Goal: Information Seeking & Learning: Learn about a topic

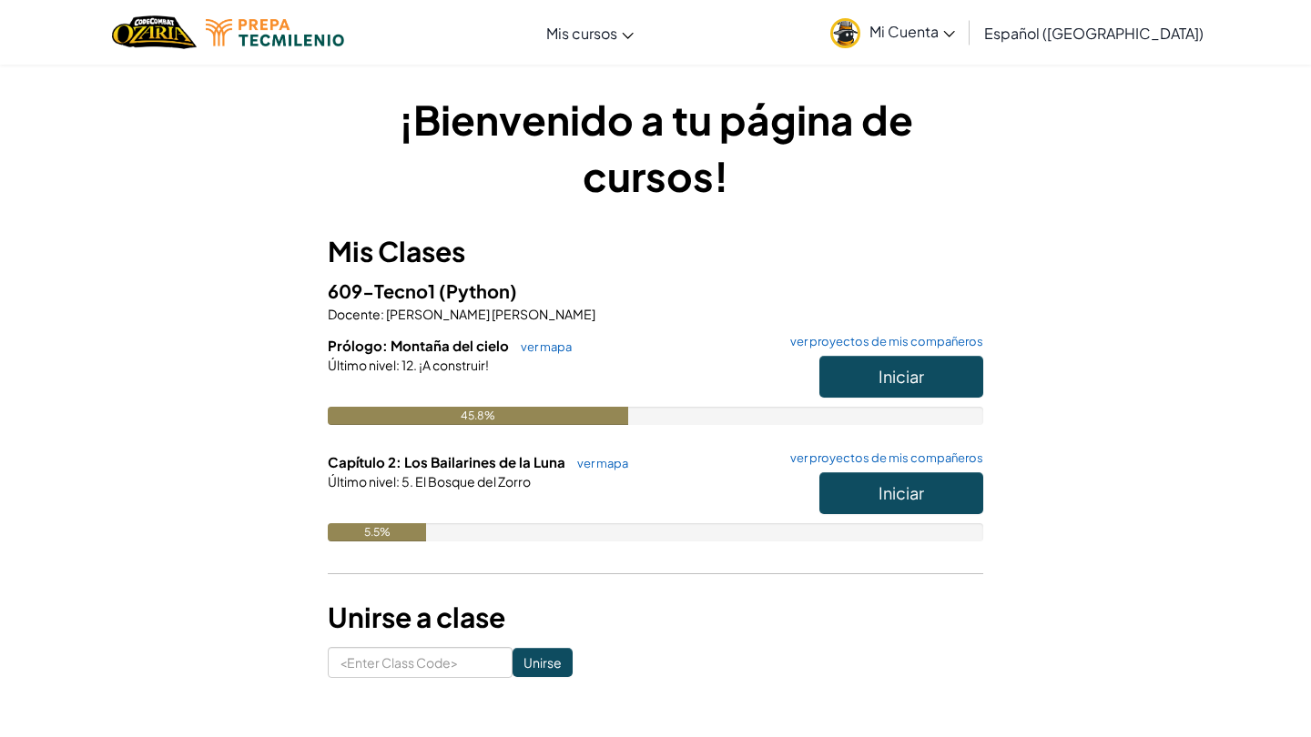
click at [905, 368] on span "Iniciar" at bounding box center [901, 376] width 46 height 21
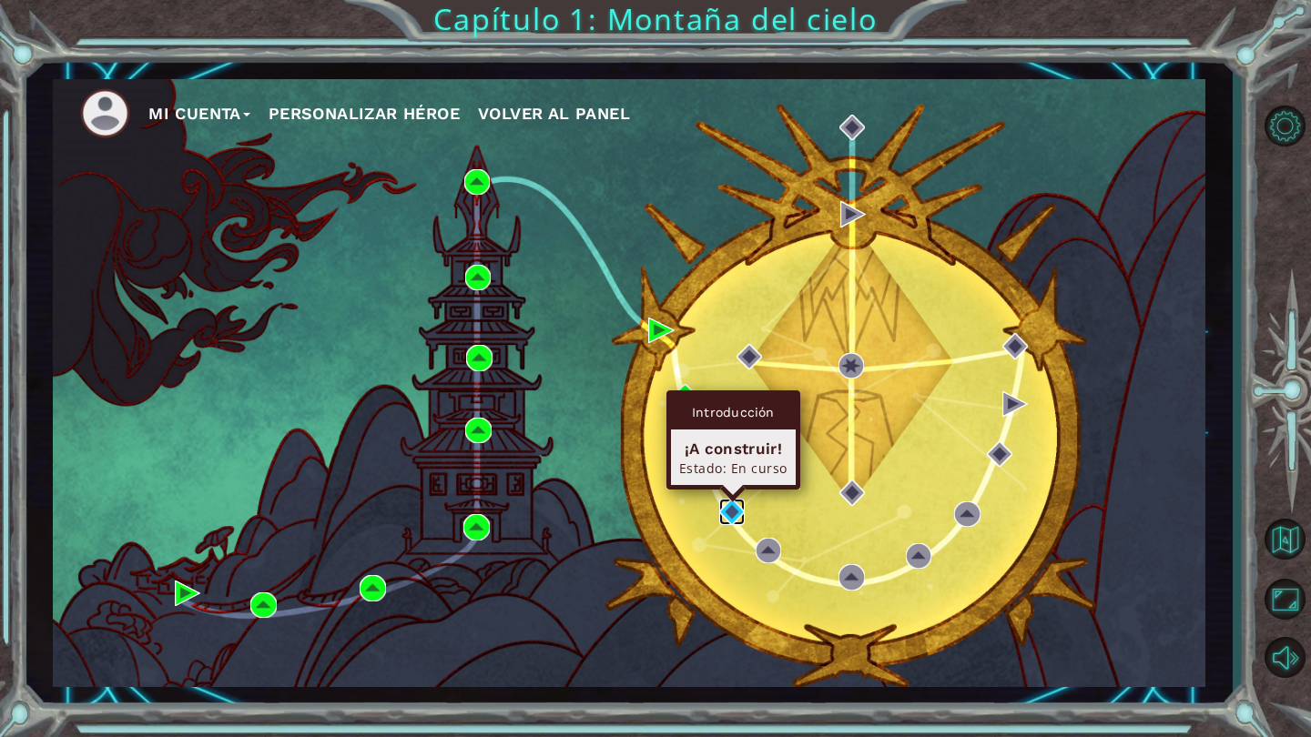
click at [731, 505] on img at bounding box center [731, 511] width 25 height 25
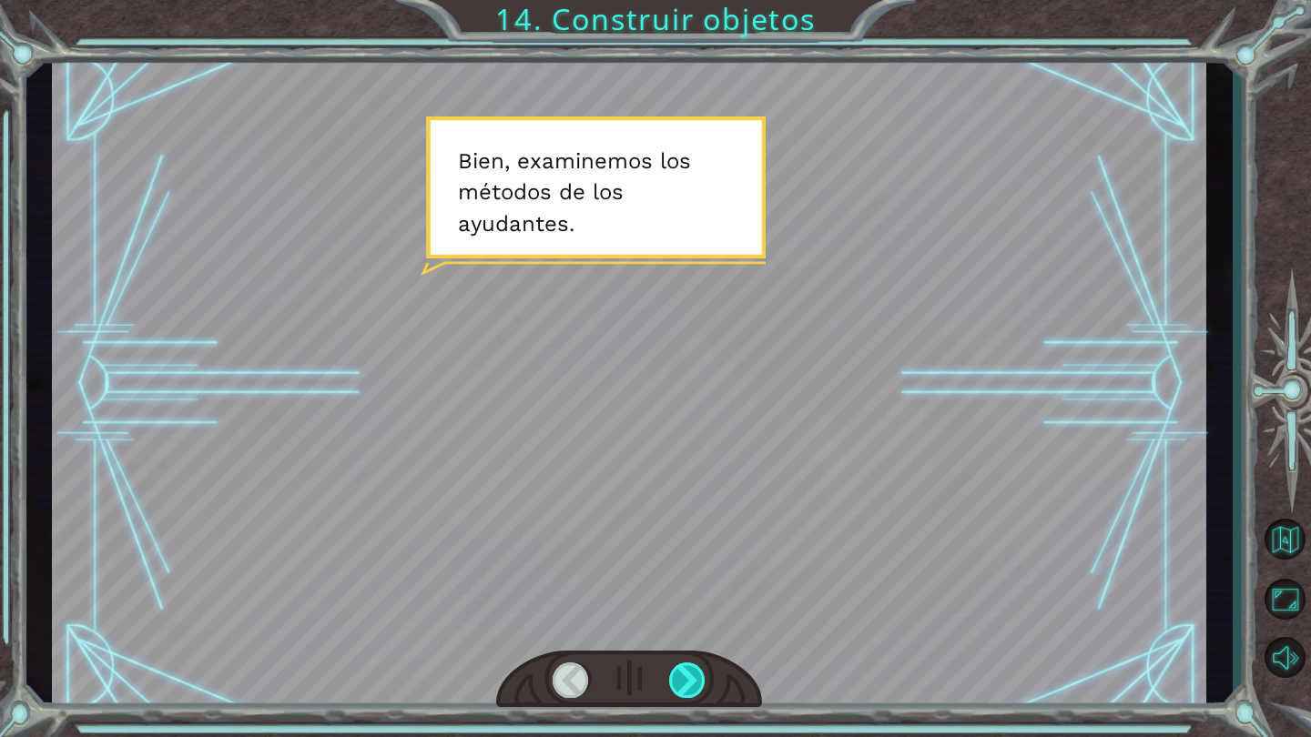
click at [694, 687] on div at bounding box center [687, 680] width 37 height 35
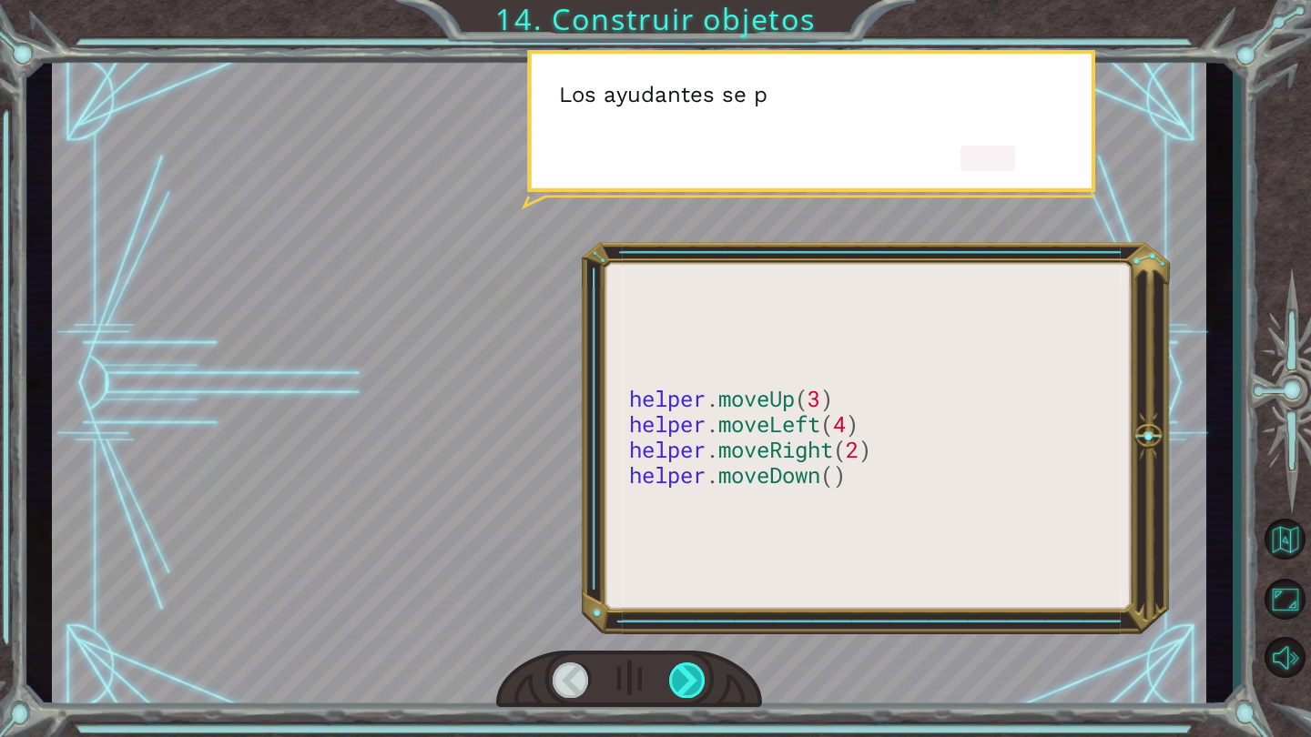
click at [694, 687] on div at bounding box center [687, 680] width 37 height 35
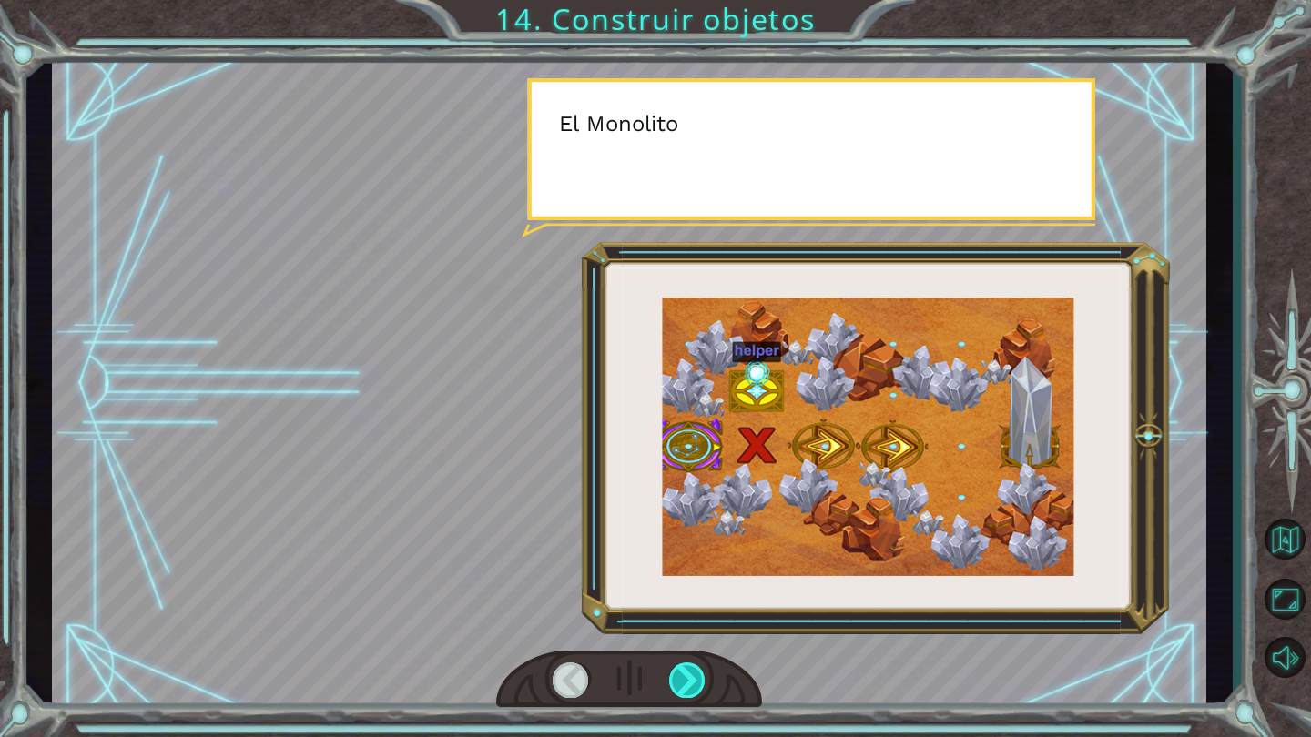
click at [688, 684] on div at bounding box center [687, 680] width 37 height 35
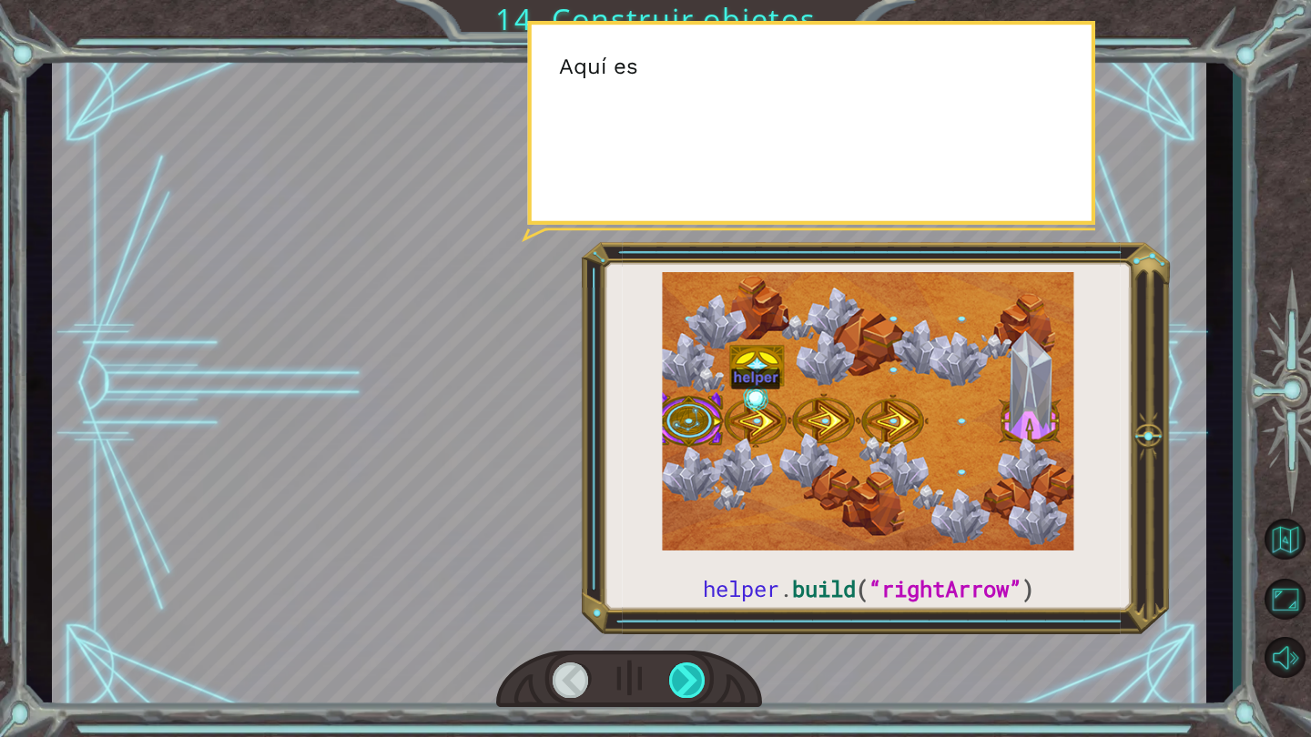
click at [688, 684] on div at bounding box center [687, 680] width 37 height 35
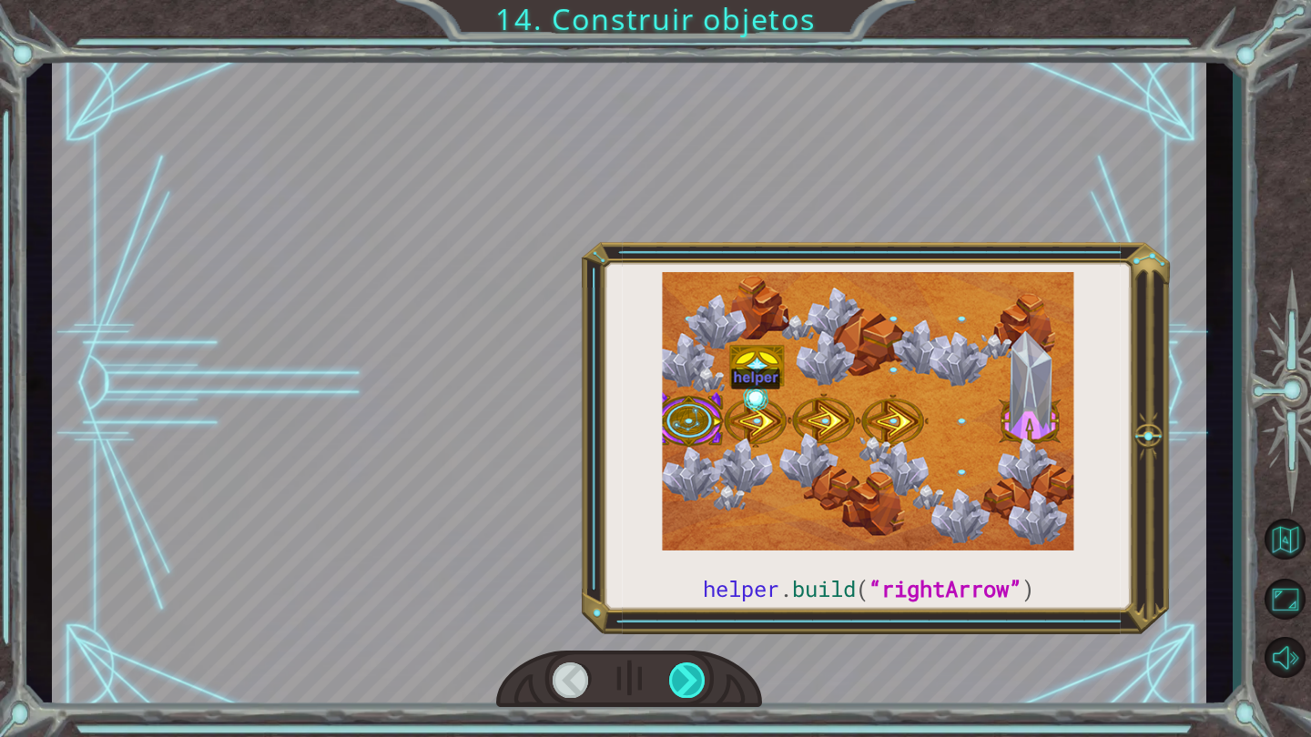
click at [688, 684] on div at bounding box center [687, 680] width 37 height 35
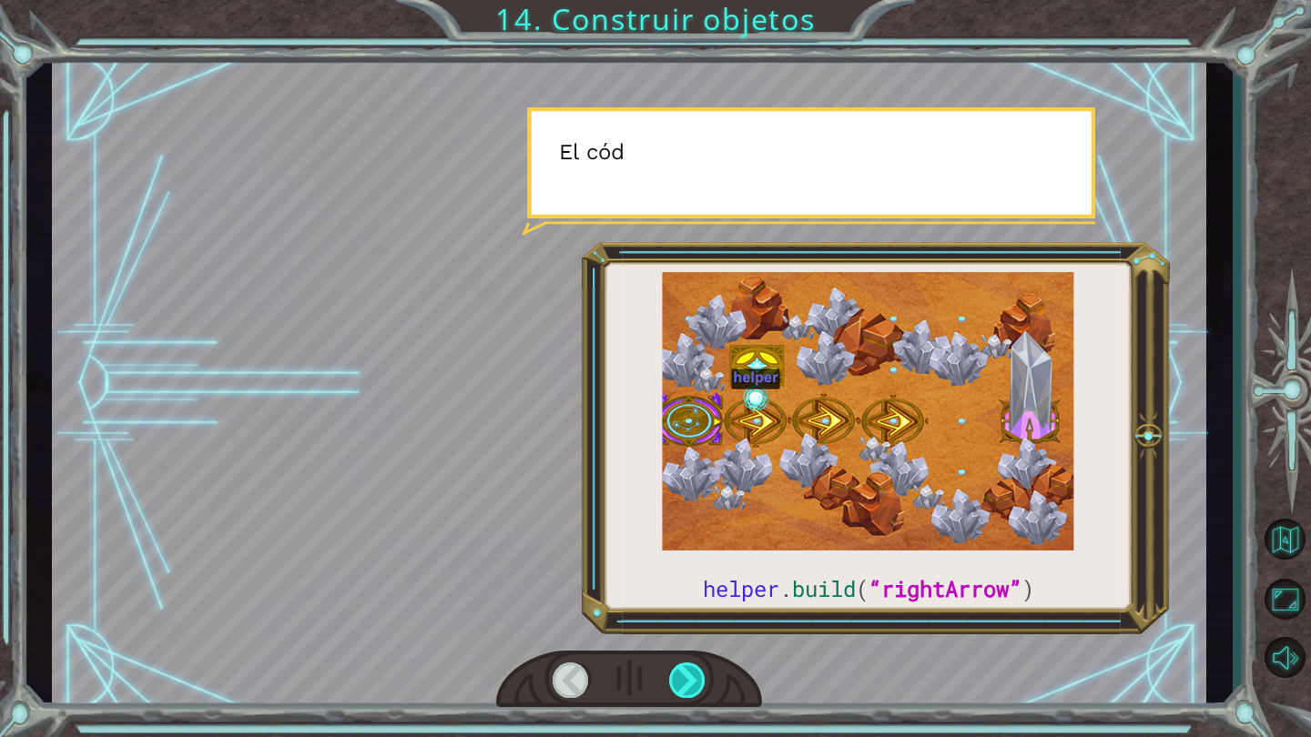
click at [688, 684] on div at bounding box center [687, 680] width 37 height 35
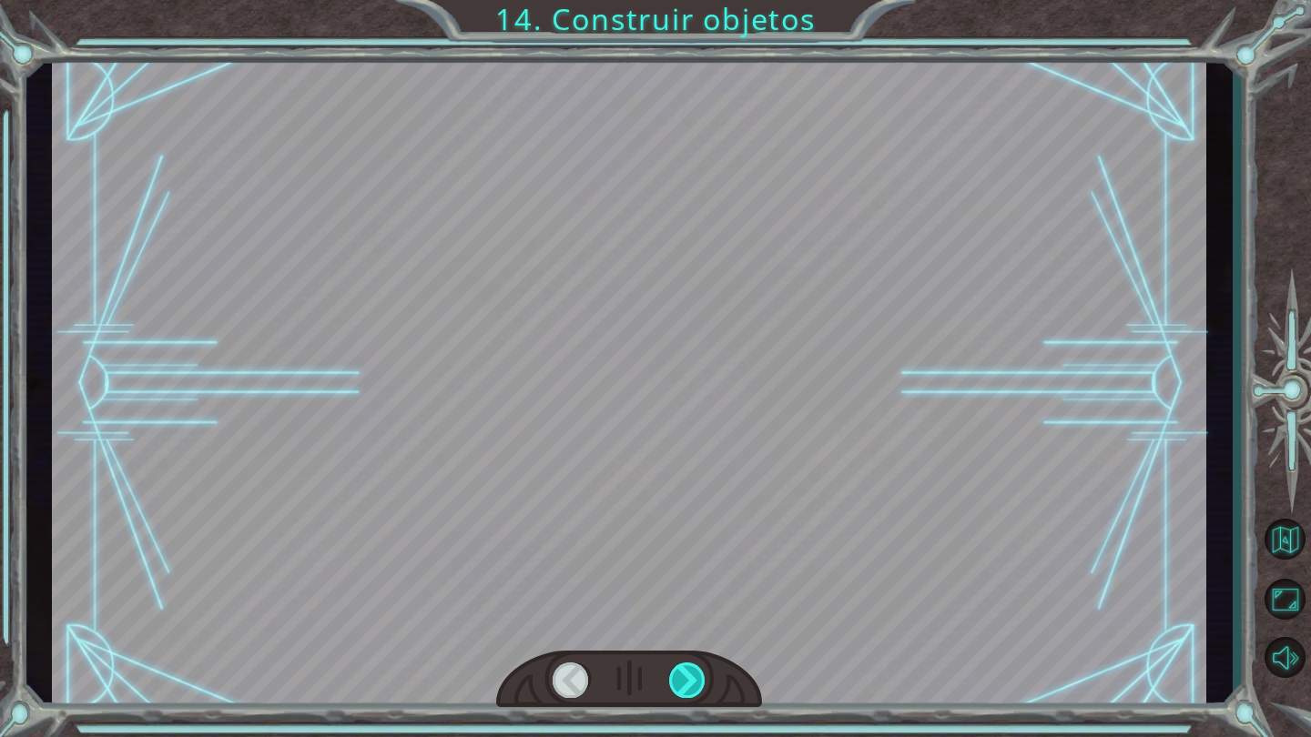
click at [688, 684] on div at bounding box center [687, 680] width 37 height 35
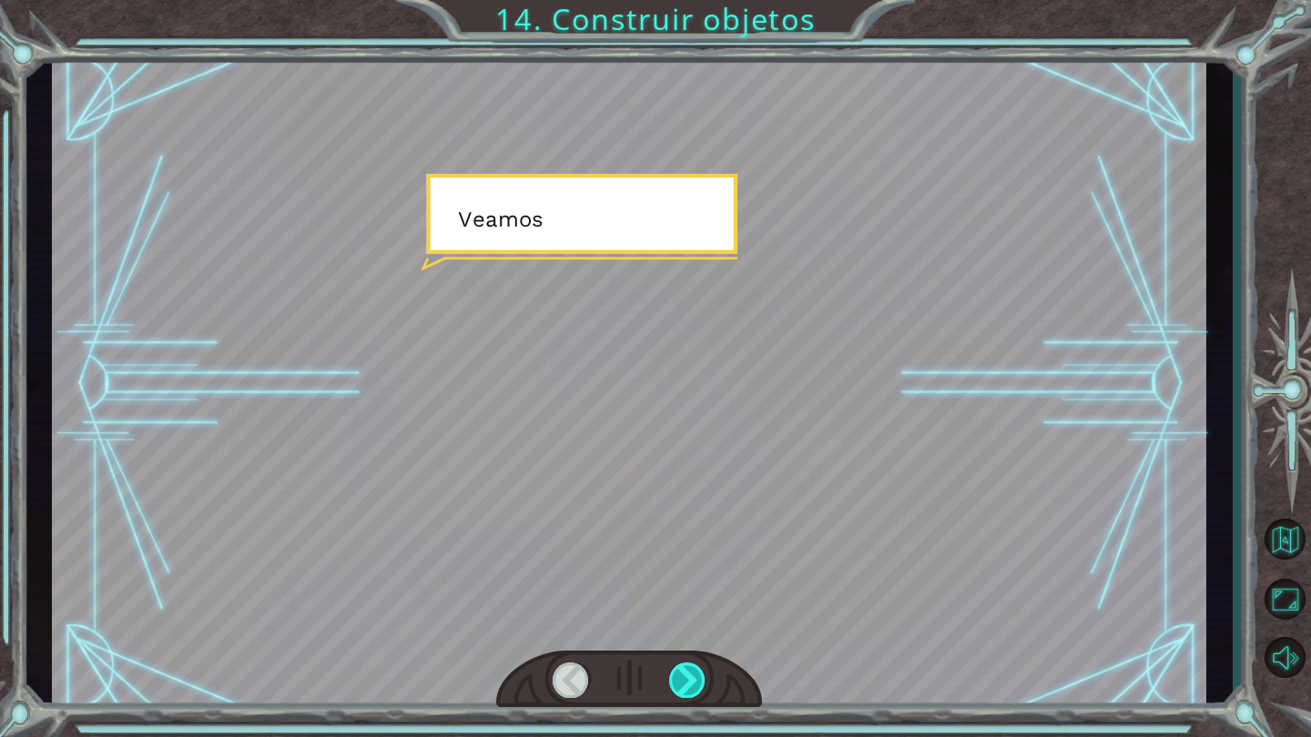
click at [688, 684] on div at bounding box center [687, 680] width 37 height 35
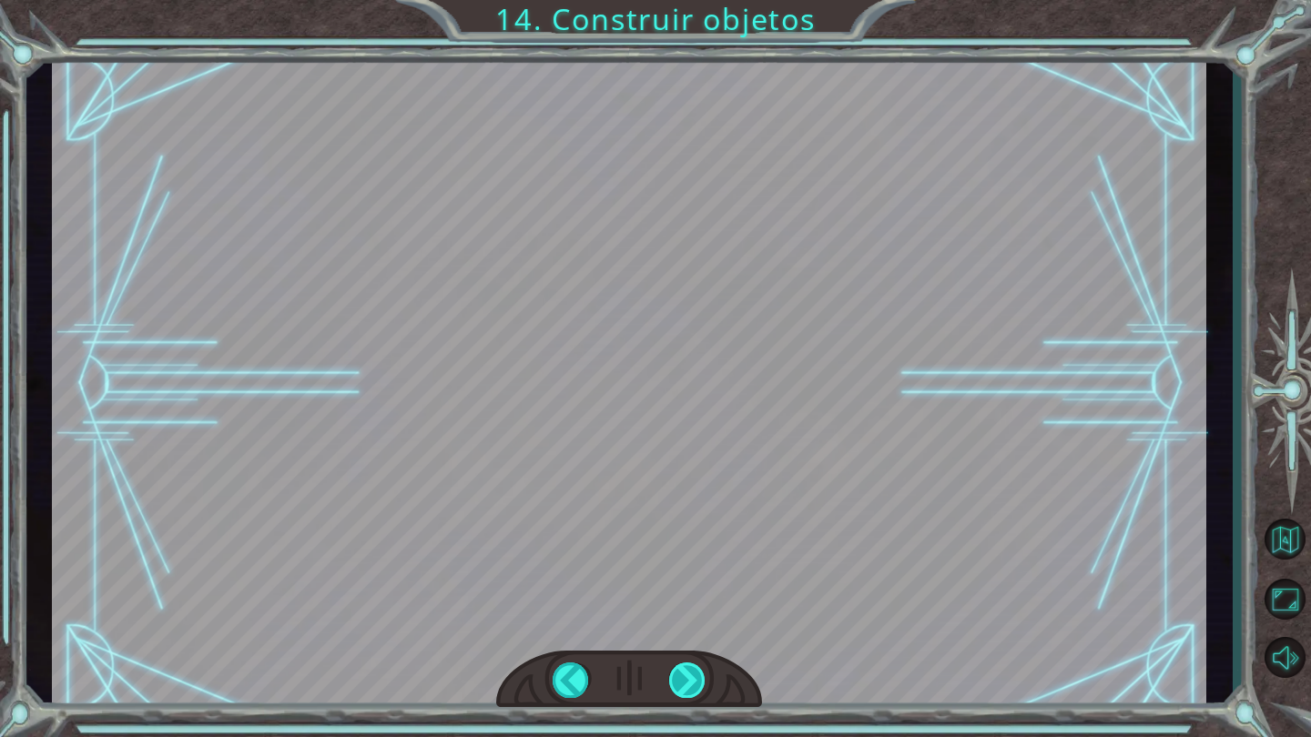
click at [688, 0] on div "helper . build ( “rightArrow” ) B i e n , e x a m i n e m o s l o s m é t o d o…" at bounding box center [655, 0] width 1311 height 0
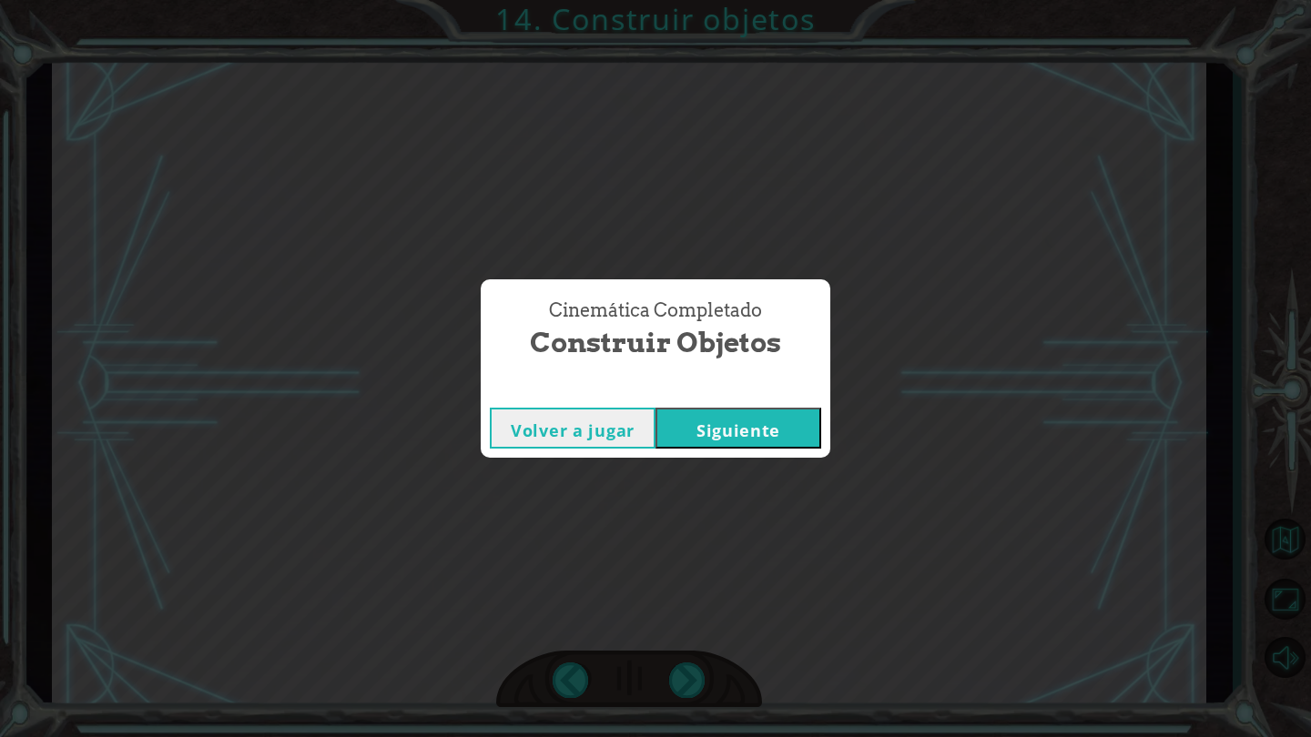
click at [763, 428] on button "Siguiente" at bounding box center [738, 428] width 166 height 41
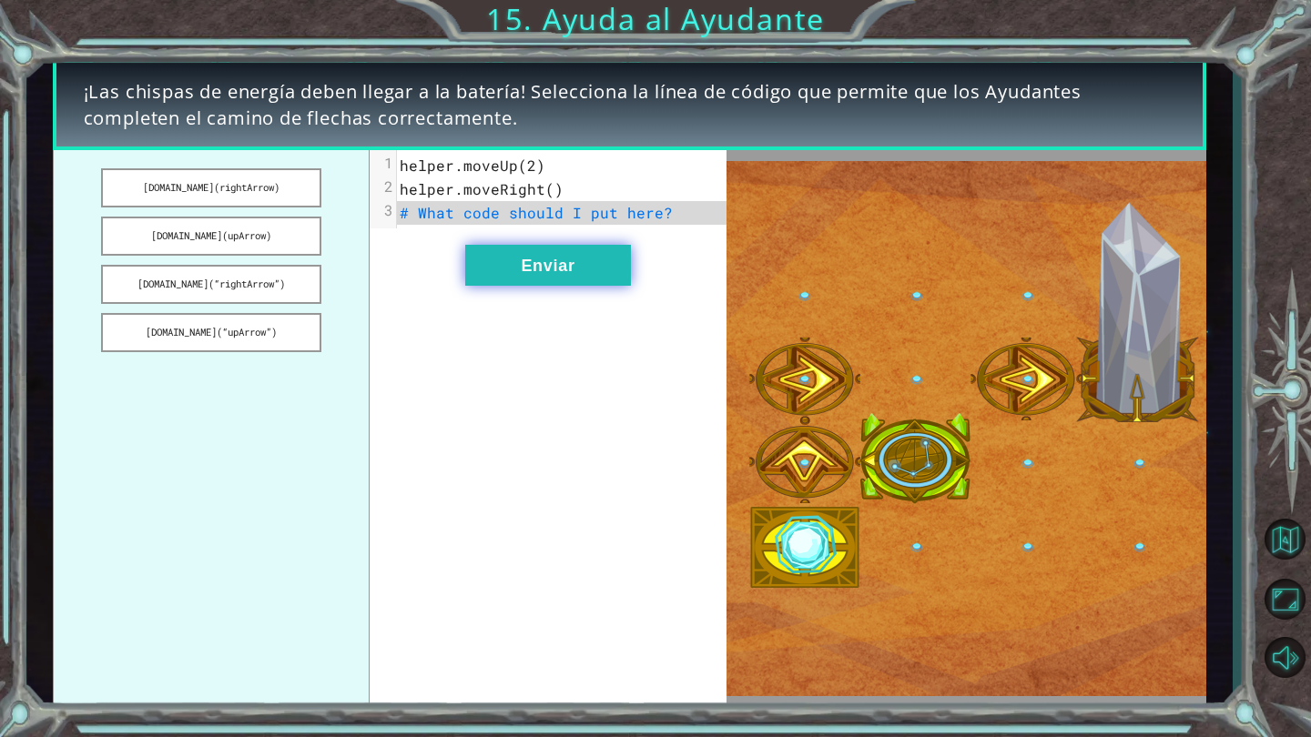
click at [592, 269] on button "Enviar" at bounding box center [548, 265] width 166 height 41
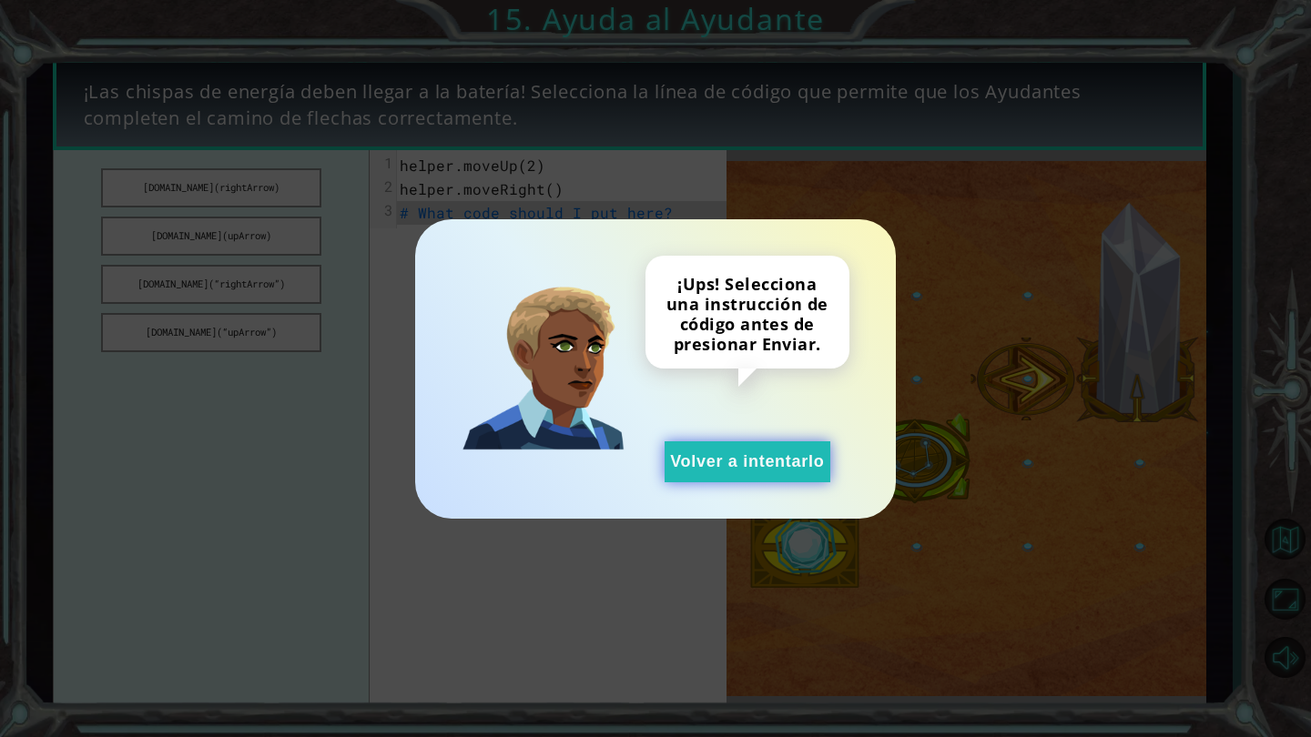
click at [737, 468] on button "Volver a intentarlo" at bounding box center [748, 461] width 166 height 41
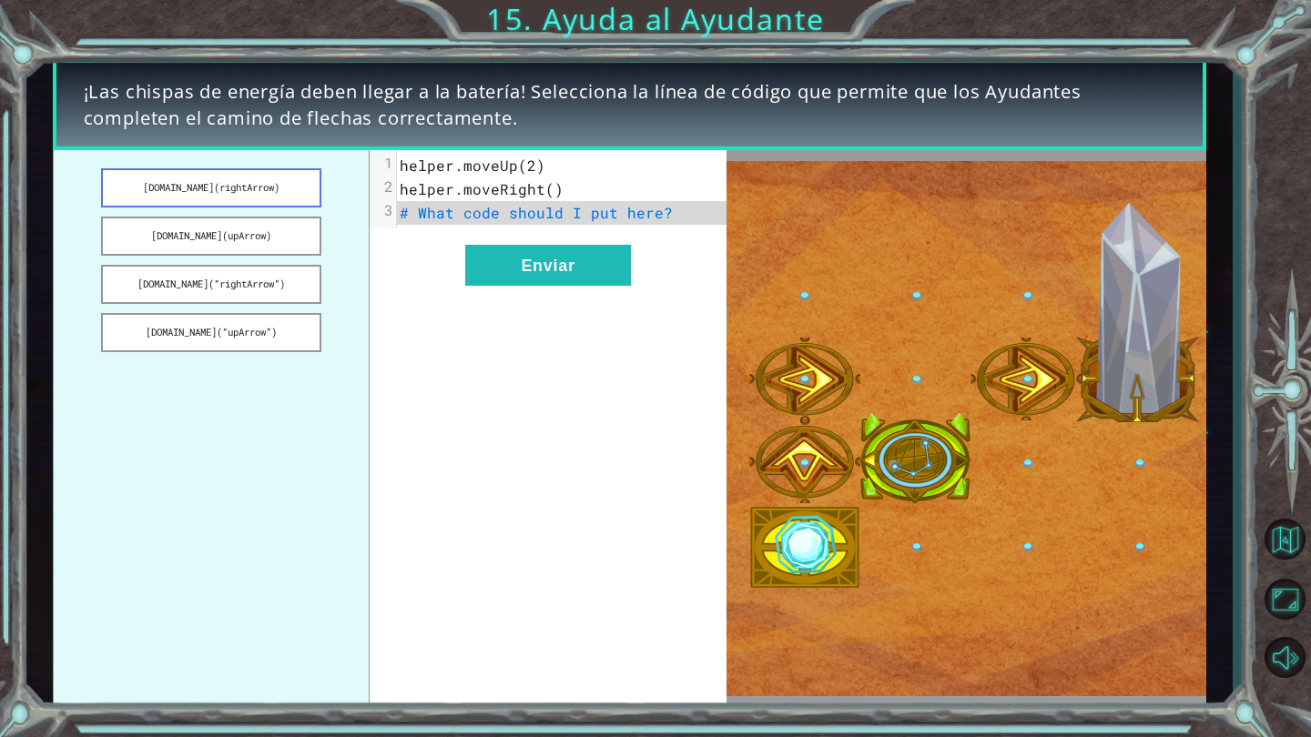
click at [249, 198] on button "[DOMAIN_NAME](rightArrow)" at bounding box center [211, 187] width 221 height 39
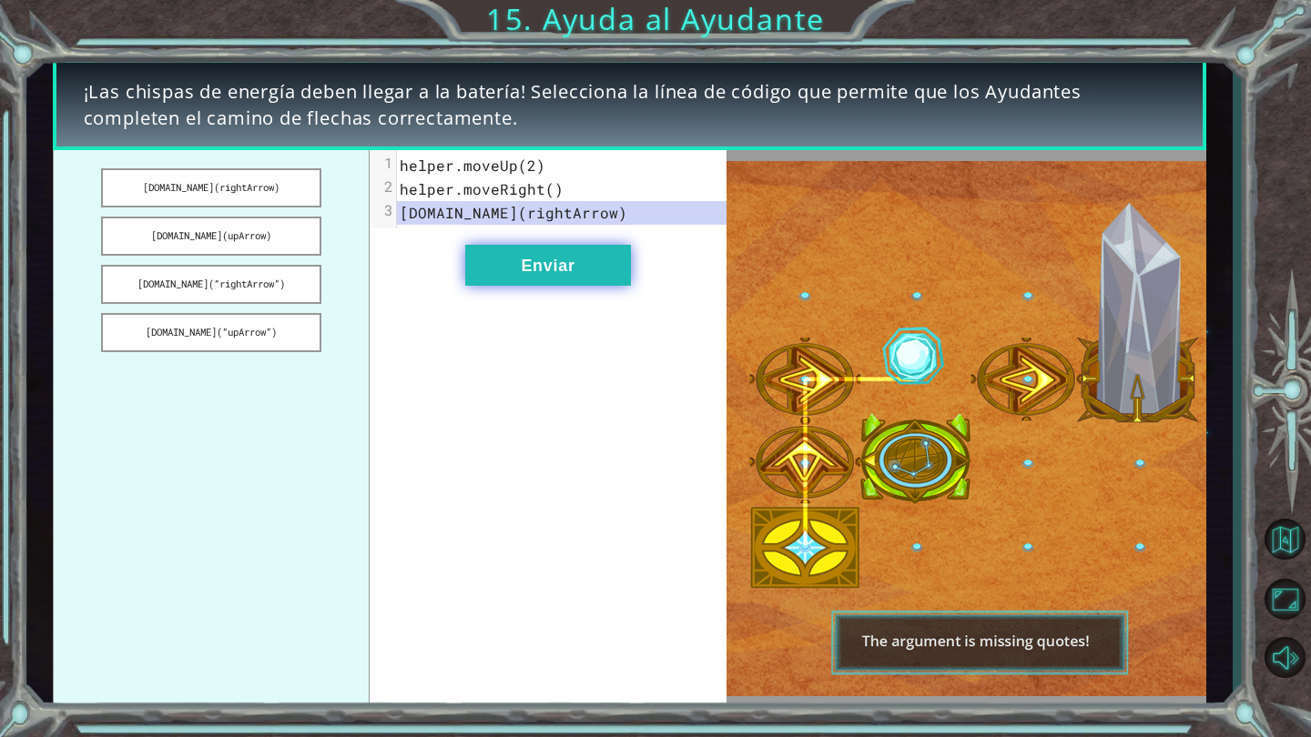
click at [564, 274] on button "Enviar" at bounding box center [548, 265] width 166 height 41
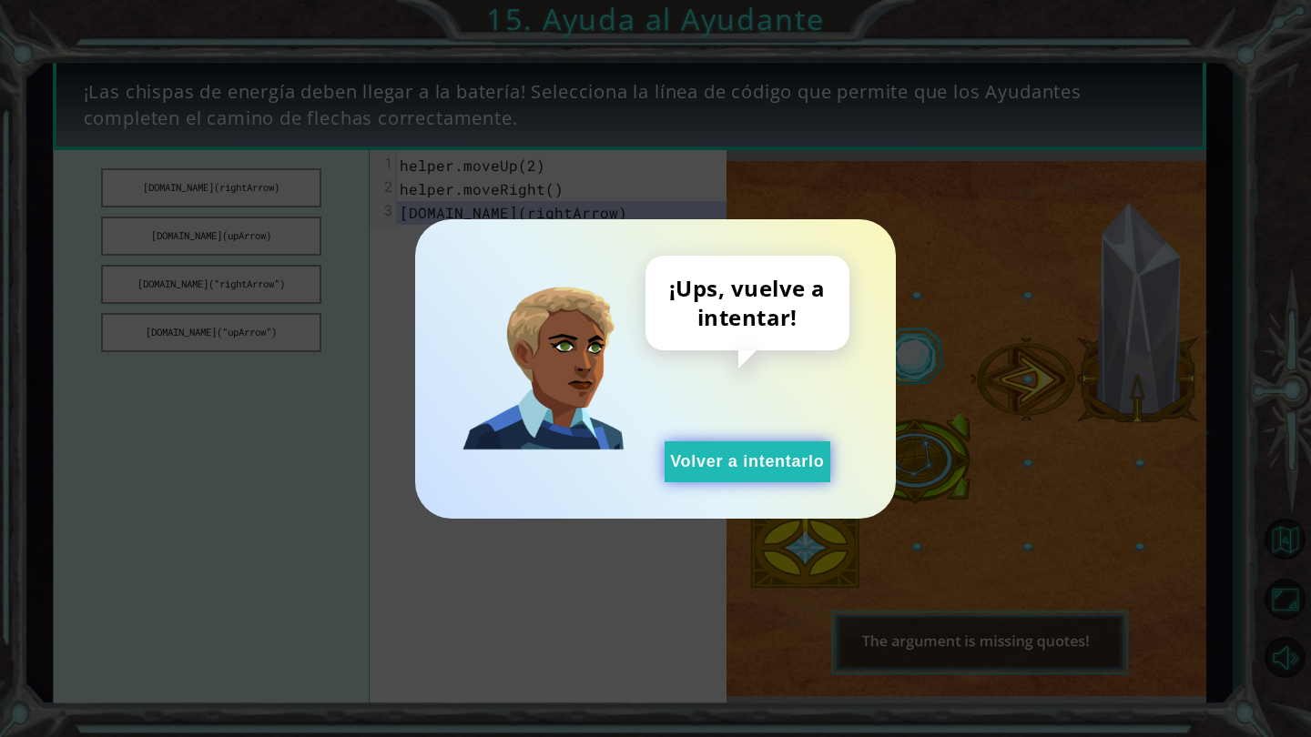
click at [708, 468] on button "Volver a intentarlo" at bounding box center [748, 461] width 166 height 41
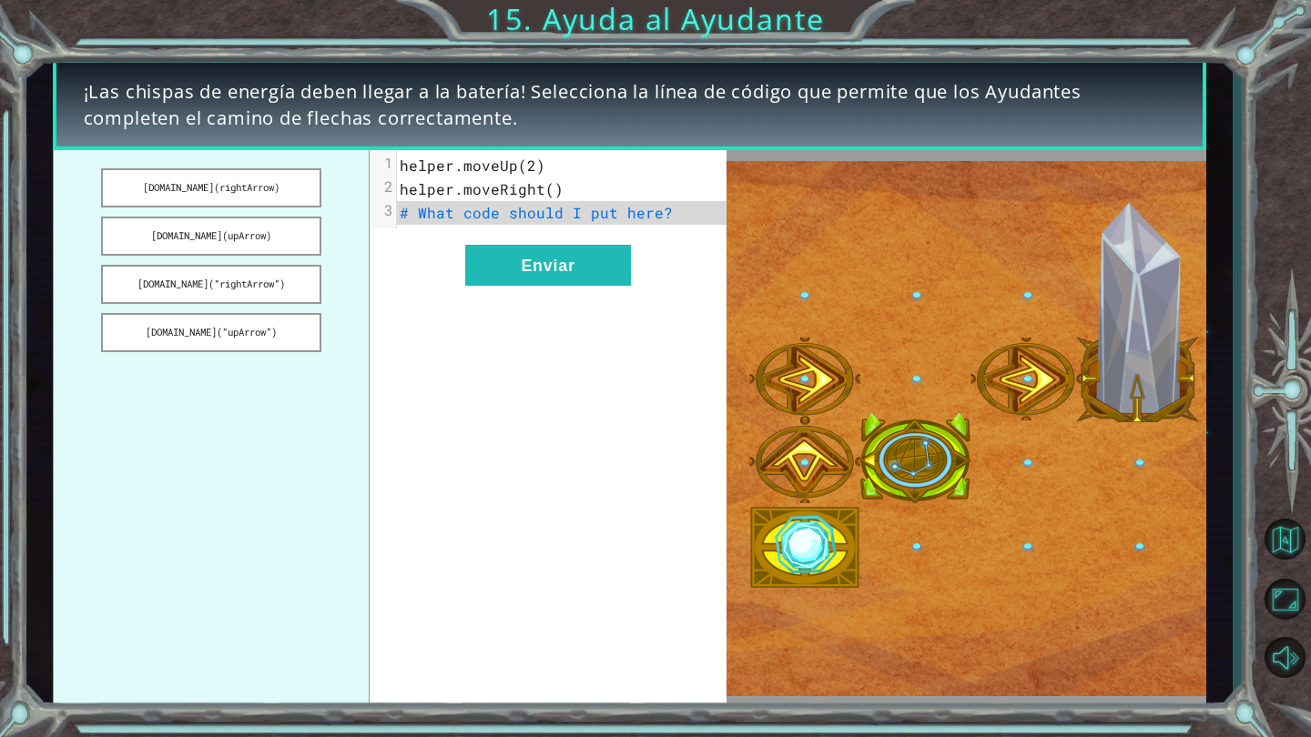
click at [578, 216] on span "# What code should I put here?" at bounding box center [536, 212] width 273 height 19
click at [286, 188] on button "[DOMAIN_NAME](rightArrow)" at bounding box center [211, 187] width 221 height 39
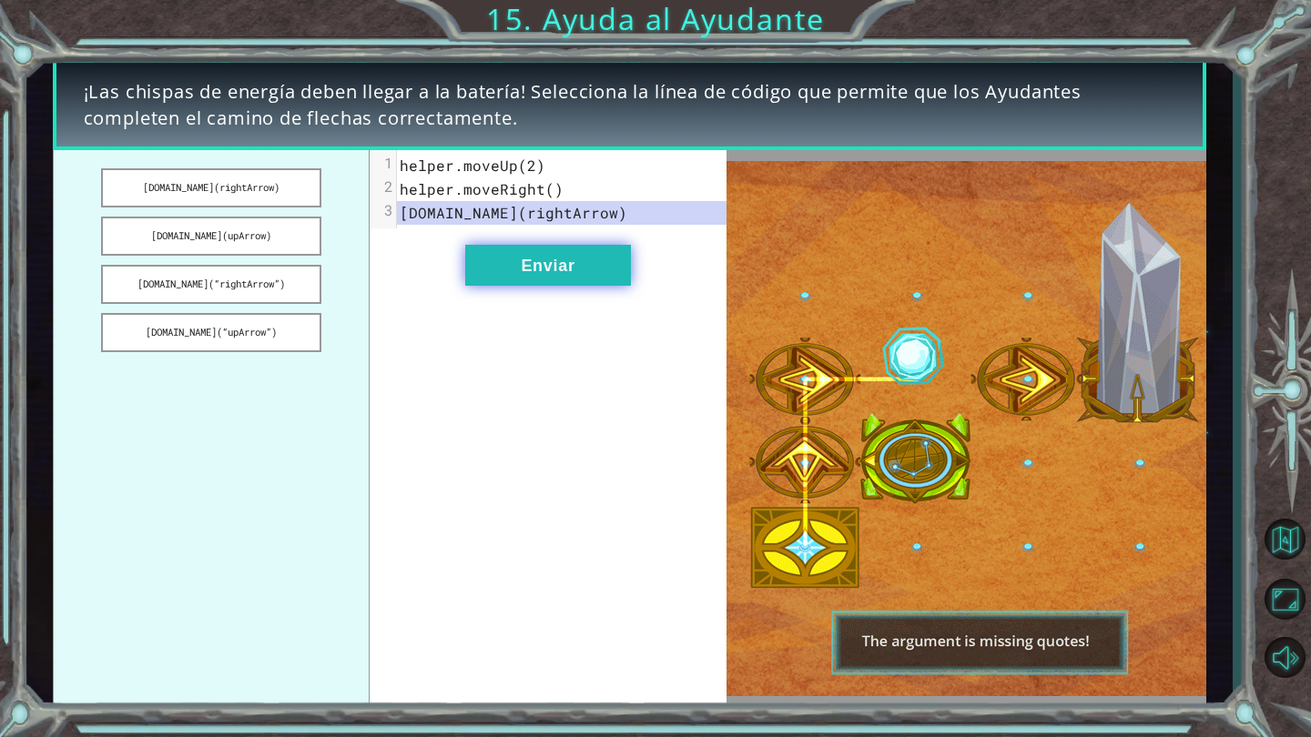
click at [533, 271] on button "Enviar" at bounding box center [548, 265] width 166 height 41
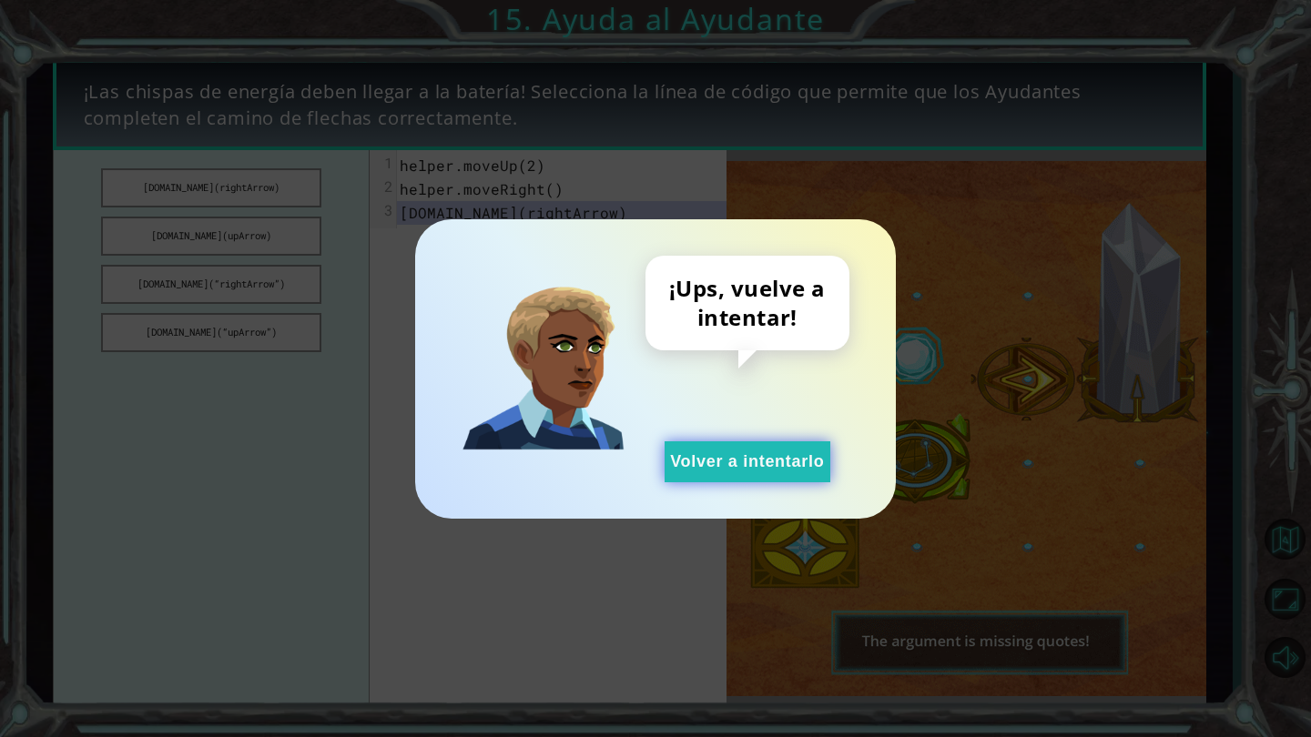
click at [754, 454] on button "Volver a intentarlo" at bounding box center [748, 461] width 166 height 41
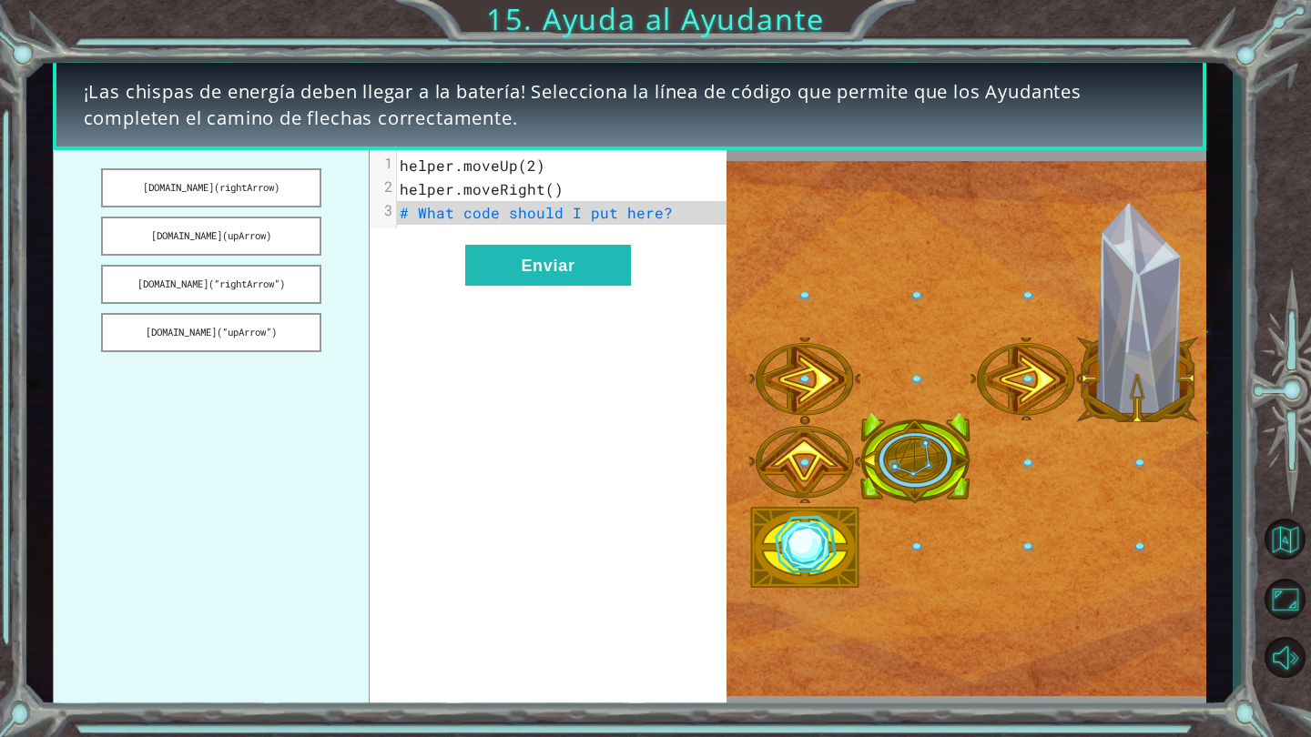
click at [533, 169] on span "helper.moveUp(2)" at bounding box center [473, 165] width 146 height 19
click at [534, 166] on span "helper.moveUp(2)" at bounding box center [473, 165] width 146 height 19
click at [525, 166] on span "helper.moveUp(2)" at bounding box center [473, 165] width 146 height 19
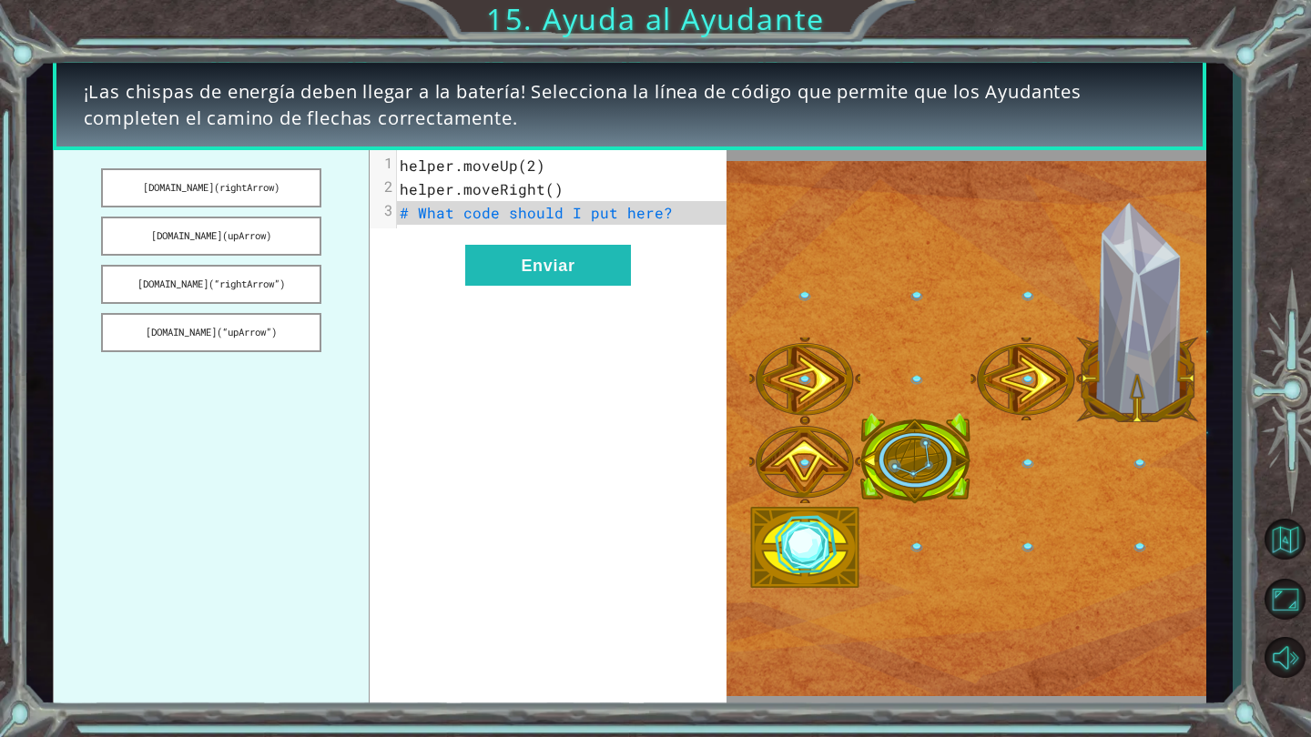
click at [566, 197] on pre "helper.moveRight()" at bounding box center [561, 190] width 329 height 24
click at [579, 233] on div "xxxxxxxxxx 3 1 helper.moveUp(2) 2 helper.moveRight() 3 # What code should I put…" at bounding box center [548, 428] width 356 height 557
click at [579, 225] on div "xxxxxxxxxx 3 1 helper.moveUp(2) 2 helper.moveRight() 3 # What code should I put…" at bounding box center [561, 189] width 329 height 78
drag, startPoint x: 578, startPoint y: 216, endPoint x: 469, endPoint y: 229, distance: 110.1
click at [469, 229] on div "xxxxxxxxxx 3 1 helper.moveUp(2) 2 helper.moveRight() 3 # What code should I put…" at bounding box center [548, 428] width 356 height 557
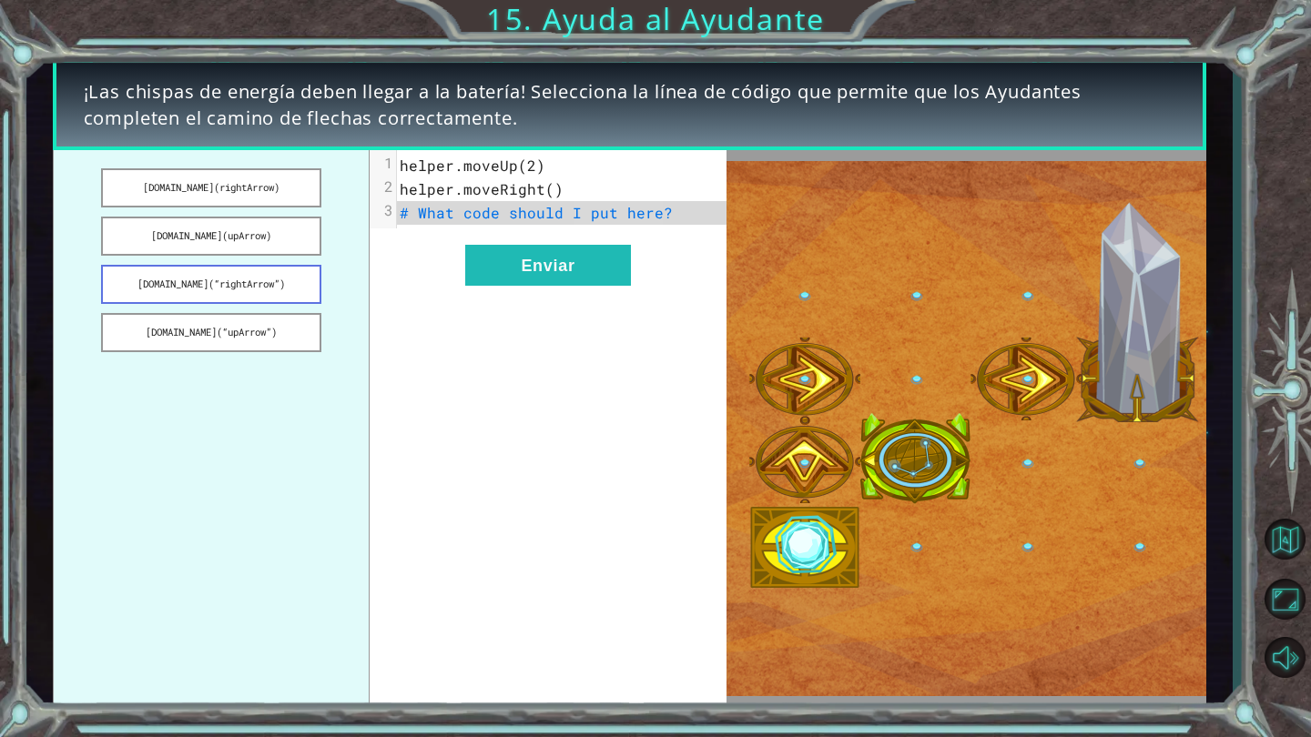
click at [260, 294] on button "[DOMAIN_NAME](“rightArrow”)" at bounding box center [211, 284] width 221 height 39
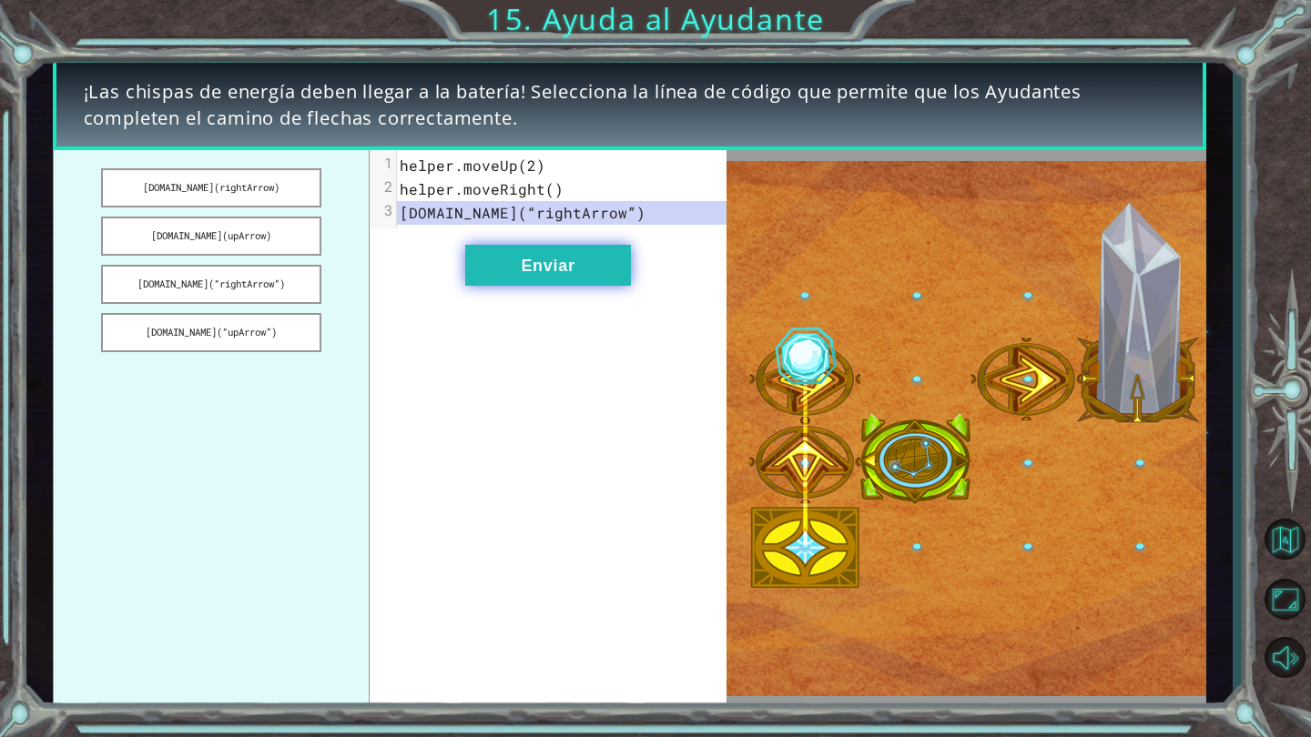
click at [522, 267] on button "Enviar" at bounding box center [548, 265] width 166 height 41
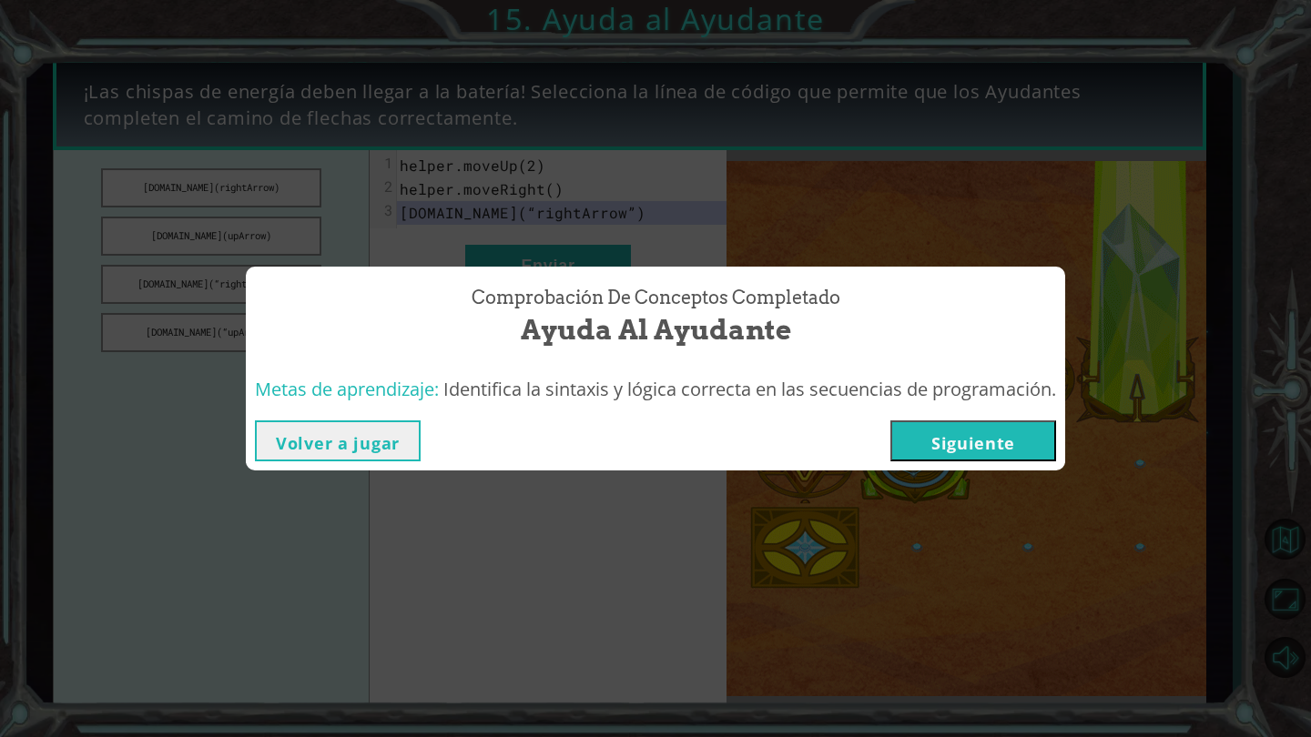
click at [943, 442] on button "Siguiente" at bounding box center [973, 441] width 166 height 41
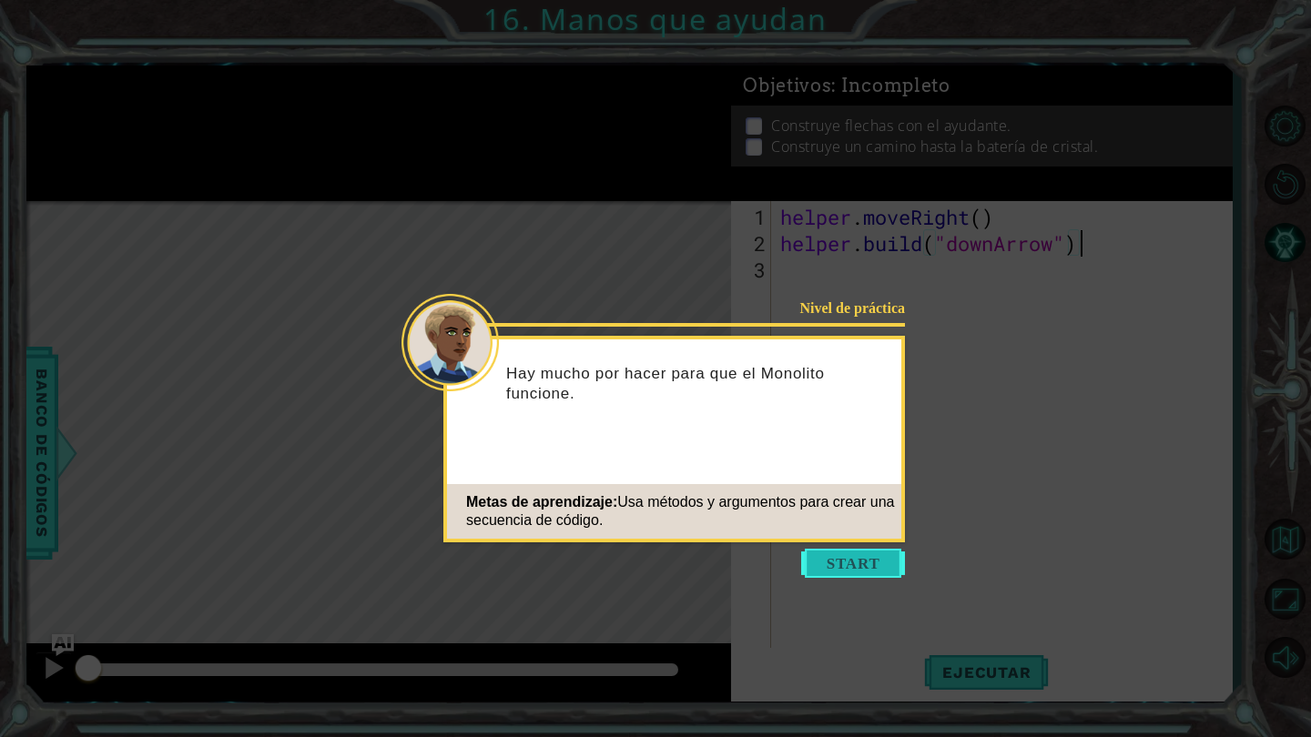
click at [850, 567] on button "Start" at bounding box center [853, 563] width 104 height 29
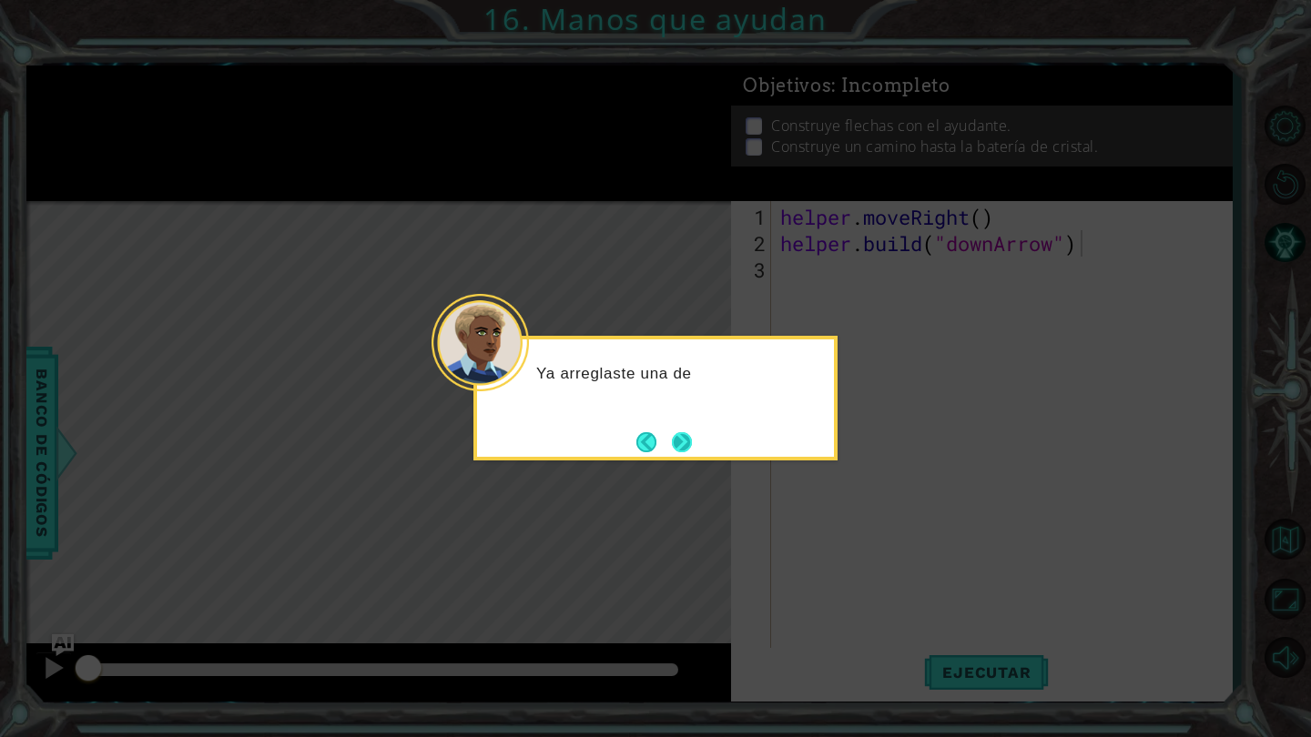
click at [684, 439] on button "Next" at bounding box center [682, 442] width 20 height 20
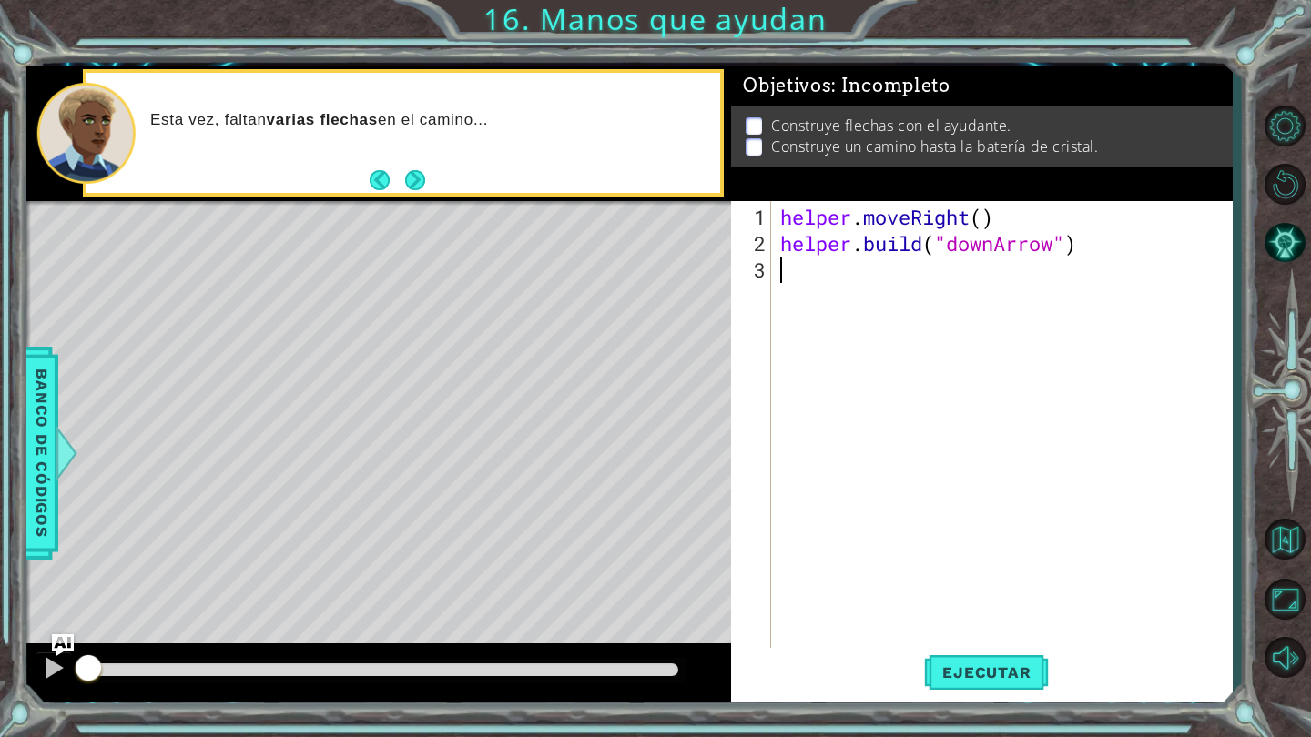
click at [799, 271] on div "helper . moveRight ( ) helper . build ( "downArrow" )" at bounding box center [1006, 455] width 460 height 502
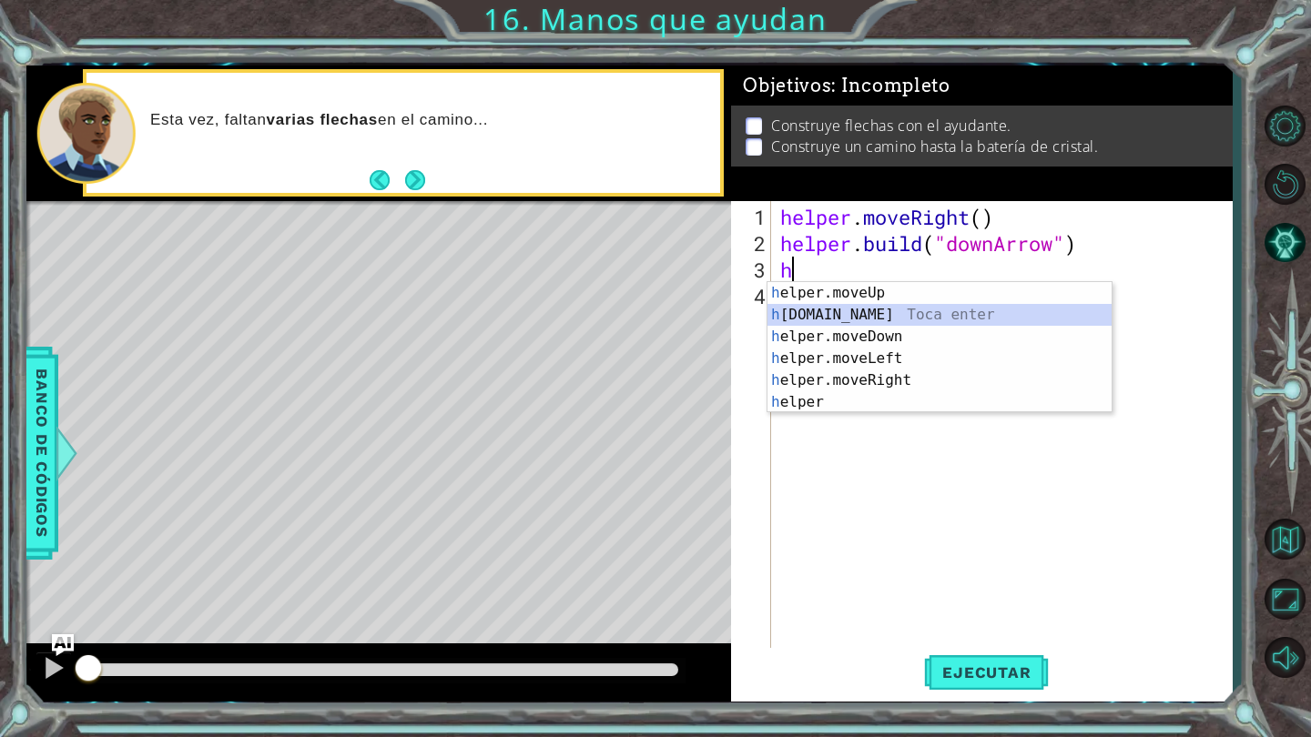
click at [916, 307] on div "h elper.moveUp Toca enter h [DOMAIN_NAME] Toca enter h elper.moveDown Toca ente…" at bounding box center [939, 369] width 344 height 175
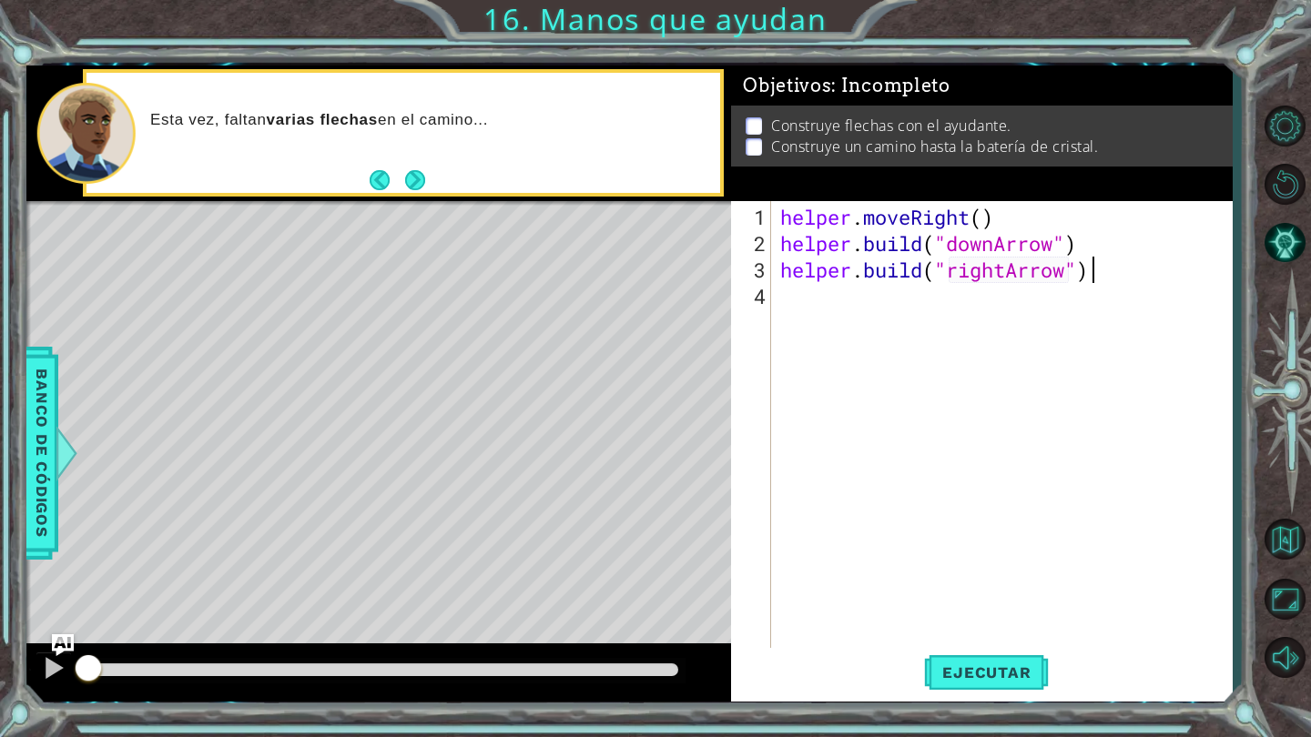
click at [1147, 267] on div "helper . moveRight ( ) helper . build ( "downArrow" ) helper . build ( "rightAr…" at bounding box center [1006, 455] width 460 height 502
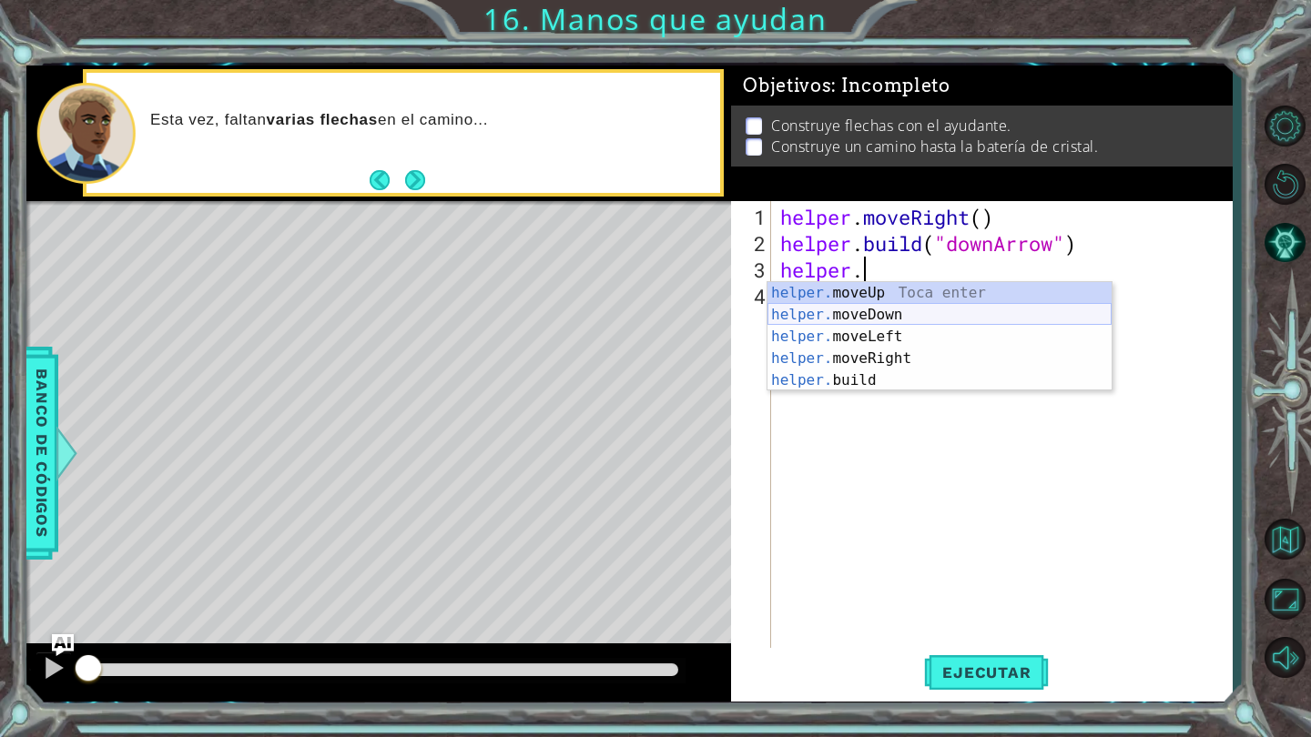
click at [996, 315] on div "helper. moveUp Toca enter helper. moveDown Toca enter helper. moveLeft Toca ent…" at bounding box center [939, 358] width 344 height 153
type textarea "helper.moveDown(1)"
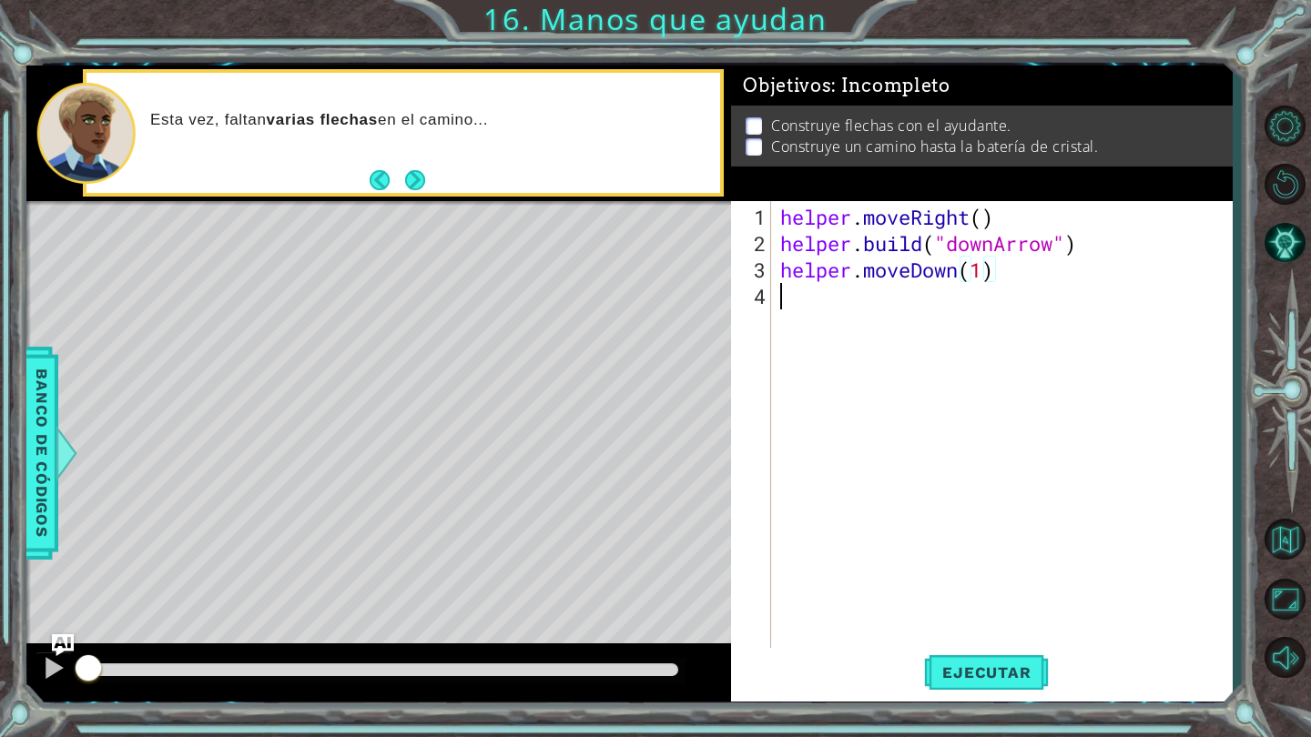
click at [817, 302] on div "helper . moveRight ( ) helper . build ( "downArrow" ) helper . moveDown ( 1 )" at bounding box center [1006, 455] width 460 height 502
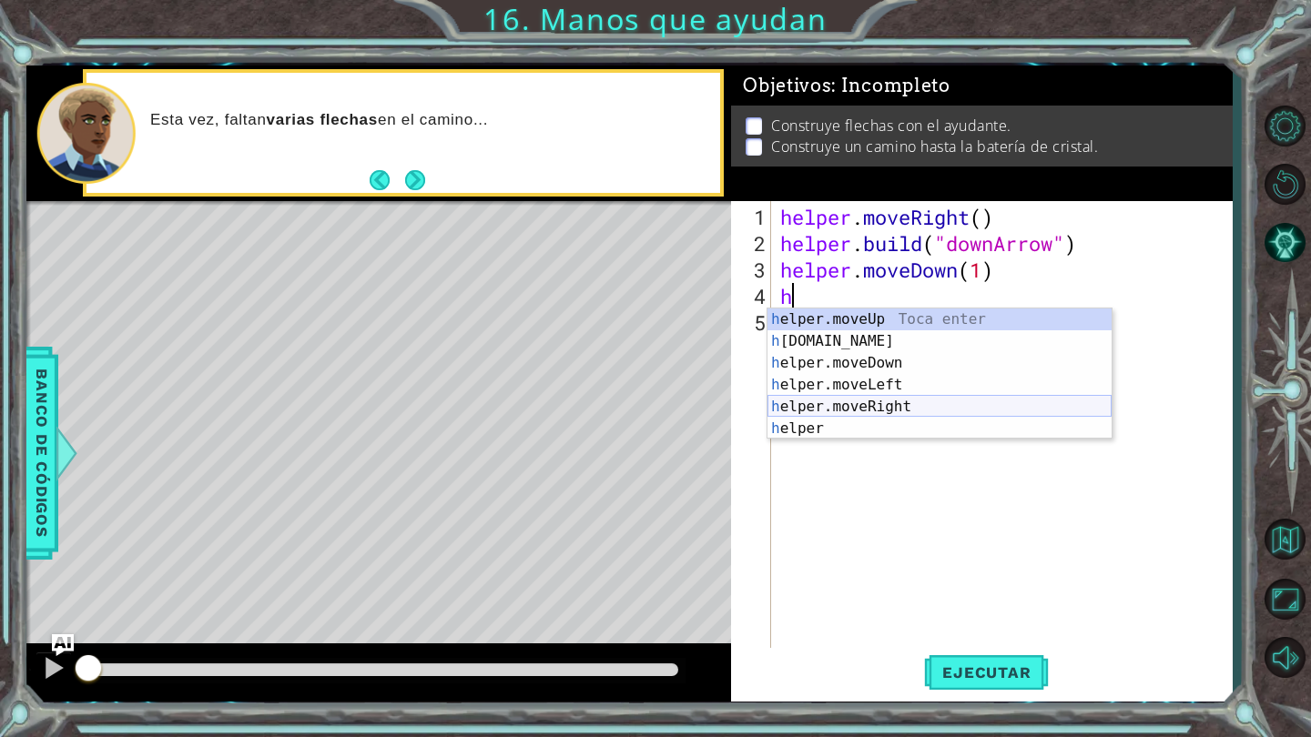
click at [832, 405] on div "h elper.moveUp Toca enter h [DOMAIN_NAME] Toca enter h elper.moveDown Toca ente…" at bounding box center [939, 396] width 344 height 175
type textarea "helper.moveRight(1)"
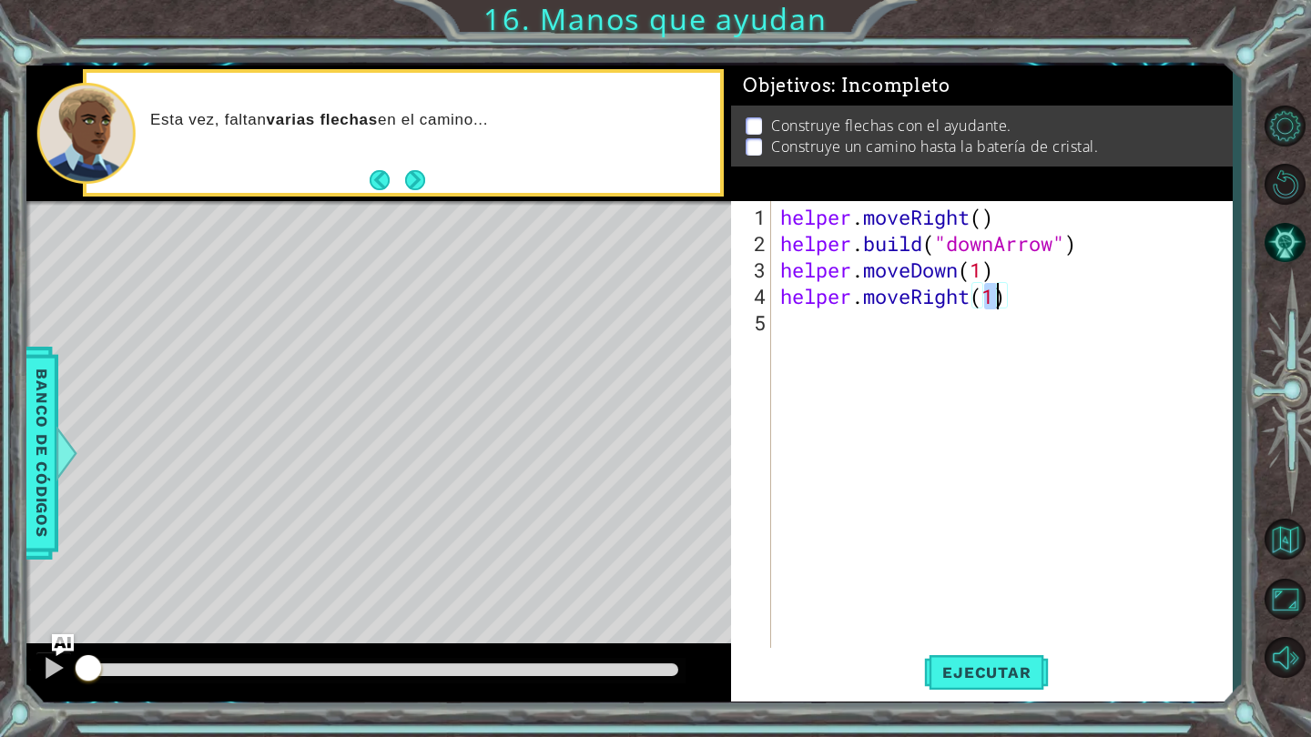
click at [787, 325] on div "helper . moveRight ( ) helper . build ( "downArrow" ) helper . moveDown ( 1 ) h…" at bounding box center [1006, 455] width 460 height 502
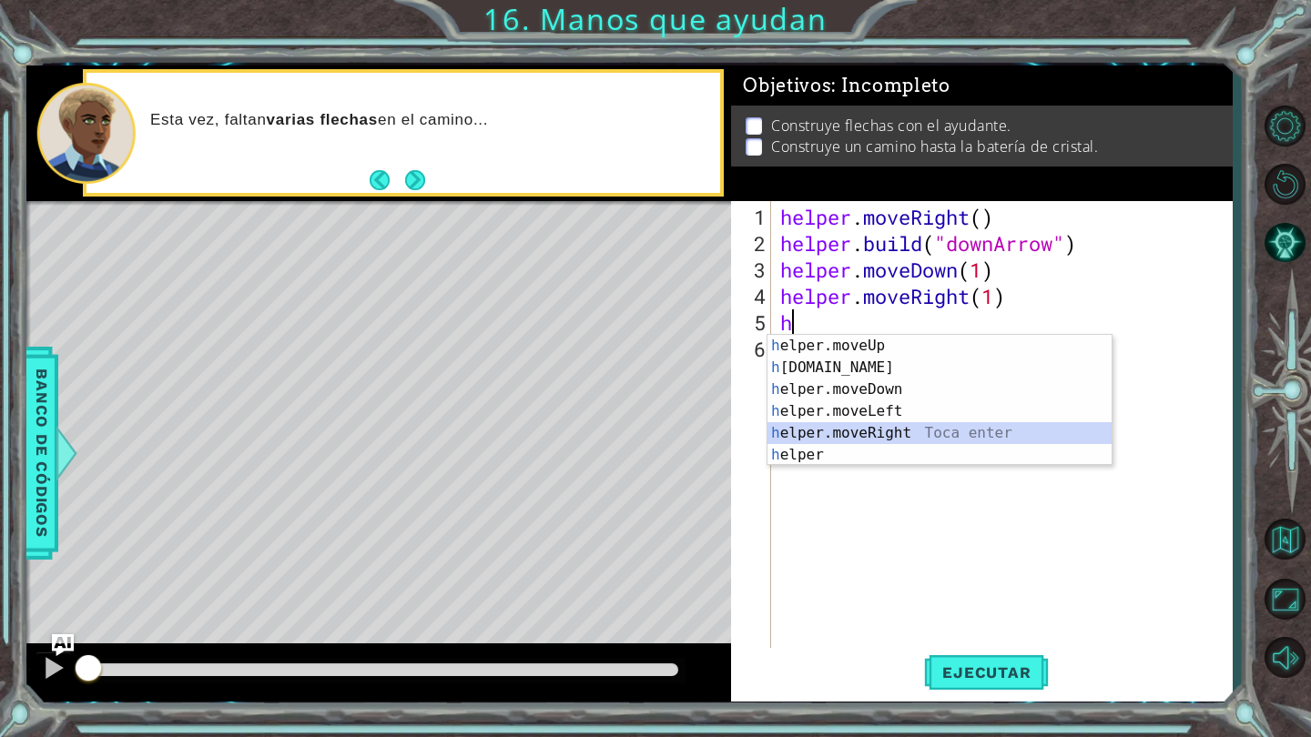
click at [807, 428] on div "h elper.moveUp Toca enter h [DOMAIN_NAME] Toca enter h elper.moveDown Toca ente…" at bounding box center [939, 422] width 344 height 175
type textarea "helper.moveRight(1)"
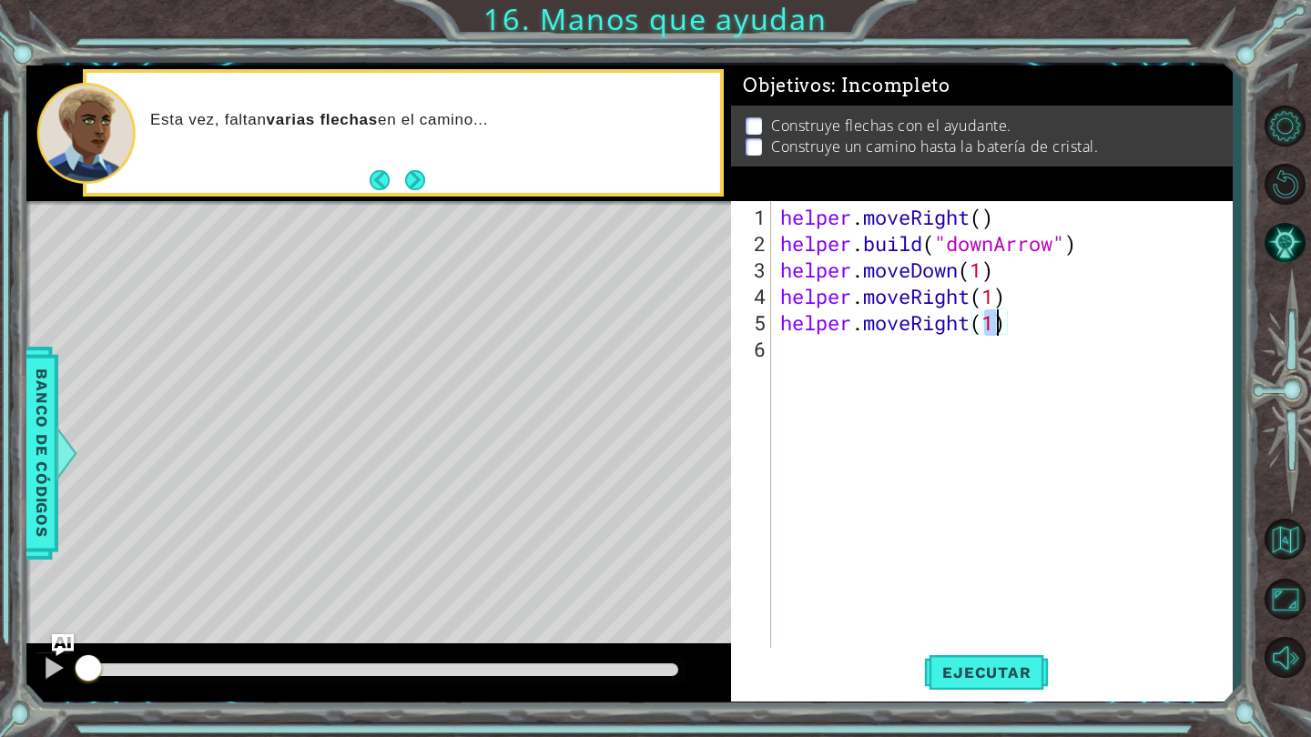
click at [788, 353] on div "helper . moveRight ( ) helper . build ( "downArrow" ) helper . moveDown ( 1 ) h…" at bounding box center [1006, 455] width 460 height 502
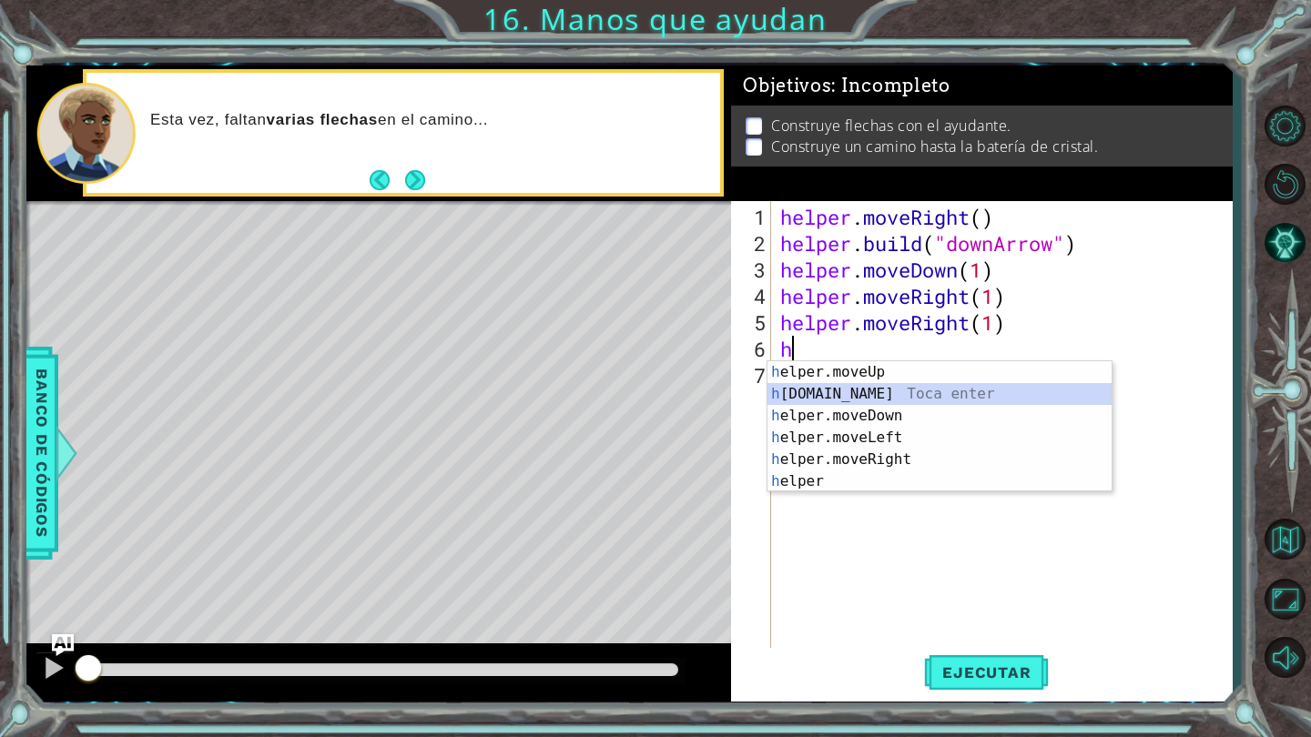
click at [864, 390] on div "h elper.moveUp Toca enter h [DOMAIN_NAME] Toca enter h elper.moveDown Toca ente…" at bounding box center [939, 448] width 344 height 175
type textarea "[DOMAIN_NAME]("rightArrow")"
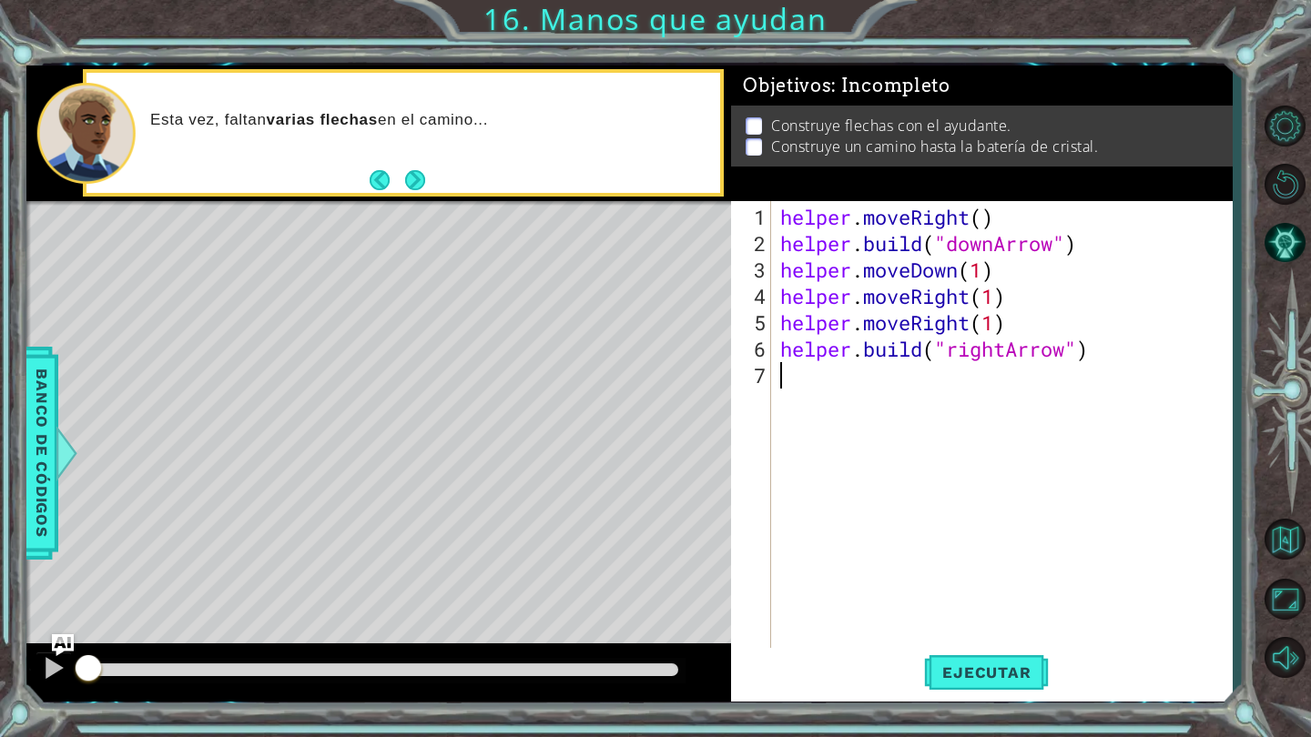
click at [789, 376] on div "helper . moveRight ( ) helper . build ( "downArrow" ) helper . moveDown ( 1 ) h…" at bounding box center [1006, 455] width 460 height 502
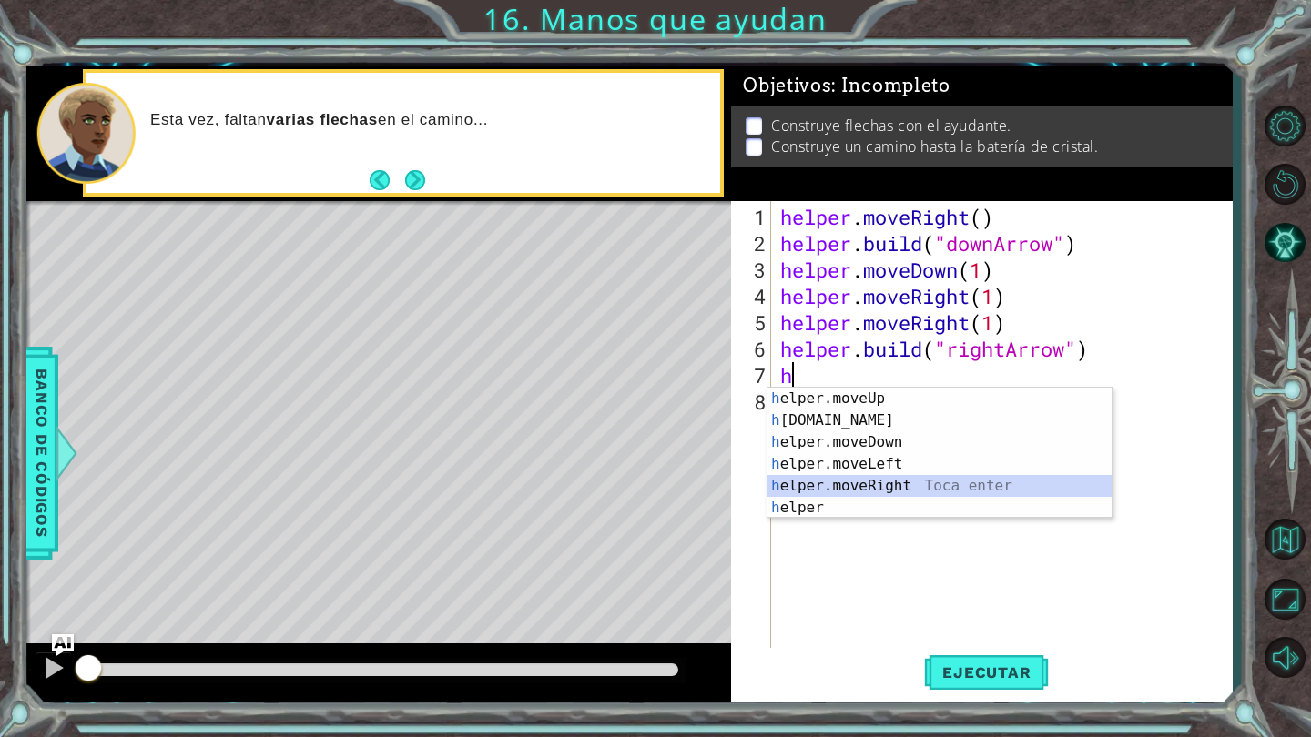
click at [902, 481] on div "h elper.moveUp Toca enter h [DOMAIN_NAME] Toca enter h elper.moveDown Toca ente…" at bounding box center [939, 475] width 344 height 175
type textarea "helper.moveRight(1)"
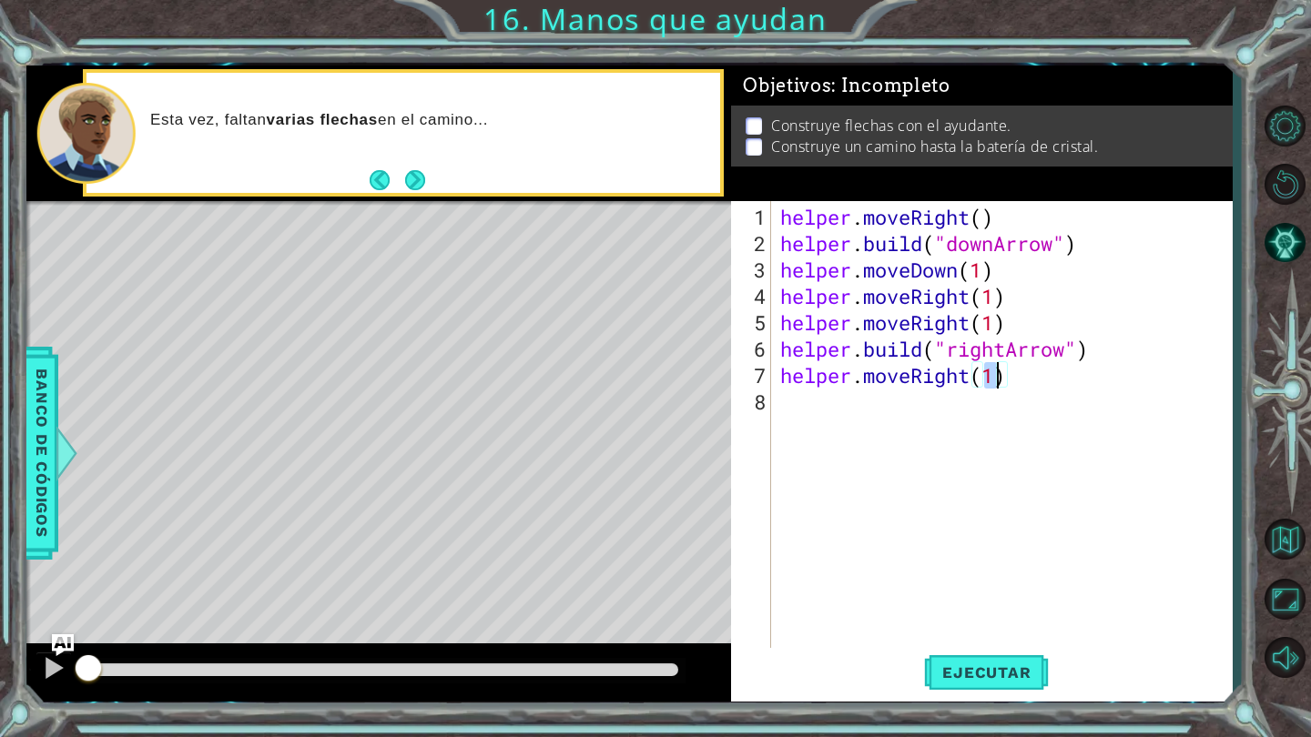
click at [791, 405] on div "helper . moveRight ( ) helper . build ( "downArrow" ) helper . moveDown ( 1 ) h…" at bounding box center [1006, 455] width 460 height 502
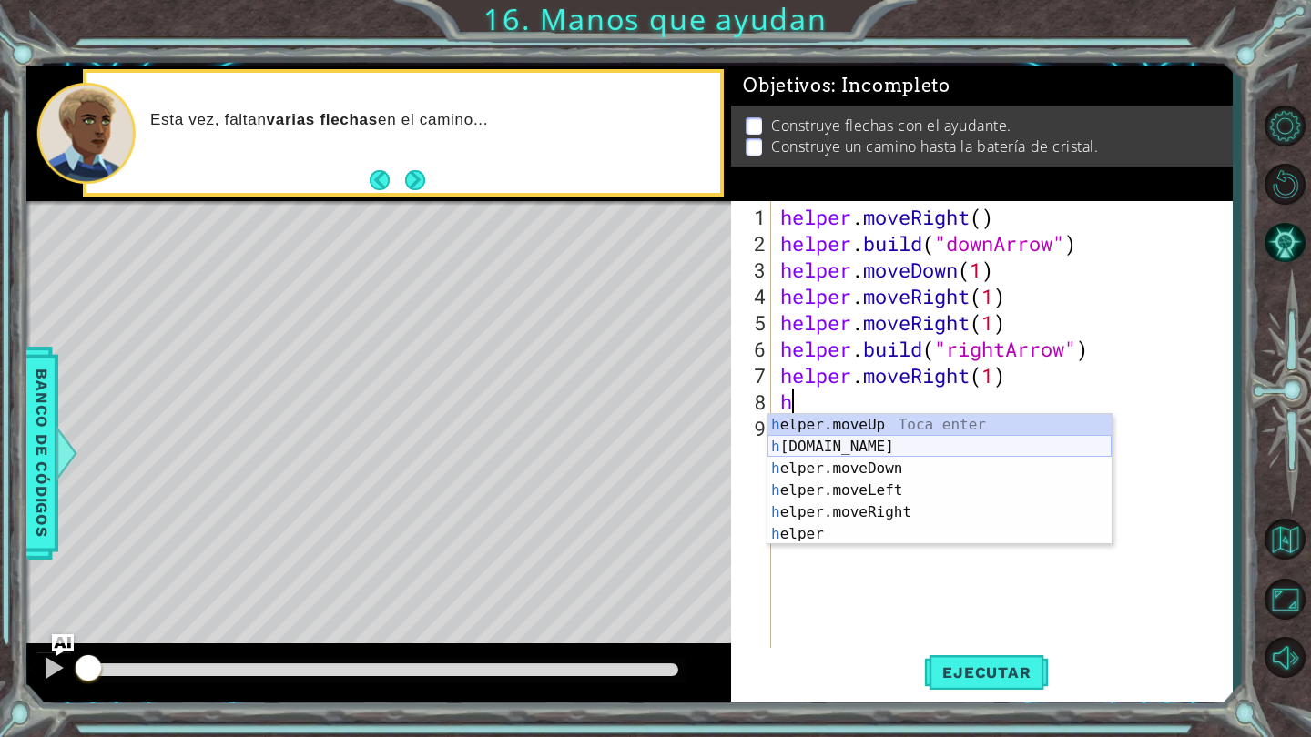
click at [886, 439] on div "h elper.moveUp Toca enter h [DOMAIN_NAME] Toca enter h elper.moveDown Toca ente…" at bounding box center [939, 501] width 344 height 175
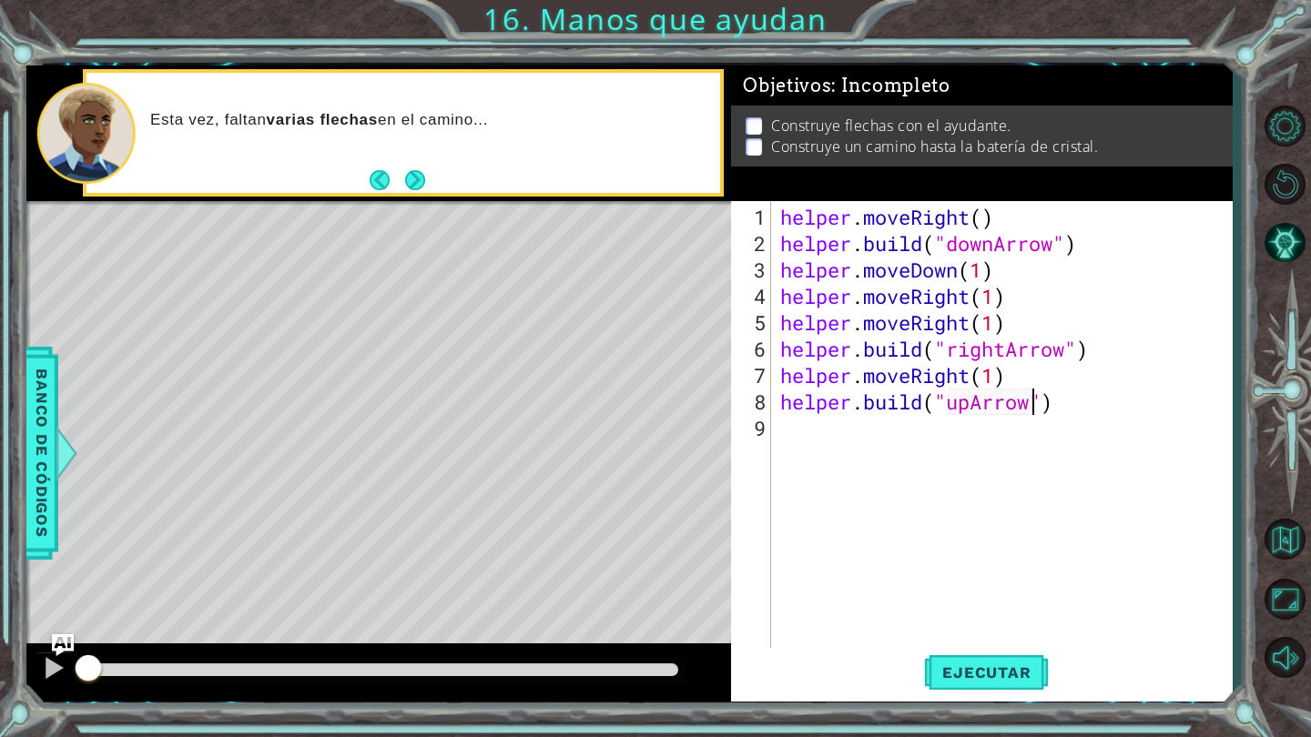
scroll to position [0, 12]
click at [979, 669] on span "Ejecutar" at bounding box center [986, 673] width 125 height 18
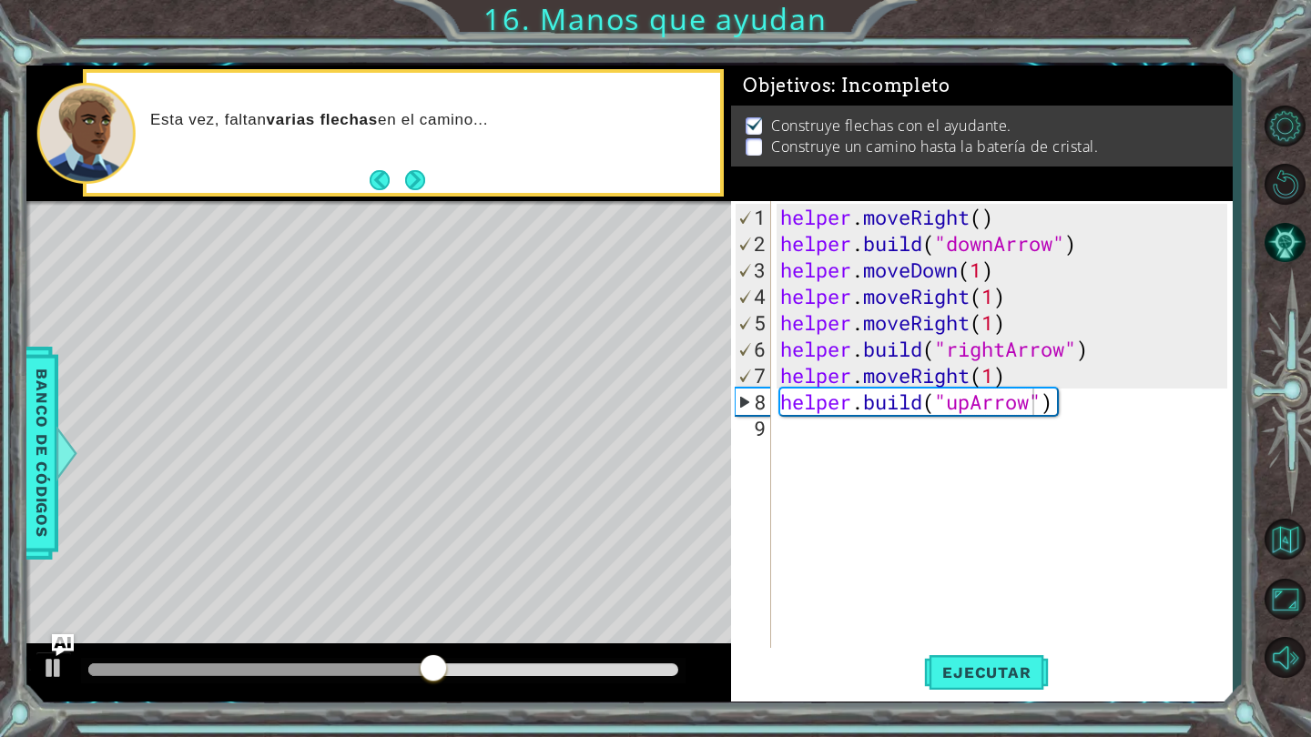
click at [696, 599] on div "Level Map" at bounding box center [446, 469] width 841 height 536
click at [1096, 407] on div "helper . moveRight ( ) helper . build ( "downArrow" ) helper . moveDown ( 1 ) h…" at bounding box center [1006, 455] width 460 height 502
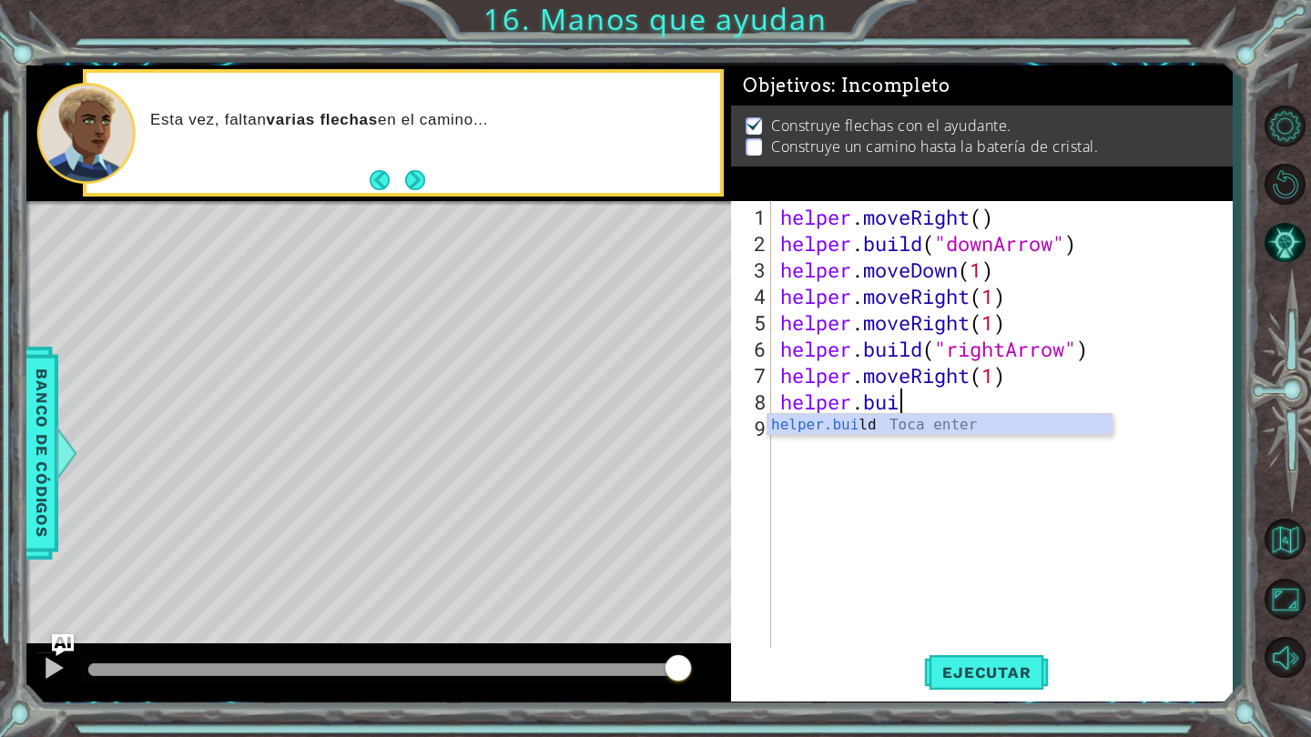
scroll to position [0, 4]
click at [982, 421] on div "helper.bu ild Toca enter" at bounding box center [939, 447] width 344 height 66
click at [1023, 295] on div "helper . moveRight ( ) helper . build ( "downArrow" ) helper . moveDown ( 1 ) h…" at bounding box center [1006, 455] width 460 height 502
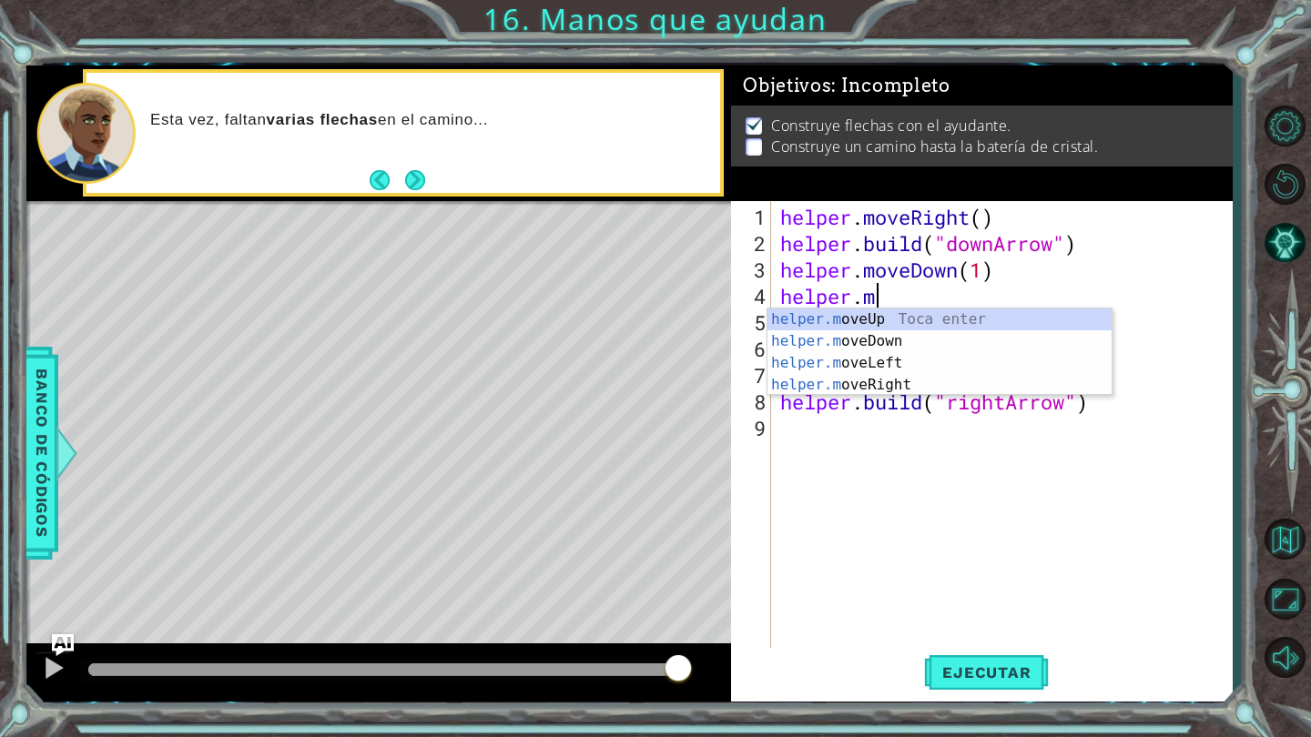
scroll to position [0, 3]
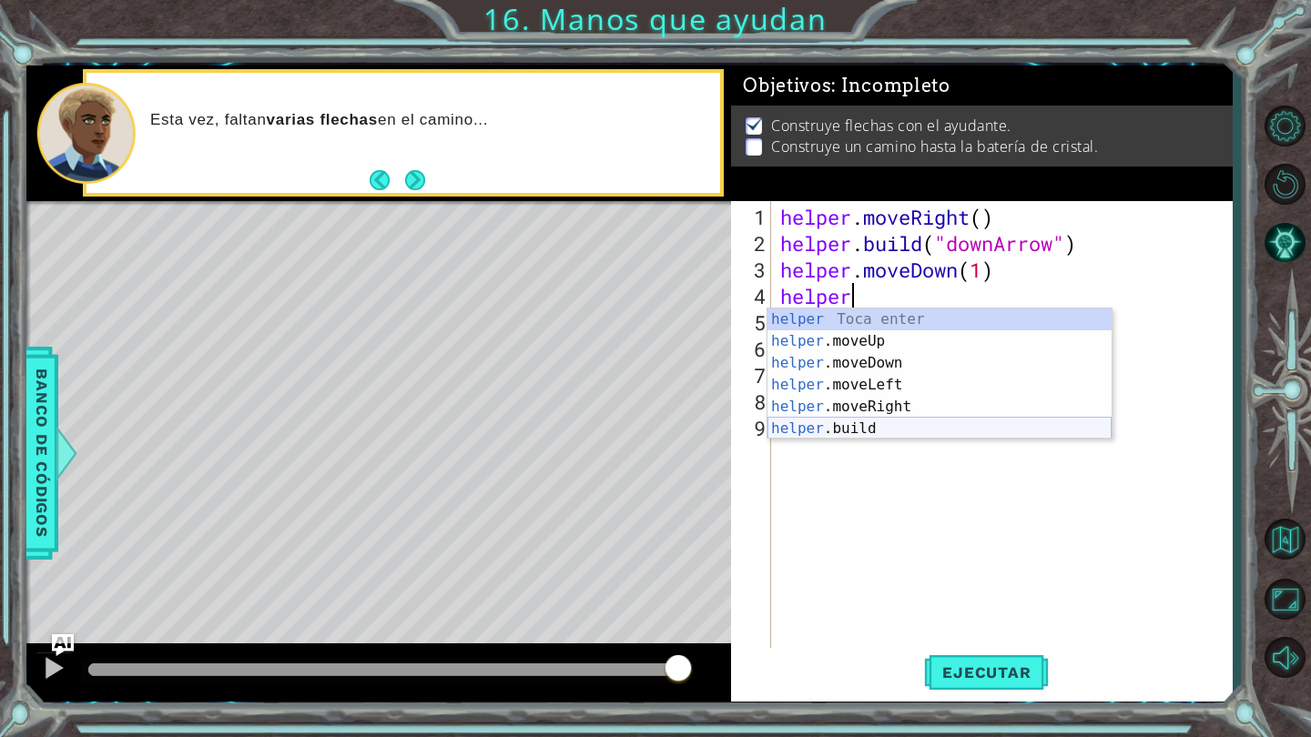
click at [890, 432] on div "helper Toca enter helper .moveUp Toca enter helper .moveDown Toca enter helper …" at bounding box center [939, 396] width 344 height 175
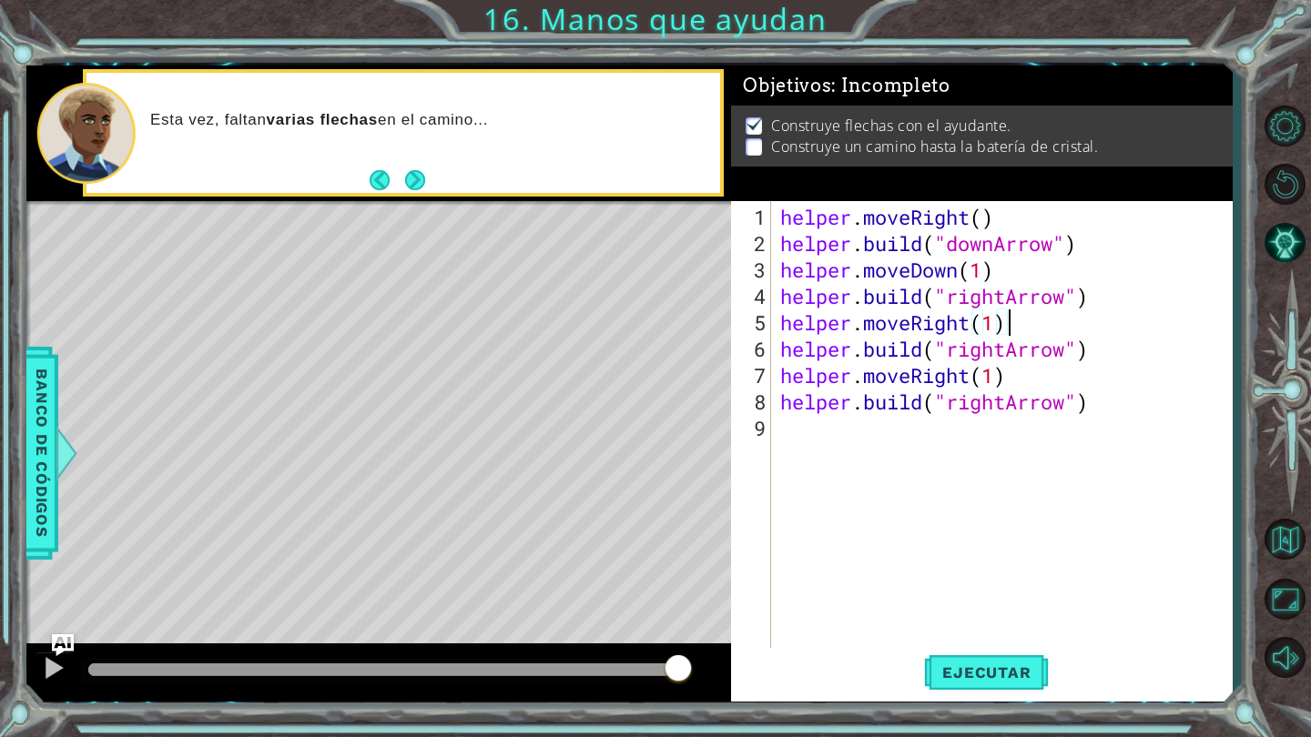
click at [1024, 319] on div "helper . moveRight ( ) helper . build ( "downArrow" ) helper . moveDown ( 1 ) h…" at bounding box center [1006, 455] width 460 height 502
click at [987, 665] on span "Ejecutar" at bounding box center [986, 673] width 125 height 18
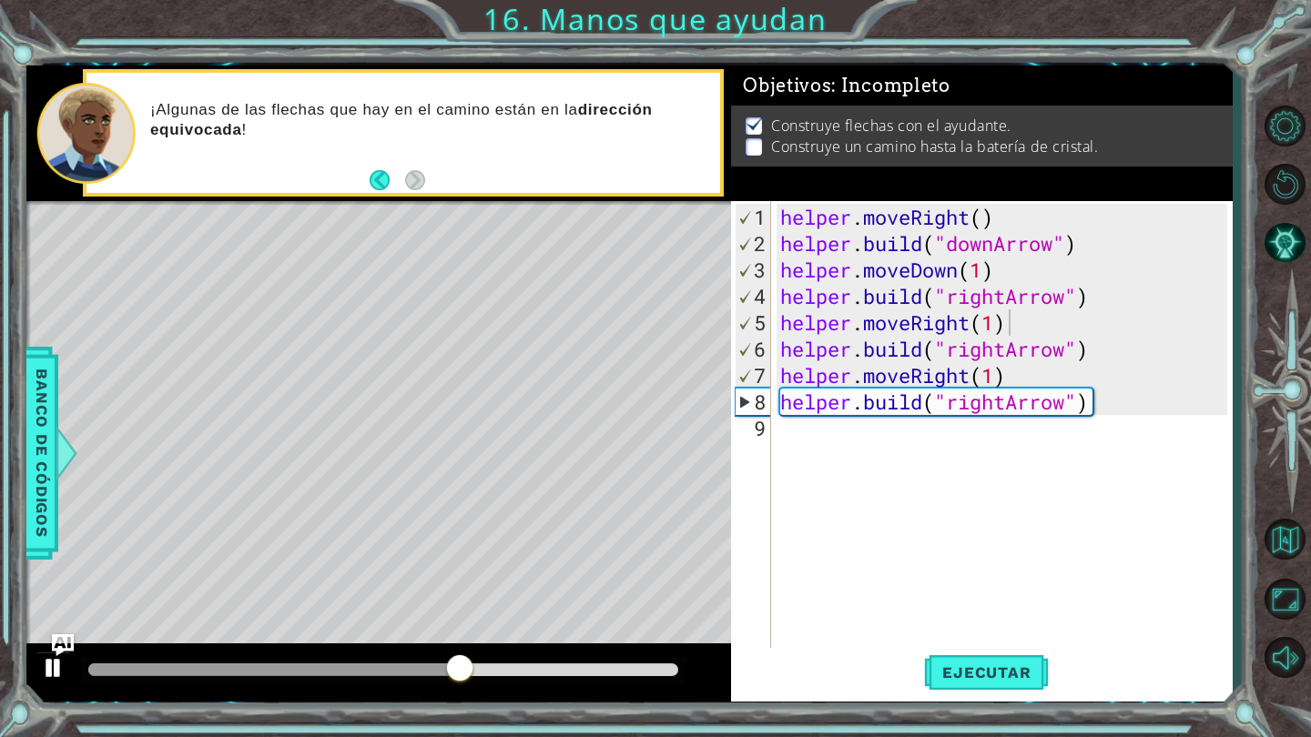
click at [55, 674] on div at bounding box center [54, 668] width 24 height 24
click at [1077, 404] on div "helper . moveRight ( ) helper . build ( "downArrow" ) helper . moveDown ( 1 ) h…" at bounding box center [1006, 455] width 460 height 502
click at [1068, 398] on div "helper . moveRight ( ) helper . build ( "downArrow" ) helper . moveDown ( 1 ) h…" at bounding box center [1006, 455] width 460 height 502
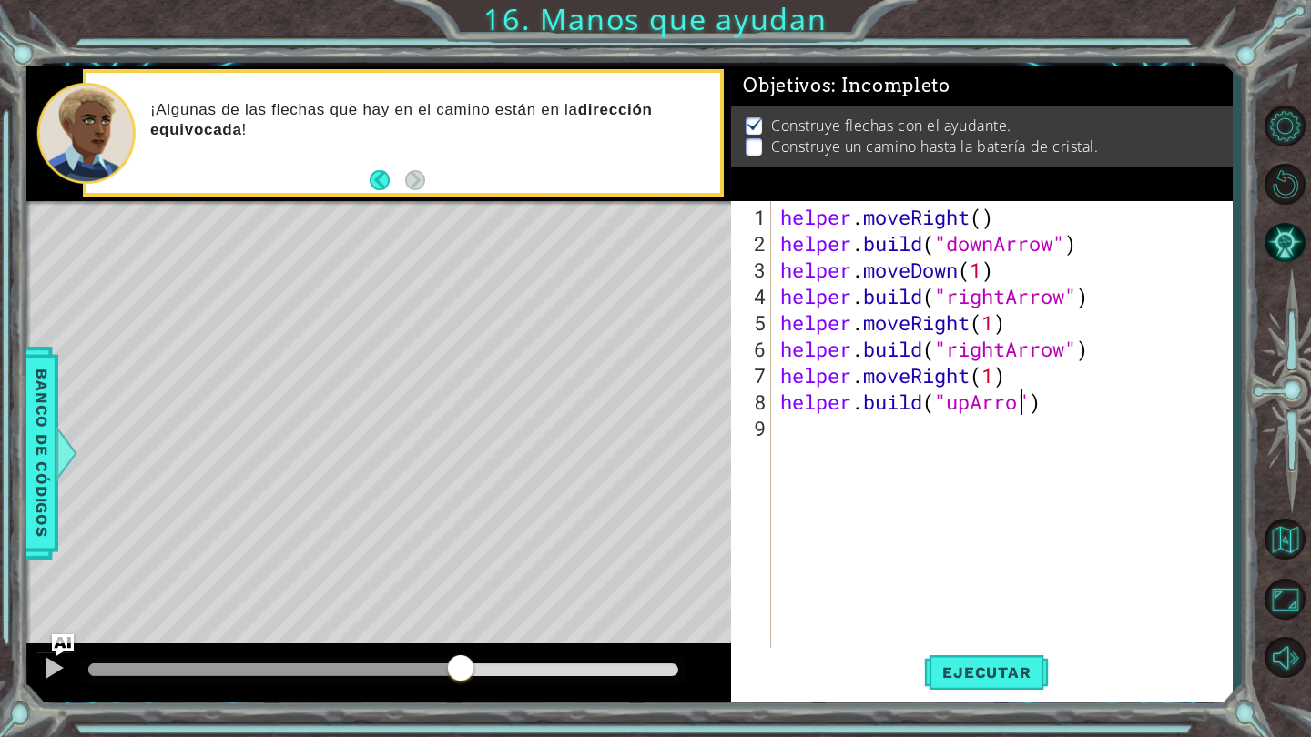
scroll to position [0, 12]
type textarea "[DOMAIN_NAME]("upArrow")"
click at [978, 671] on span "Ejecutar" at bounding box center [986, 673] width 125 height 18
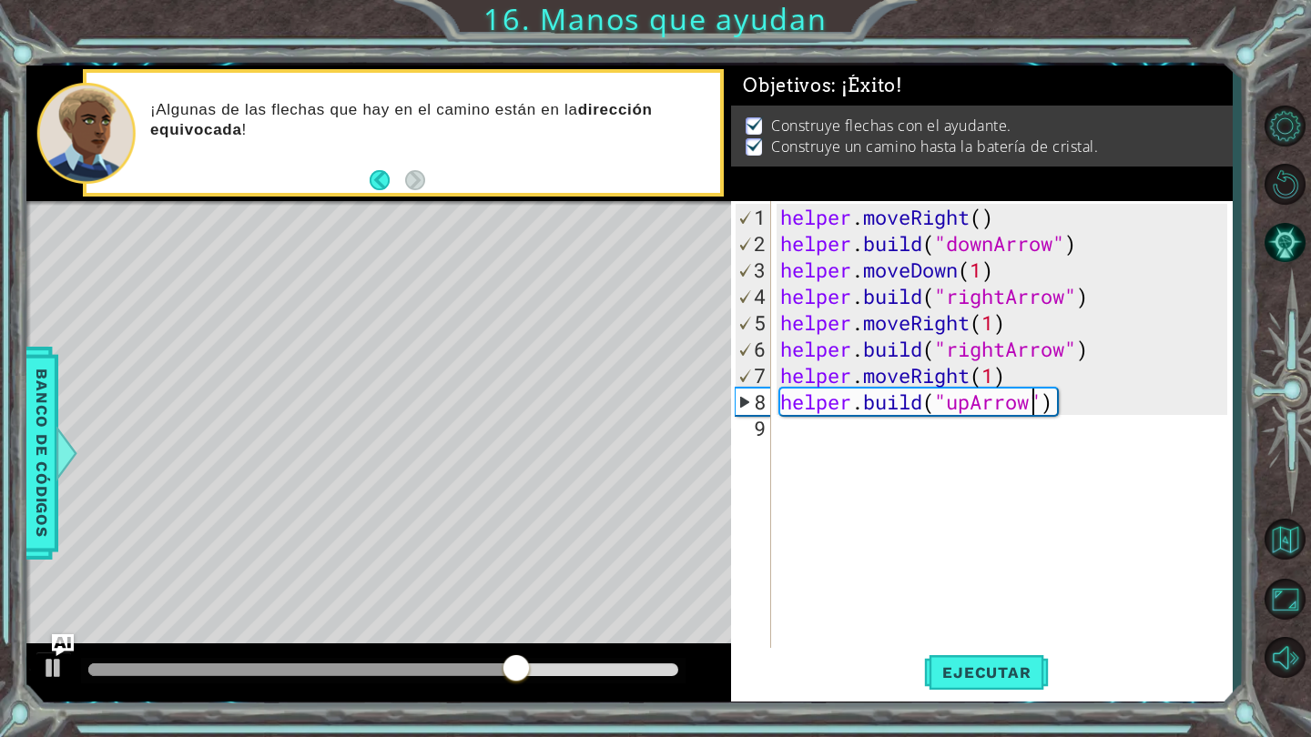
click at [939, 642] on div "helper . moveRight ( ) helper . build ( "downArrow" ) helper . moveDown ( 1 ) h…" at bounding box center [1006, 455] width 460 height 502
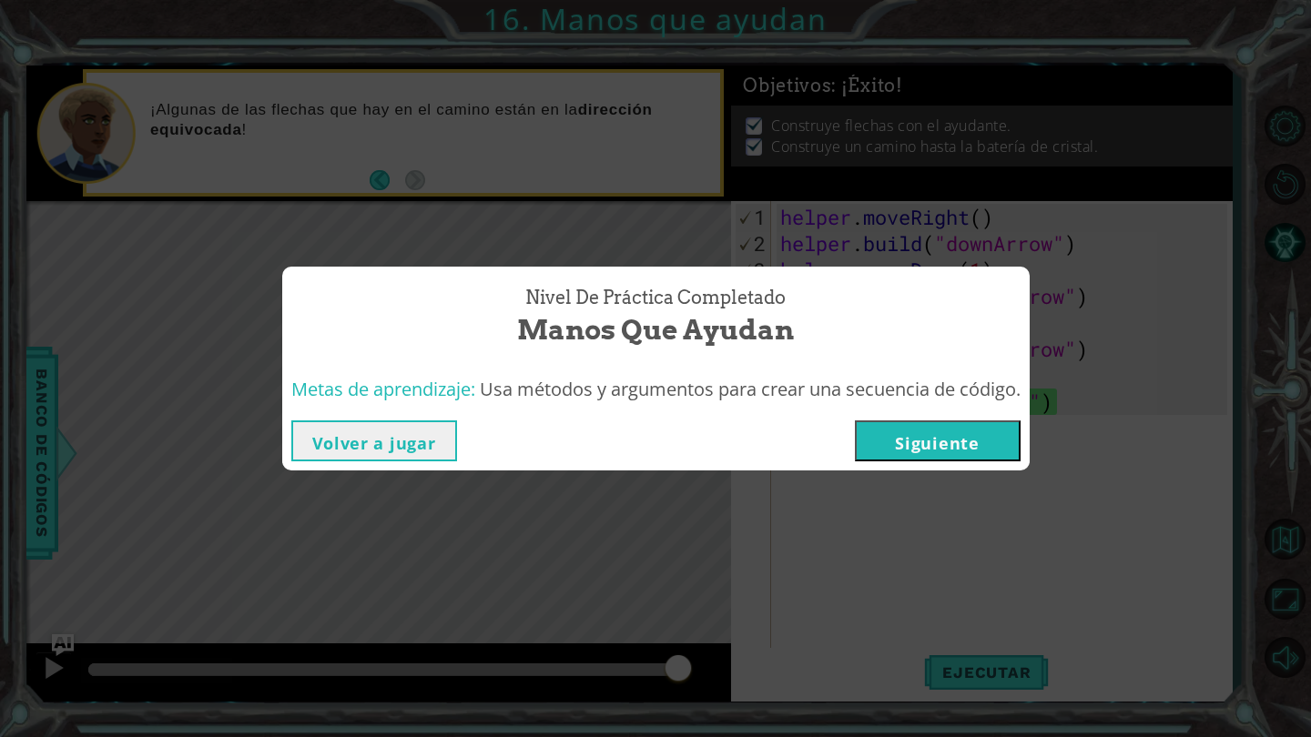
click at [949, 433] on button "Siguiente" at bounding box center [938, 441] width 166 height 41
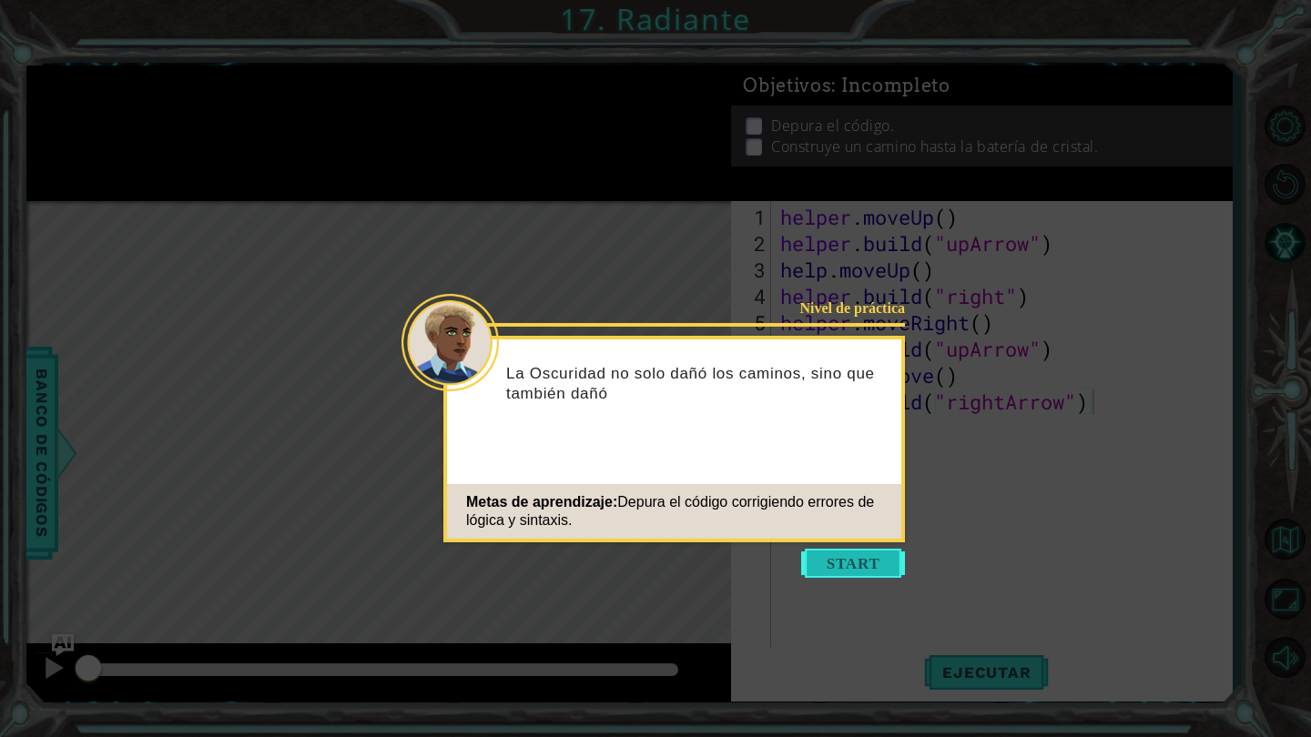
click at [856, 558] on button "Start" at bounding box center [853, 563] width 104 height 29
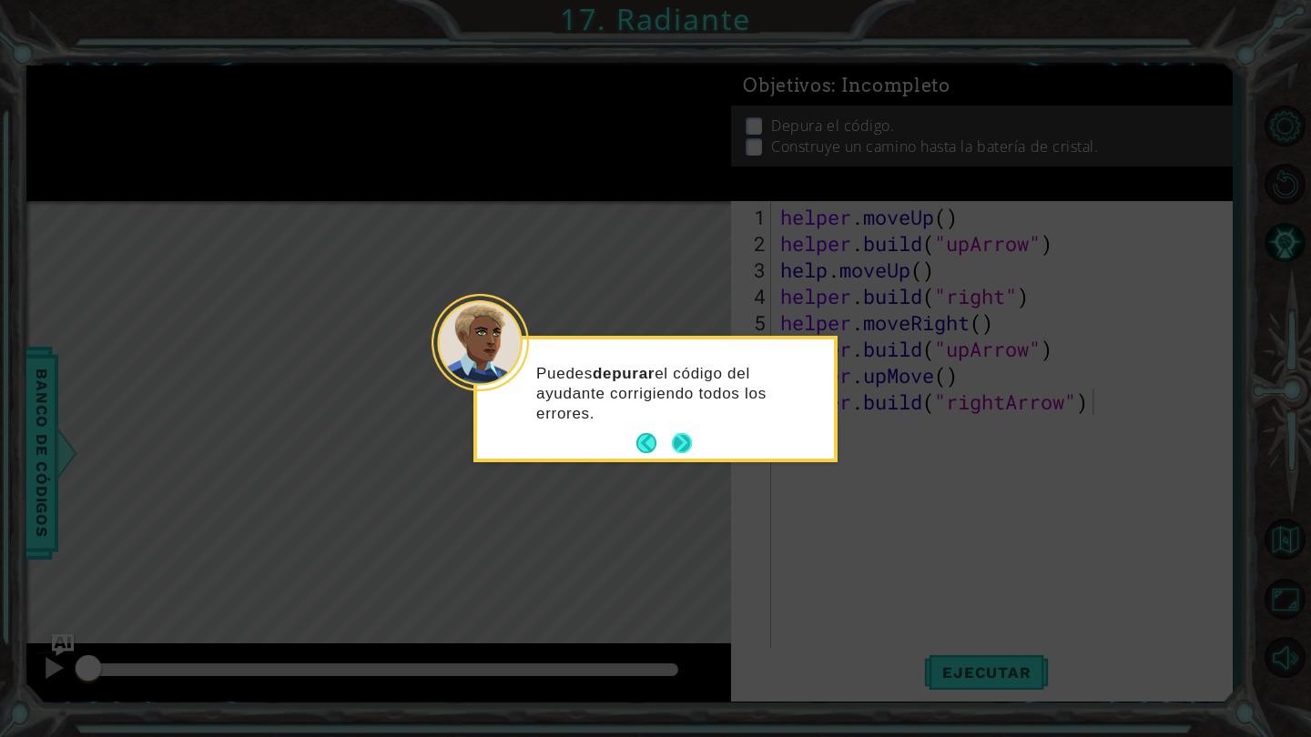
click at [684, 441] on button "Next" at bounding box center [682, 443] width 20 height 20
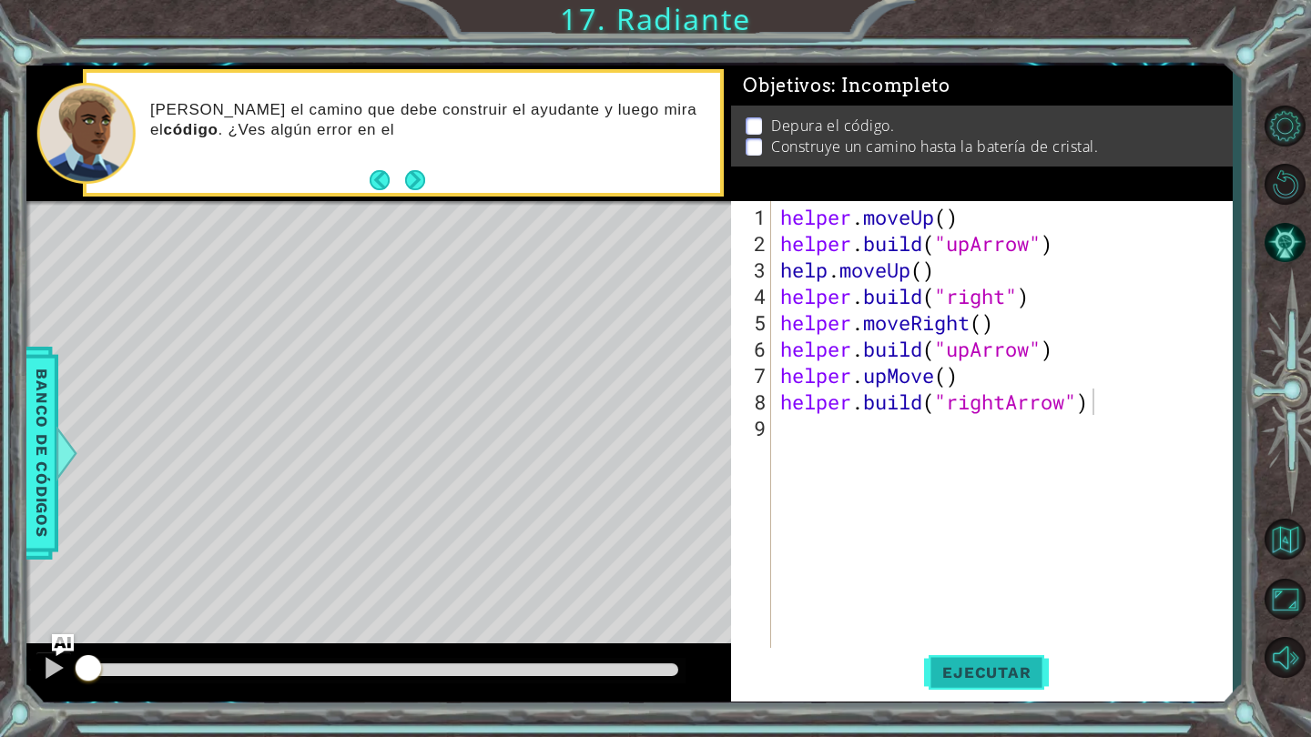
click at [969, 680] on span "Ejecutar" at bounding box center [986, 673] width 125 height 18
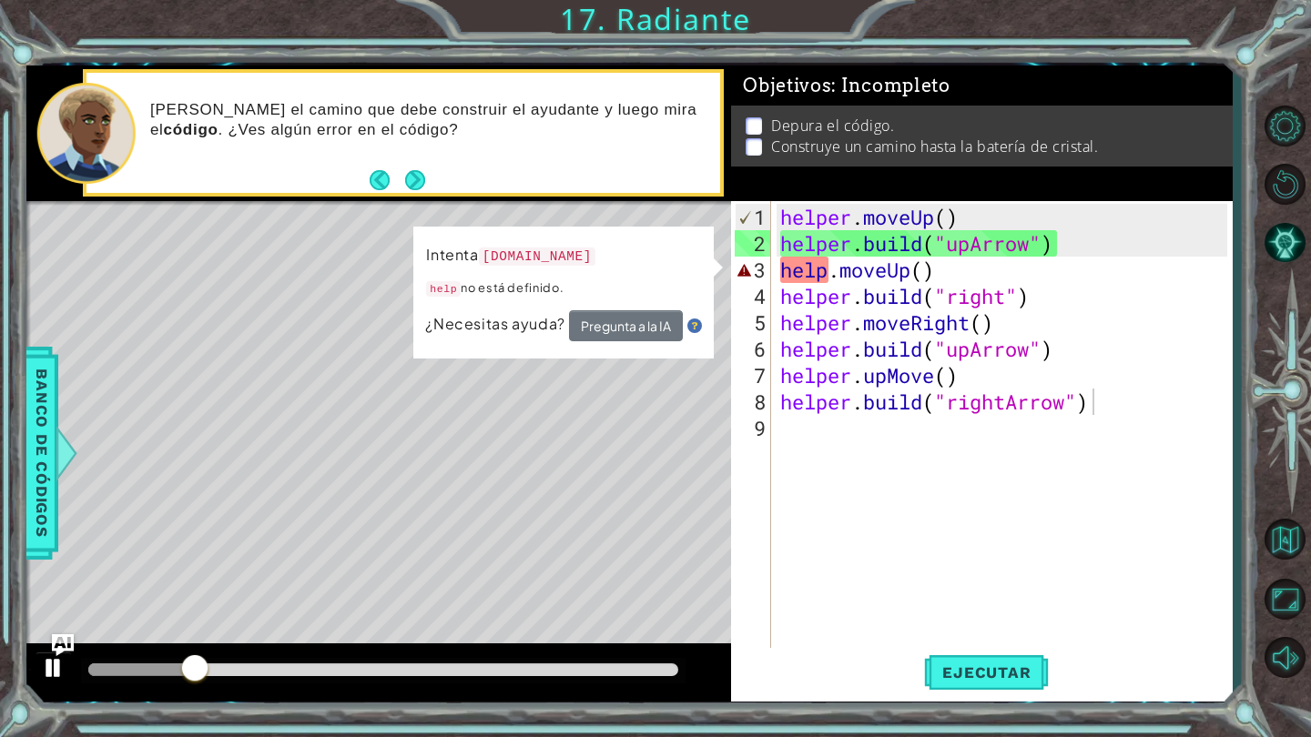
click at [56, 666] on div at bounding box center [54, 668] width 24 height 24
click at [926, 272] on div "helper . moveUp ( ) helper . build ( "upArrow" ) help . moveUp ( ) helper . bui…" at bounding box center [1006, 455] width 460 height 502
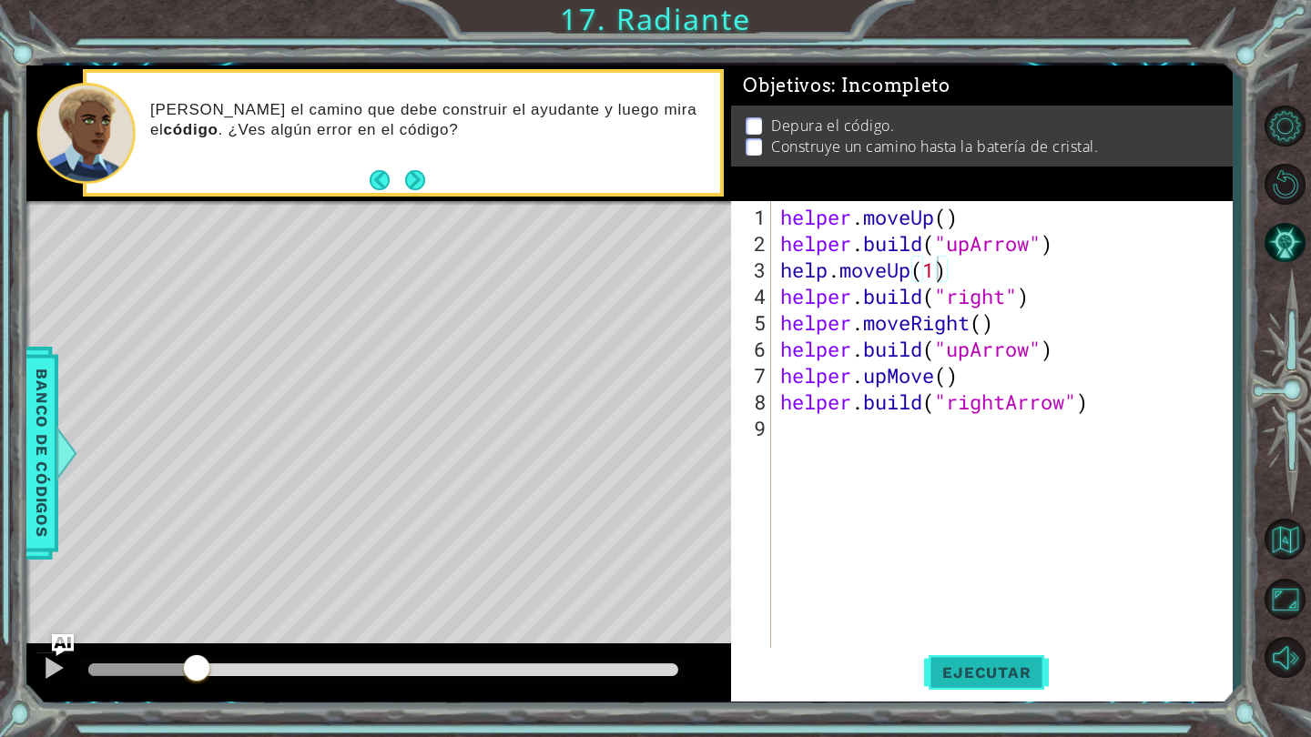
click at [951, 665] on span "Ejecutar" at bounding box center [986, 673] width 125 height 18
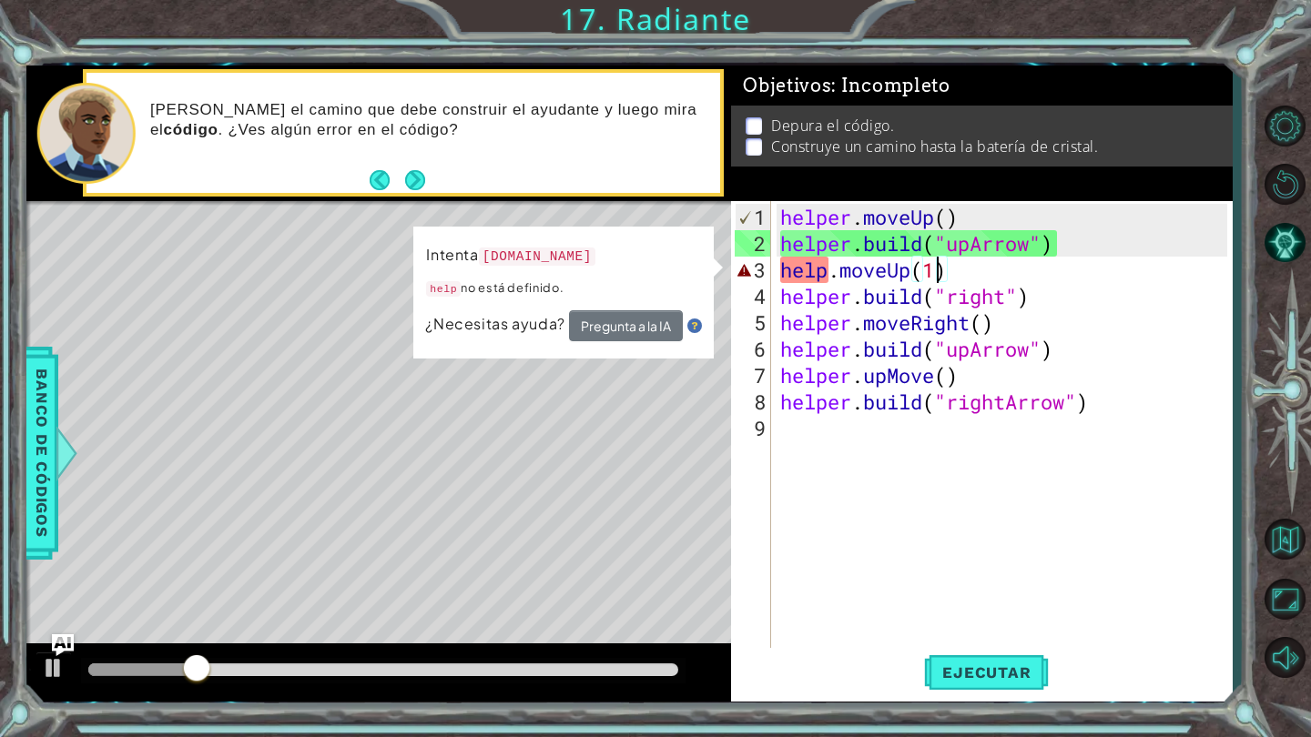
click at [1002, 273] on div "helper . moveUp ( ) helper . build ( "upArrow" ) help . moveUp ( 1 ) helper . b…" at bounding box center [1006, 455] width 460 height 502
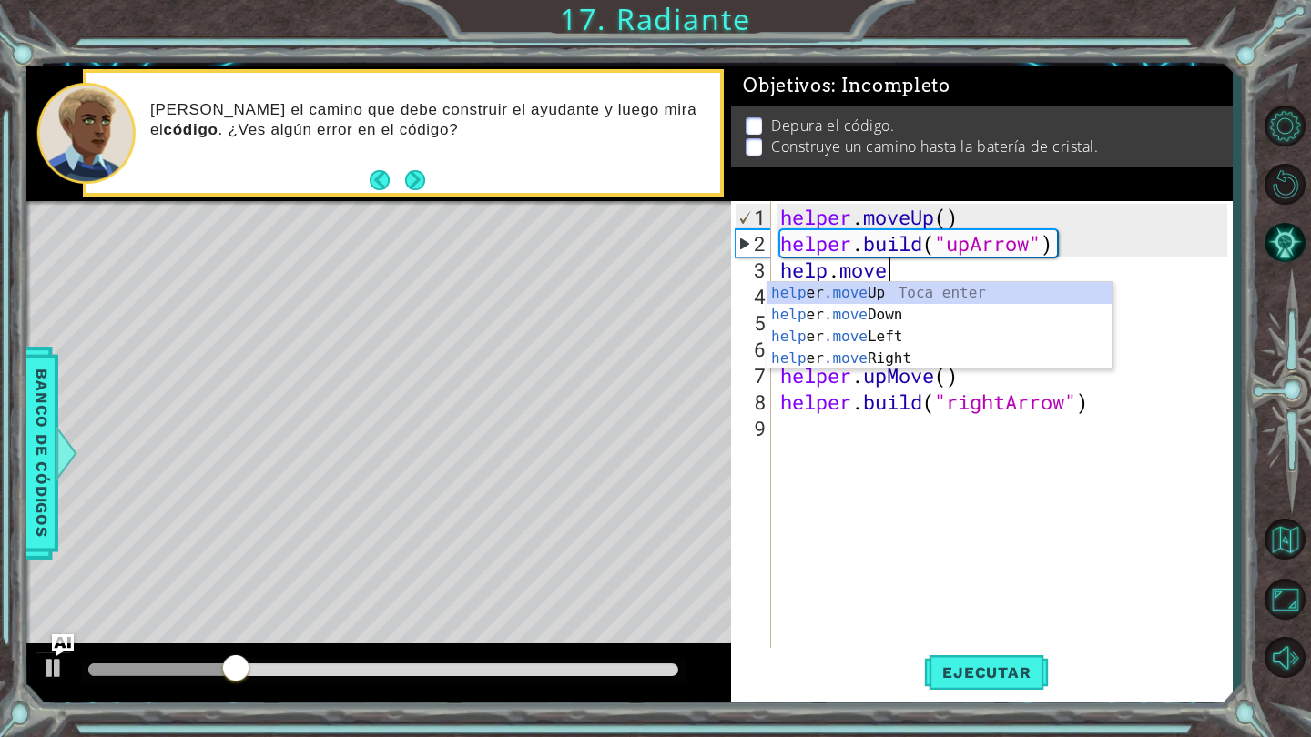
scroll to position [0, 4]
click at [934, 289] on div "help er .mov eUp Toca enter help er .mov eDown Toca enter help er .mov eLeft To…" at bounding box center [939, 347] width 344 height 131
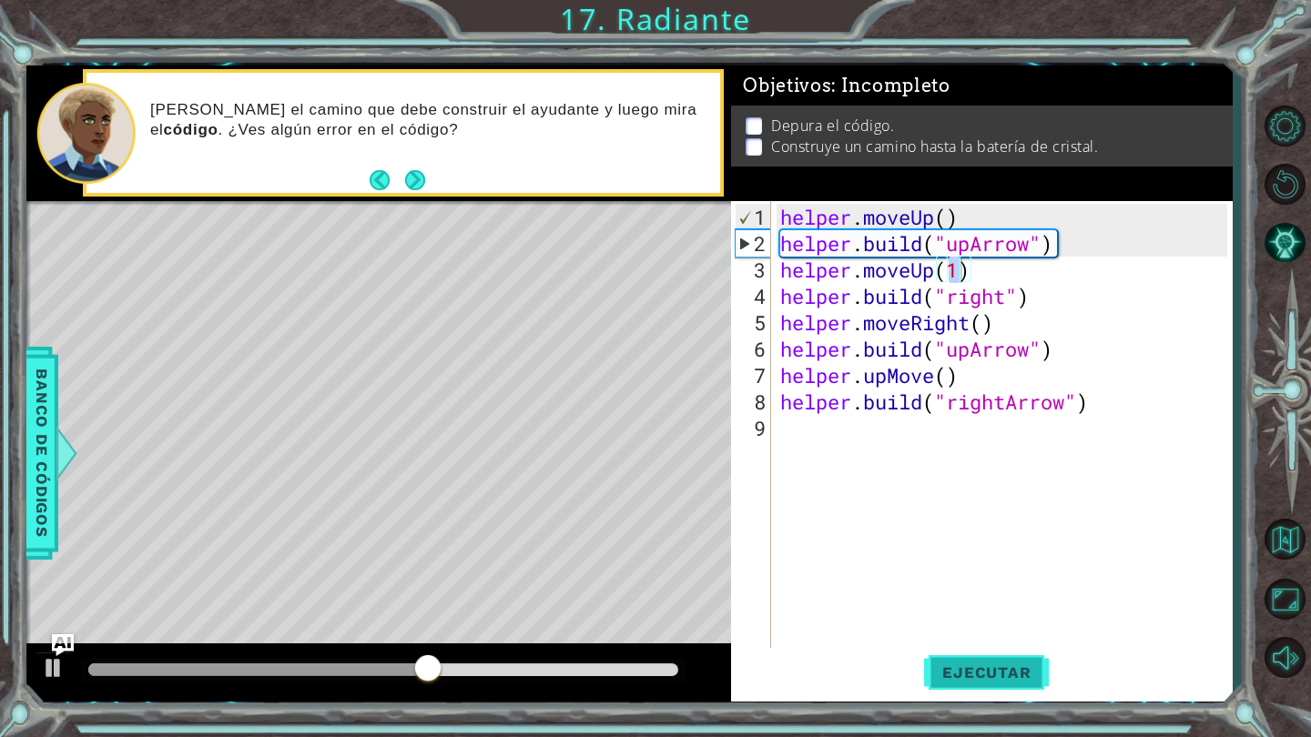
click at [985, 675] on span "Ejecutar" at bounding box center [986, 673] width 125 height 18
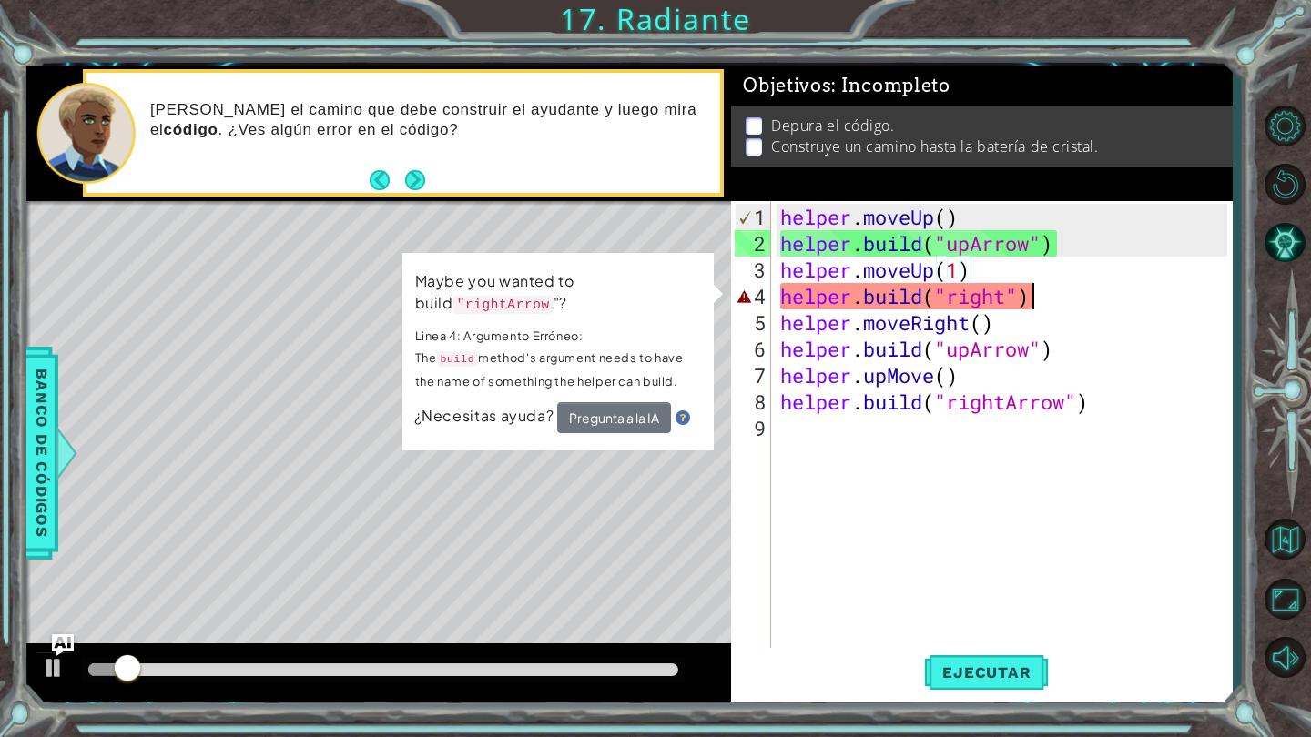
click at [1051, 296] on div "helper . moveUp ( ) helper . build ( "upArrow" ) helper . moveUp ( 1 ) helper .…" at bounding box center [1006, 455] width 460 height 502
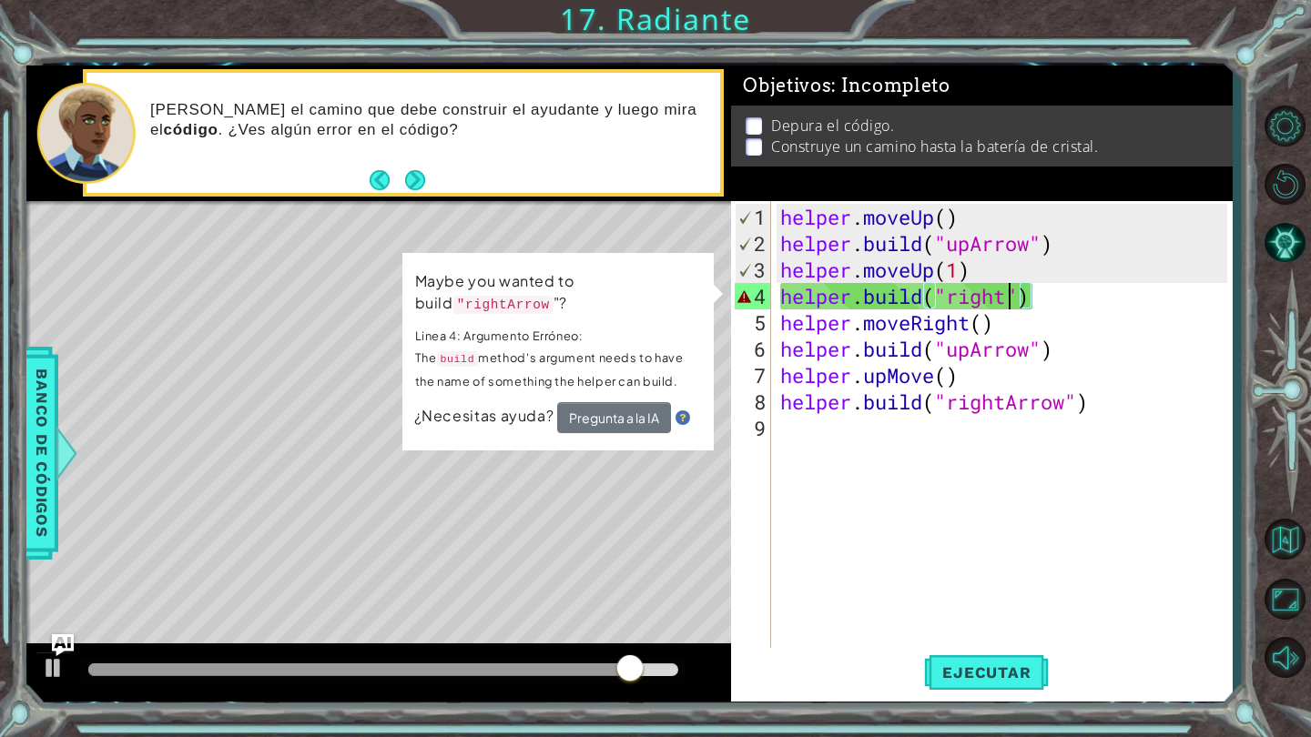
click at [1012, 299] on div "helper . moveUp ( ) helper . build ( "upArrow" ) helper . moveUp ( 1 ) helper .…" at bounding box center [1006, 455] width 460 height 502
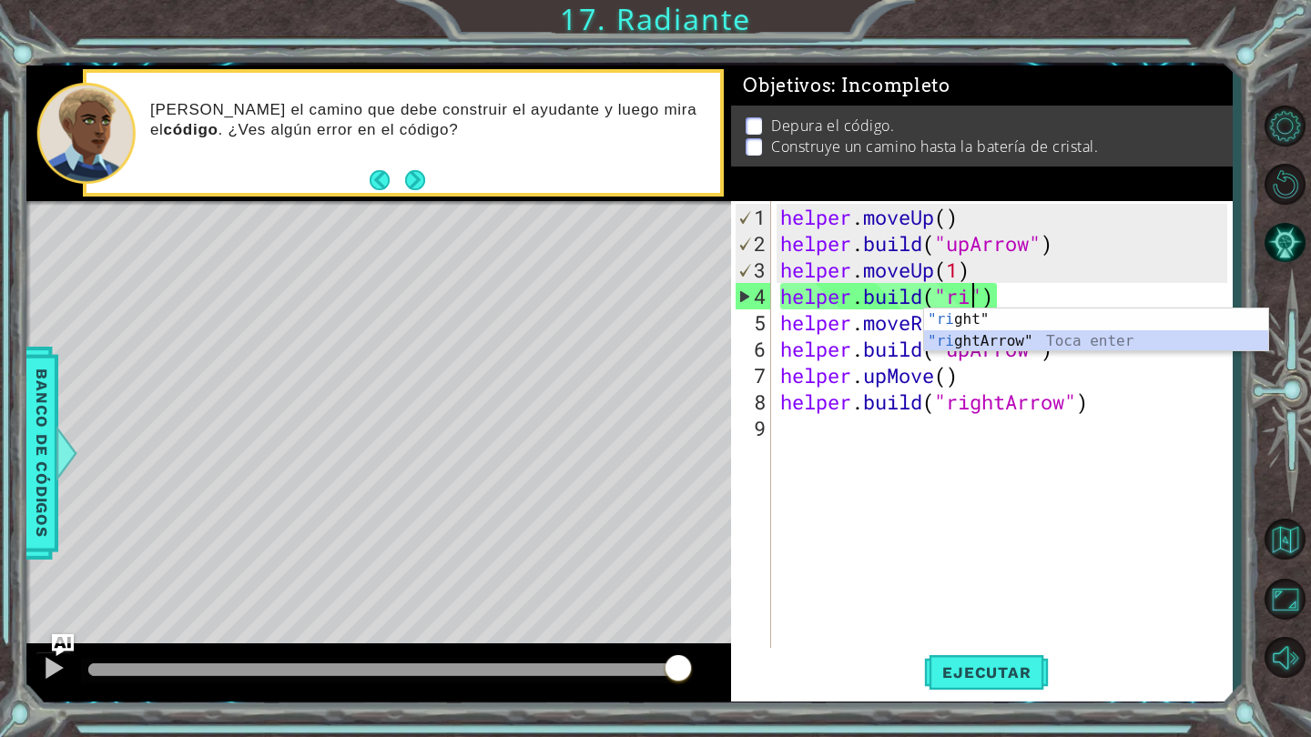
click at [1013, 344] on div ""ri ght" Toca enter "ri ghtArrow" Toca enter" at bounding box center [1096, 352] width 344 height 87
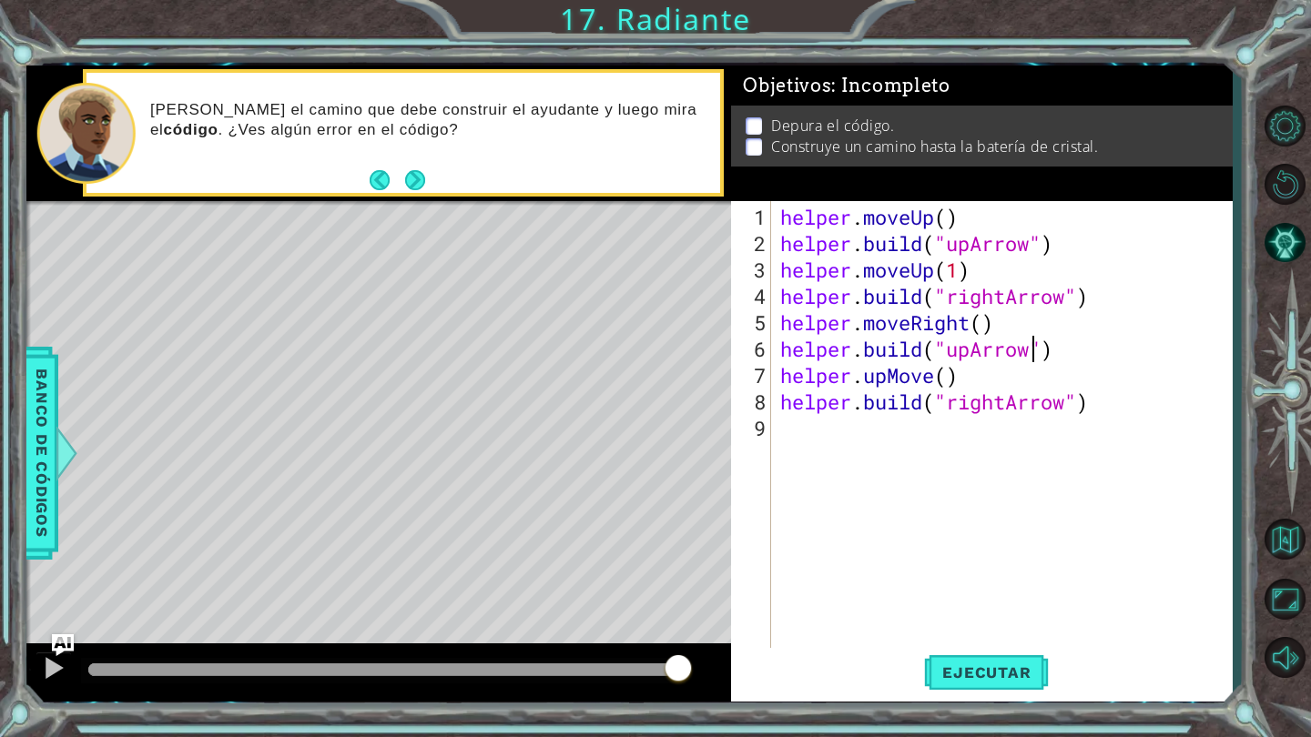
click at [1034, 349] on div "helper . moveUp ( ) helper . build ( "upArrow" ) helper . moveUp ( 1 ) helper .…" at bounding box center [1006, 455] width 460 height 502
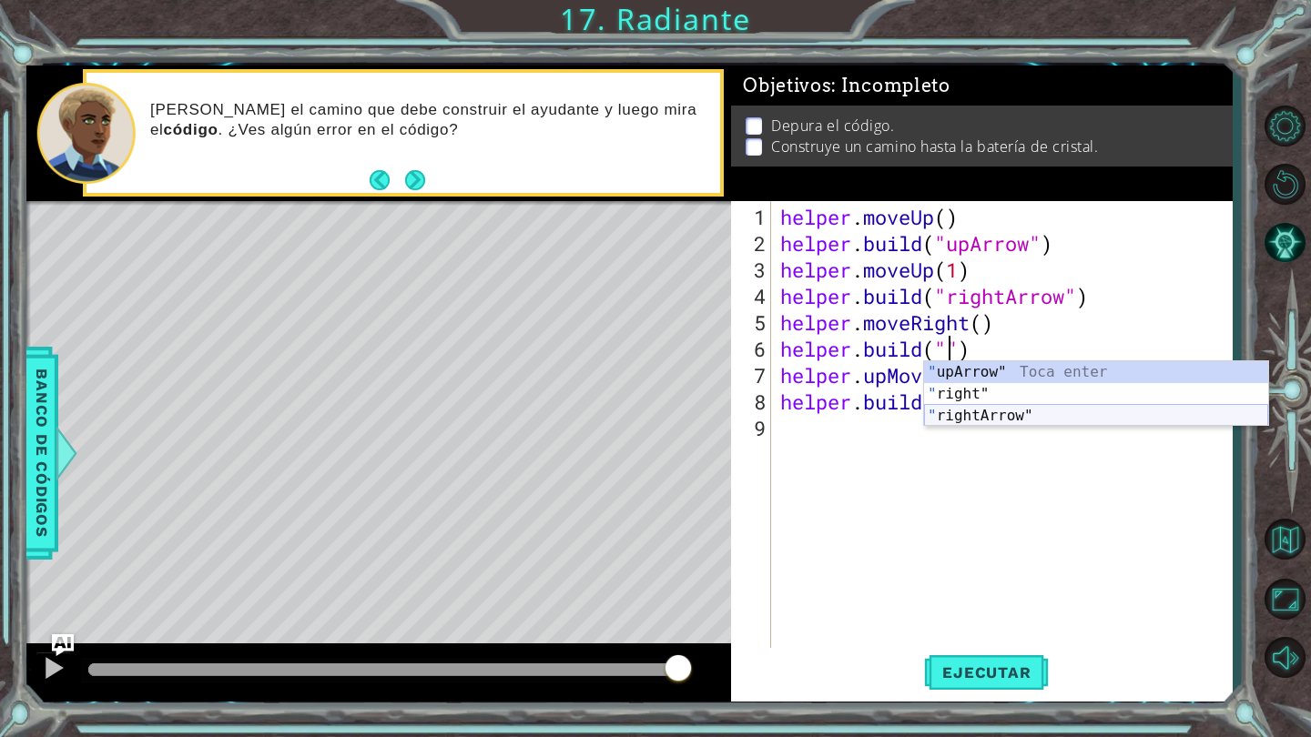
click at [1019, 416] on div "" upArrow" Toca enter " right" Toca enter " rightArrow" Toca enter" at bounding box center [1096, 415] width 344 height 109
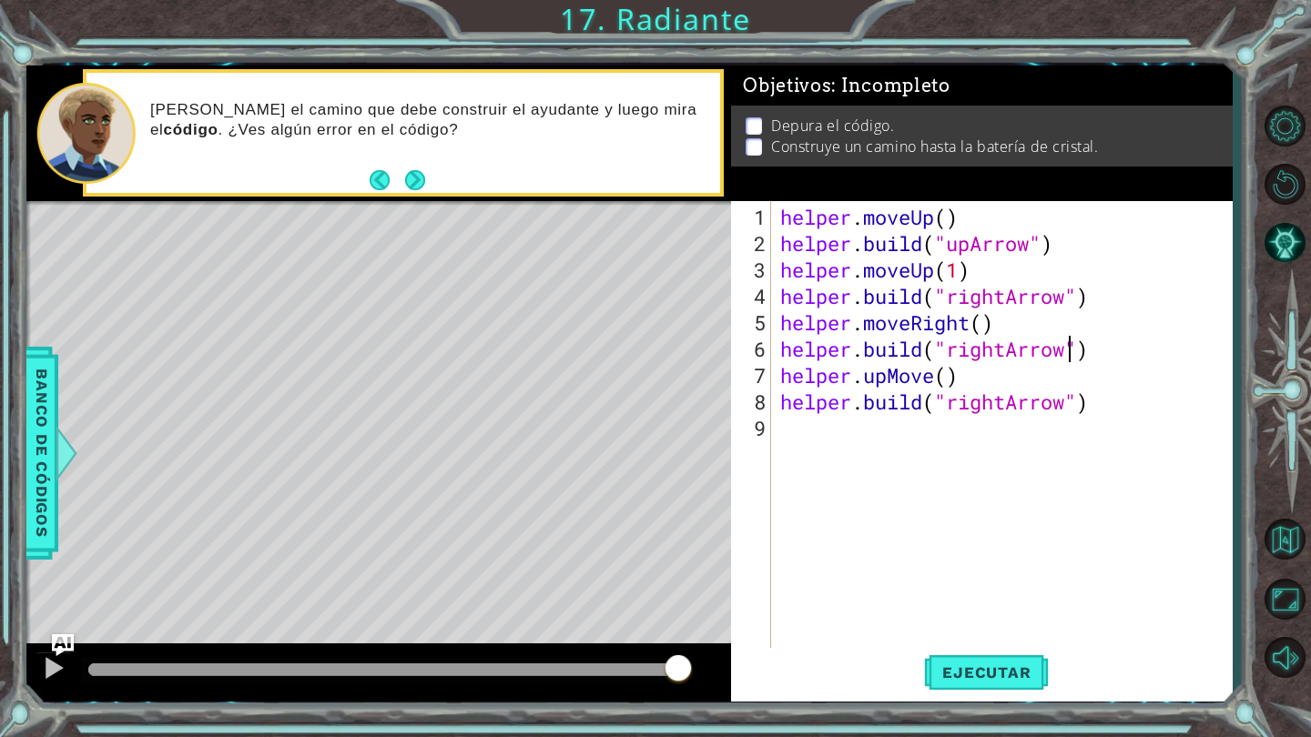
click at [948, 380] on div "helper . moveUp ( ) helper . build ( "upArrow" ) helper . moveUp ( 1 ) helper .…" at bounding box center [1006, 455] width 460 height 502
click at [1074, 403] on div "helper . moveUp ( ) helper . build ( "upArrow" ) helper . moveUp ( 1 ) helper .…" at bounding box center [1006, 455] width 460 height 502
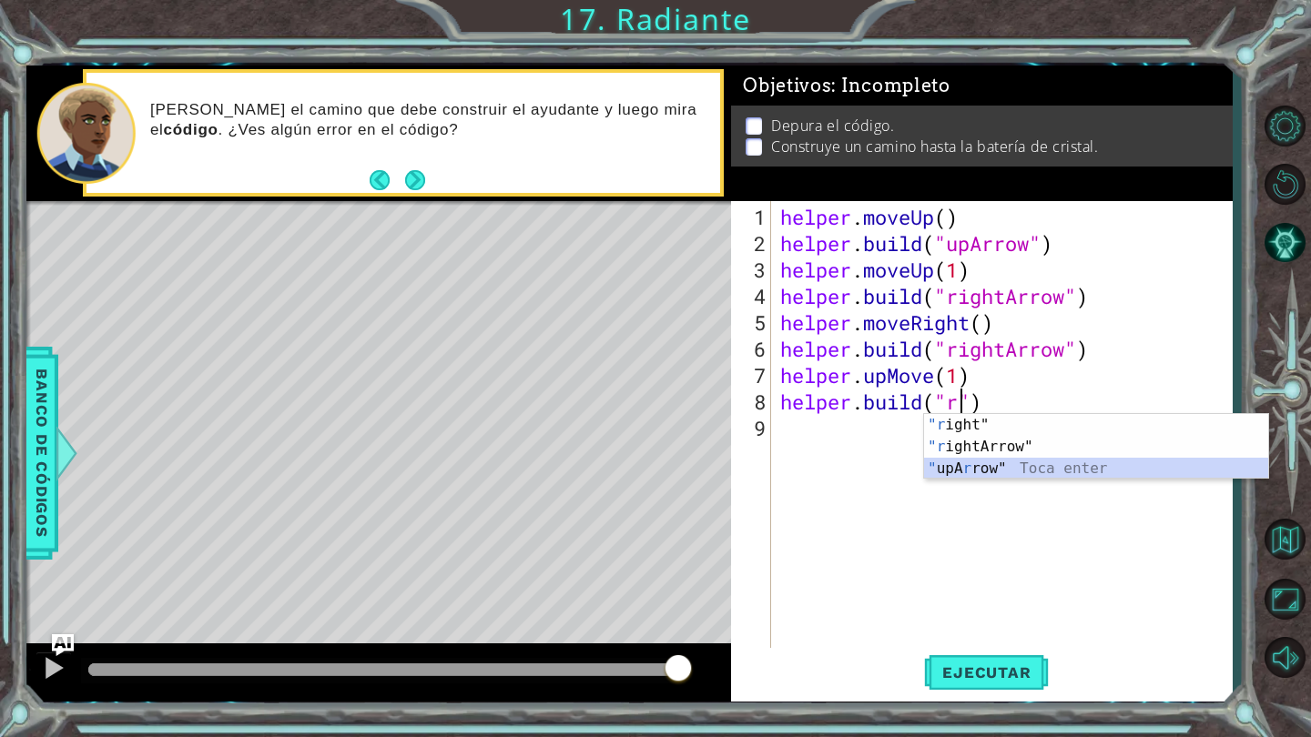
click at [1060, 467] on div ""r ight" Toca enter "r ightArrow" Toca enter " upA r row" Toca enter" at bounding box center [1096, 468] width 344 height 109
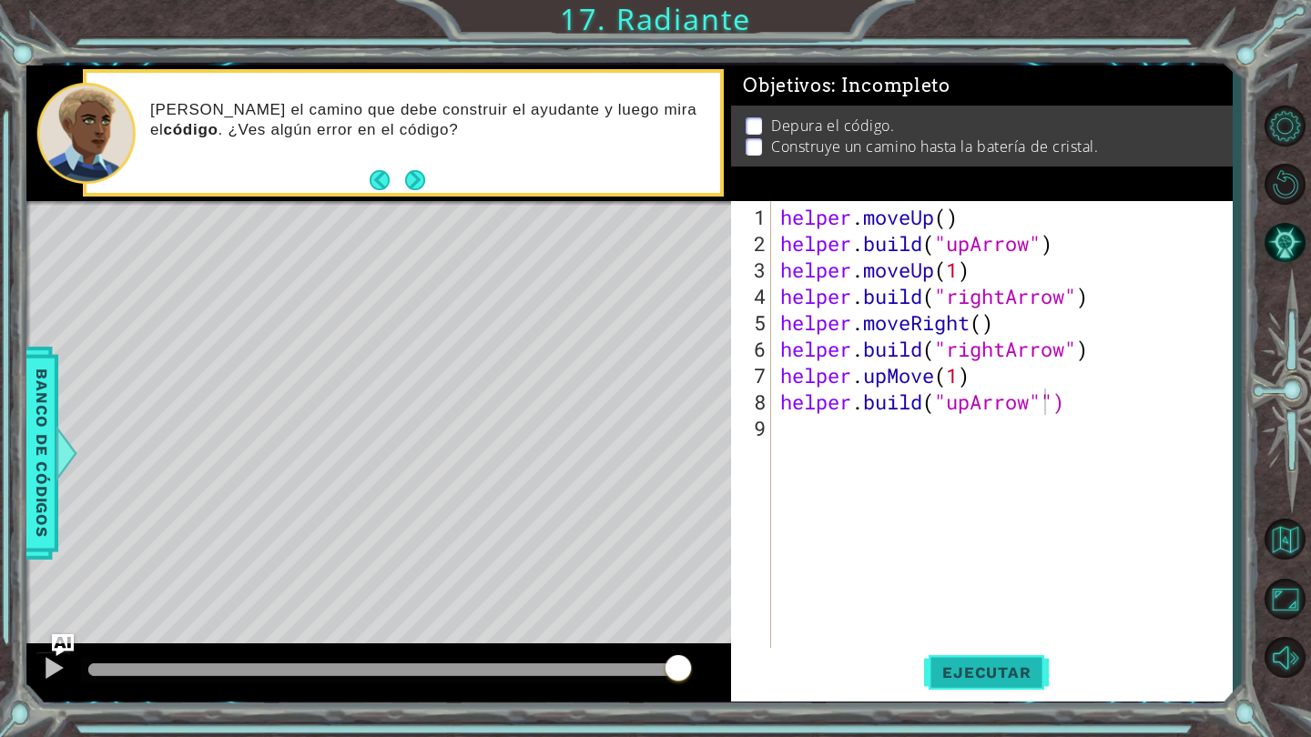
click at [982, 684] on button "Ejecutar" at bounding box center [986, 673] width 125 height 50
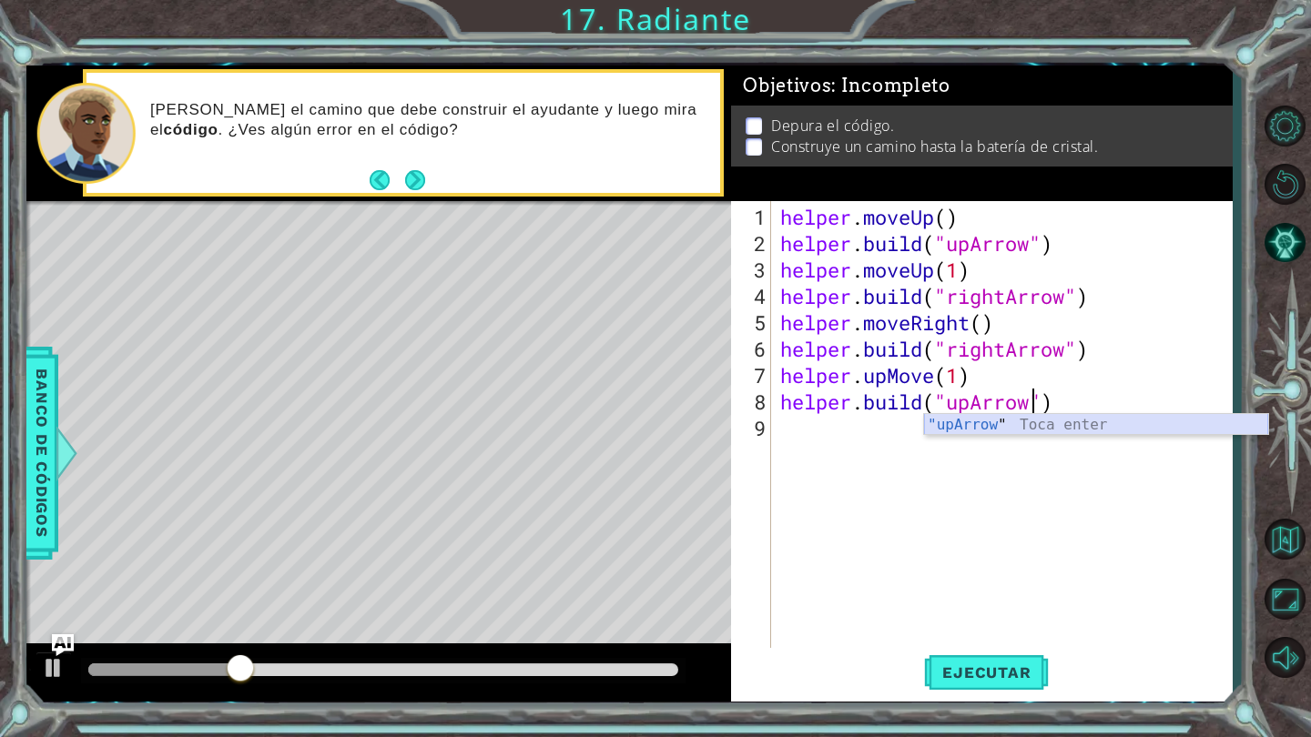
click at [980, 427] on div ""upArrow " Toca enter" at bounding box center [1096, 447] width 344 height 66
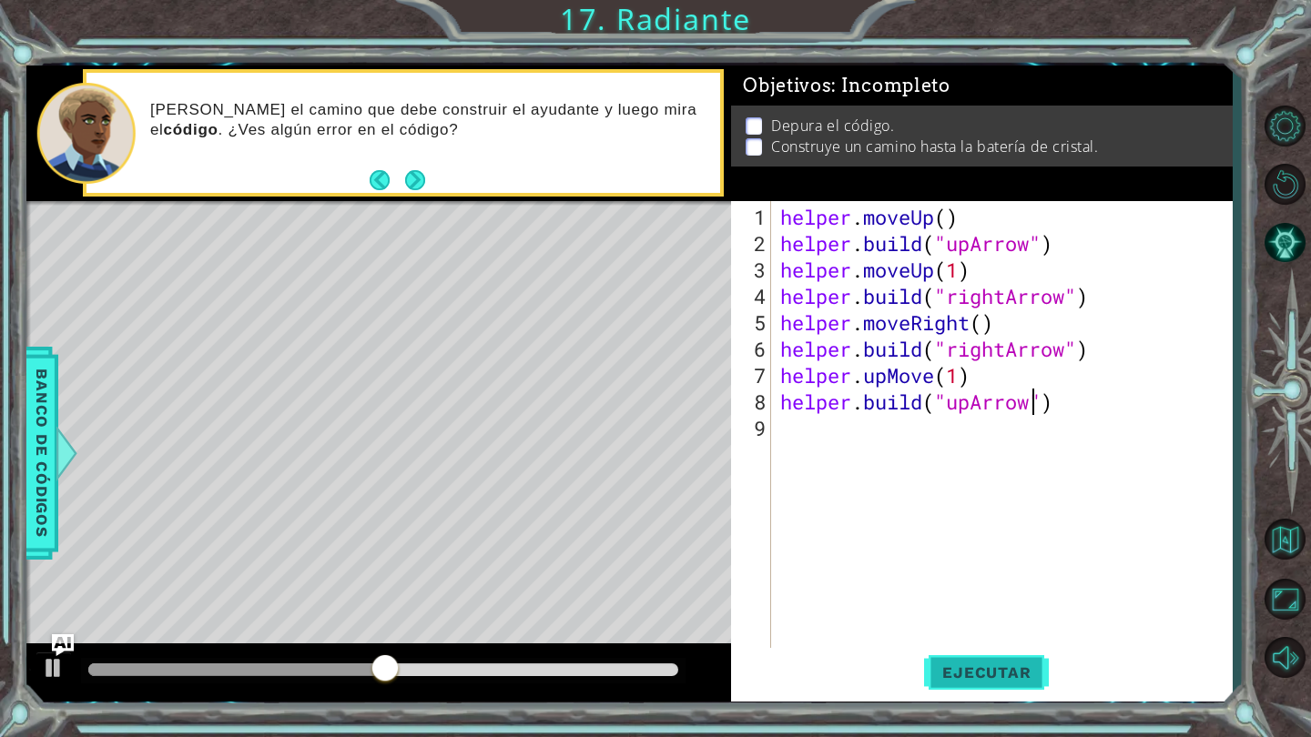
click at [985, 670] on span "Ejecutar" at bounding box center [986, 673] width 125 height 18
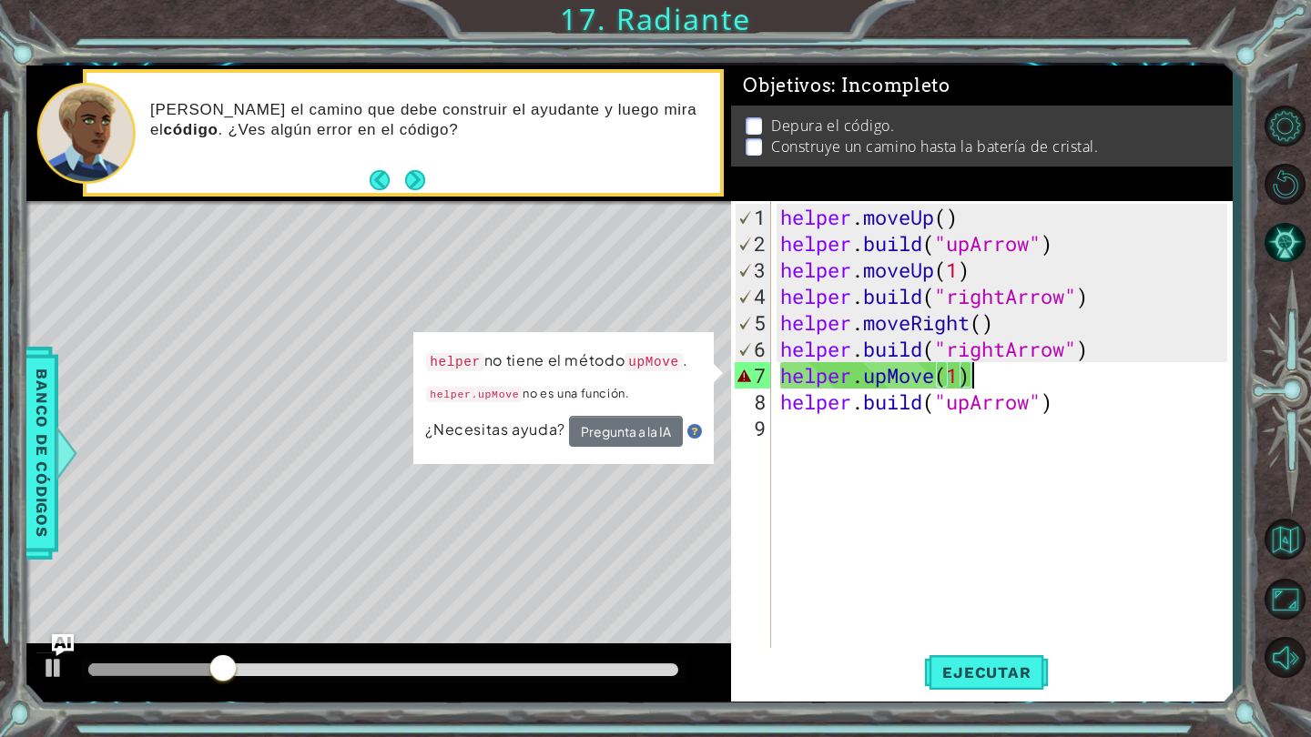
click at [968, 368] on div "helper . moveUp ( ) helper . build ( "upArrow" ) helper . moveUp ( 1 ) helper .…" at bounding box center [1006, 455] width 460 height 502
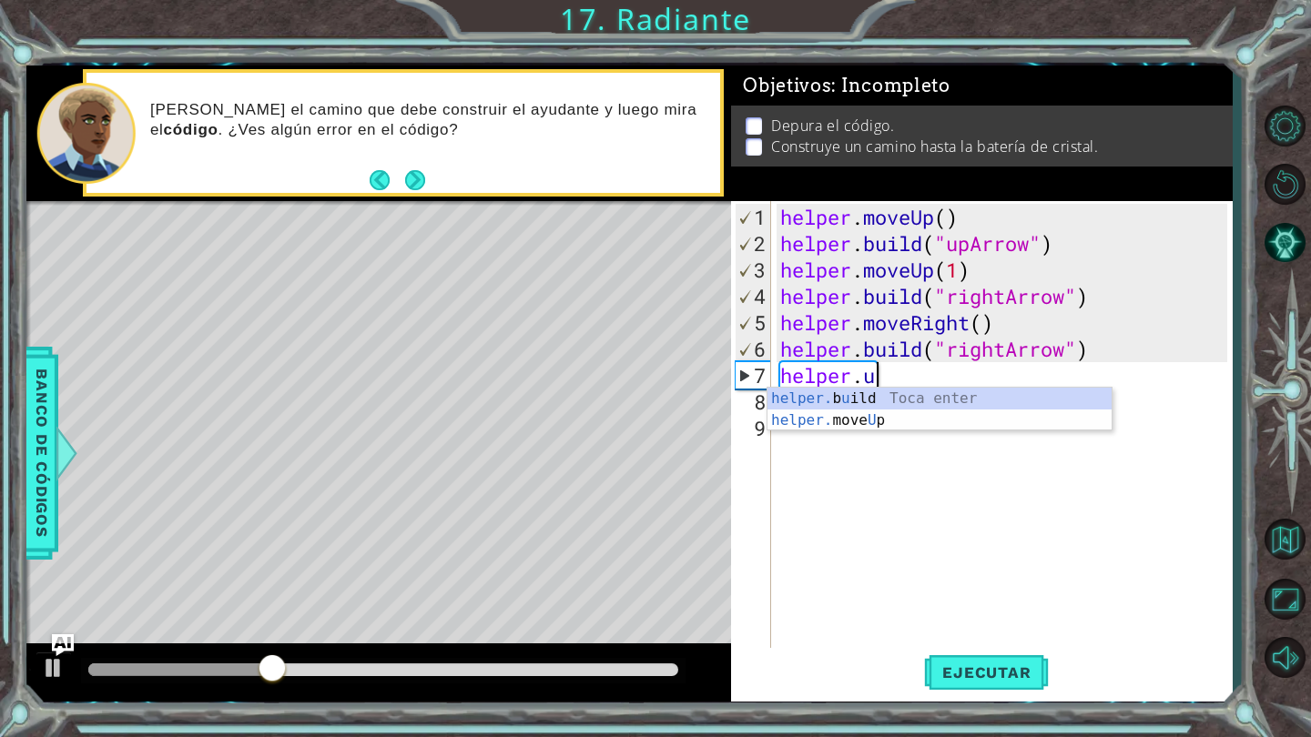
scroll to position [0, 3]
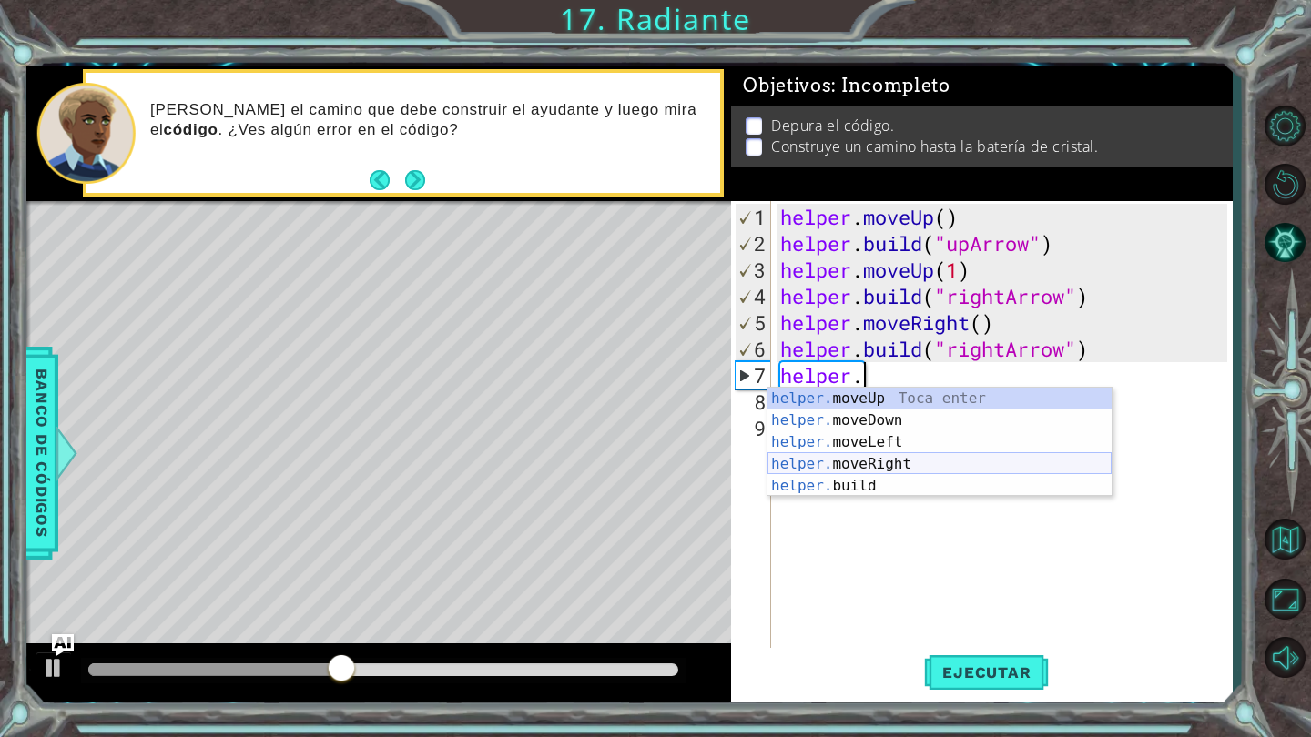
click at [926, 469] on div "helper. moveUp Toca enter helper. moveDown Toca enter helper. moveLeft Toca ent…" at bounding box center [939, 464] width 344 height 153
type textarea "helper.moveRight(1)"
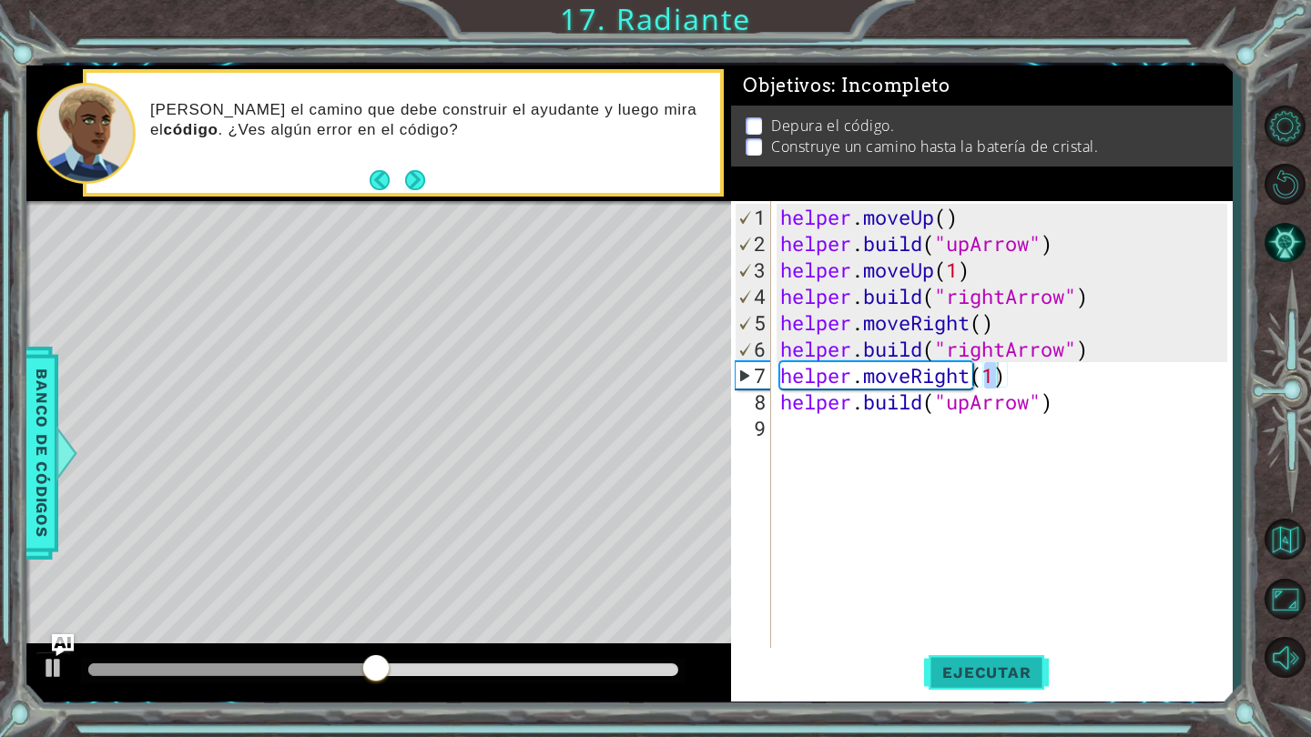
click at [972, 663] on button "Ejecutar" at bounding box center [986, 673] width 125 height 50
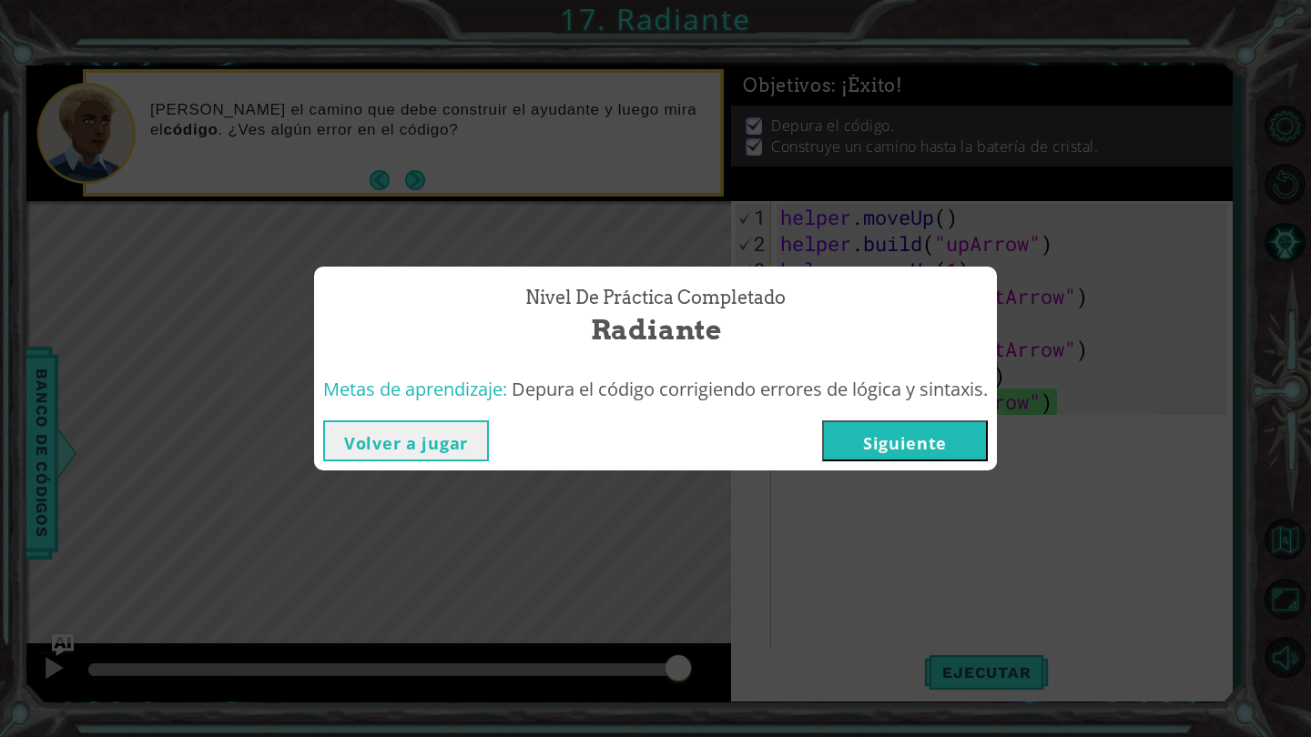
click at [911, 440] on button "Siguiente" at bounding box center [905, 441] width 166 height 41
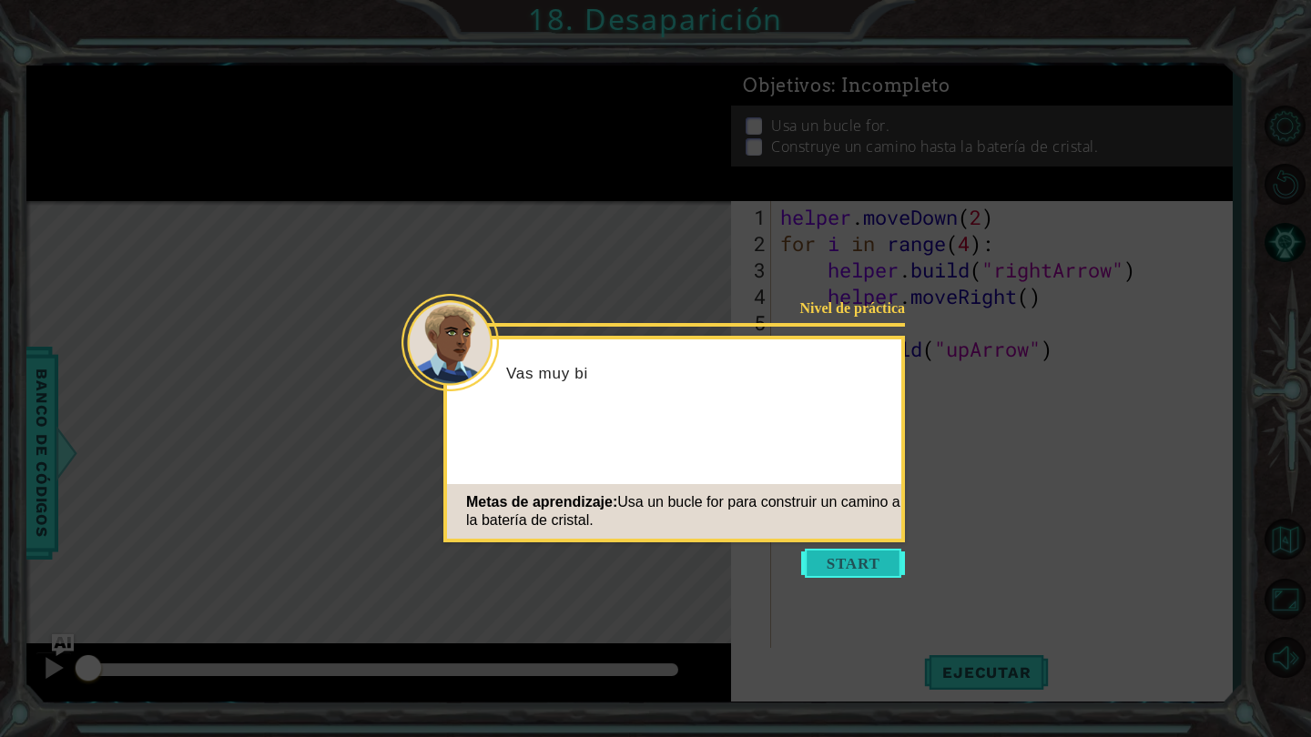
click at [827, 560] on button "Start" at bounding box center [853, 563] width 104 height 29
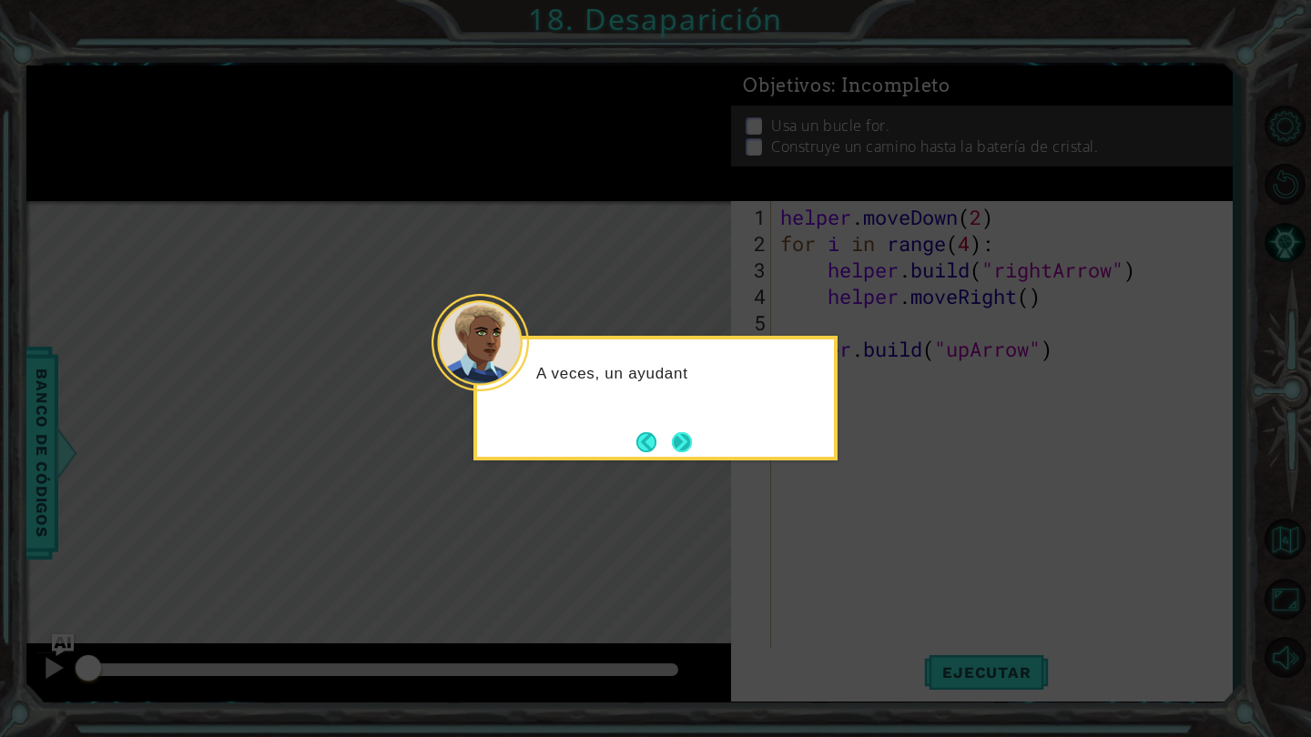
click at [681, 441] on button "Next" at bounding box center [682, 442] width 32 height 32
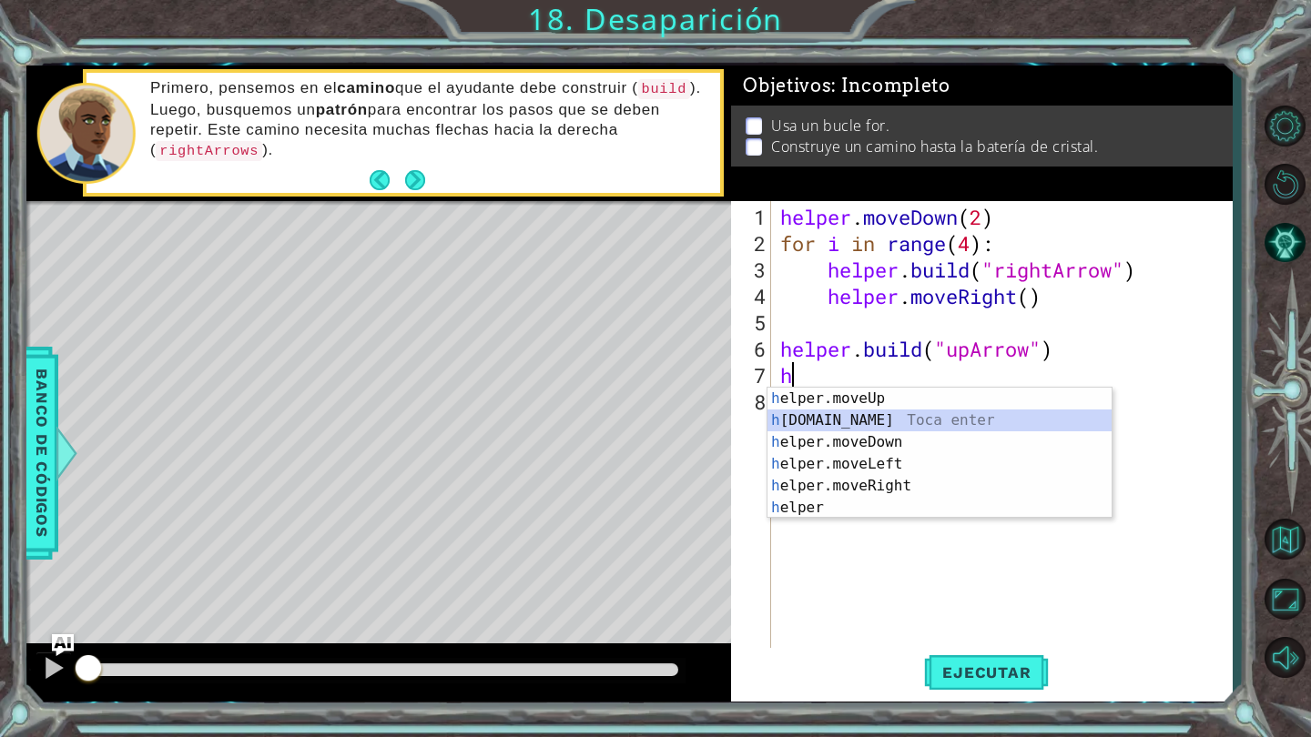
click at [878, 421] on div "h elper.moveUp Toca enter h [DOMAIN_NAME] Toca enter h elper.moveDown Toca ente…" at bounding box center [939, 475] width 344 height 175
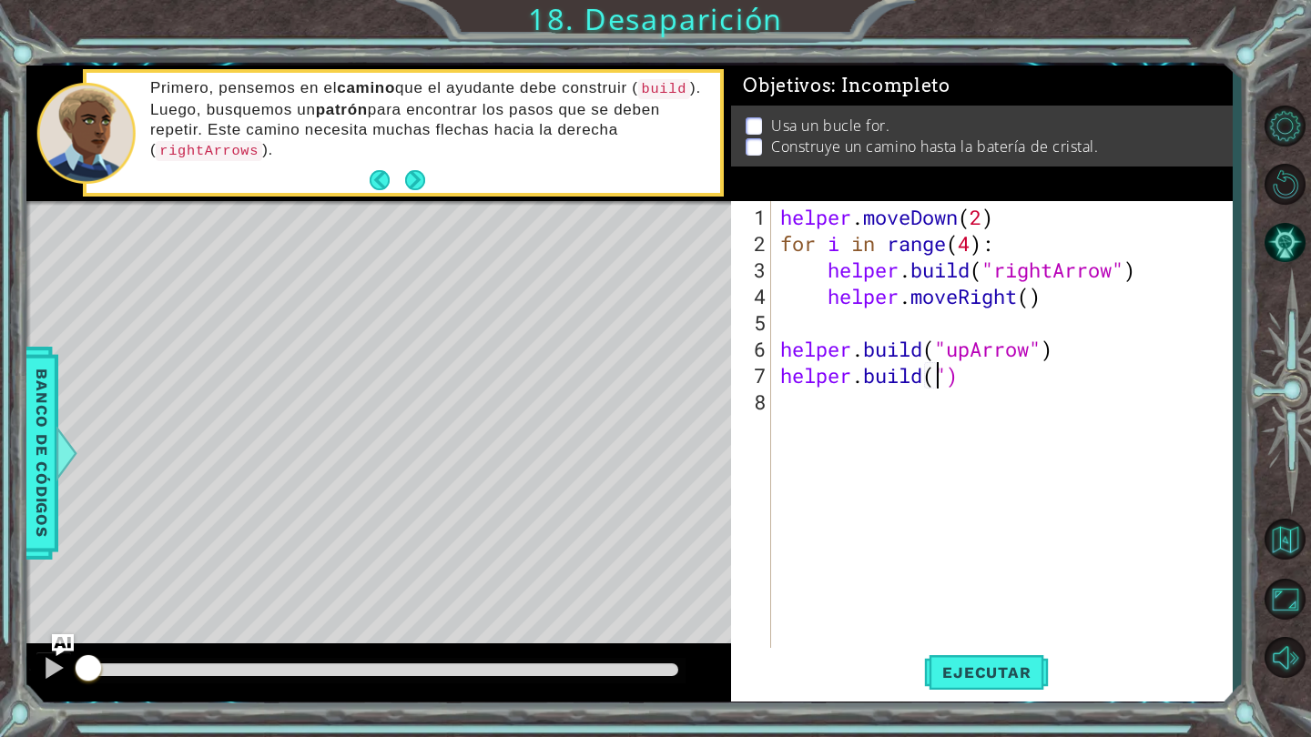
scroll to position [0, 7]
click at [969, 360] on div "helper . moveDown ( 2 ) for i in range ( 4 ) : helper . build ( "rightArrow" ) …" at bounding box center [1006, 455] width 460 height 502
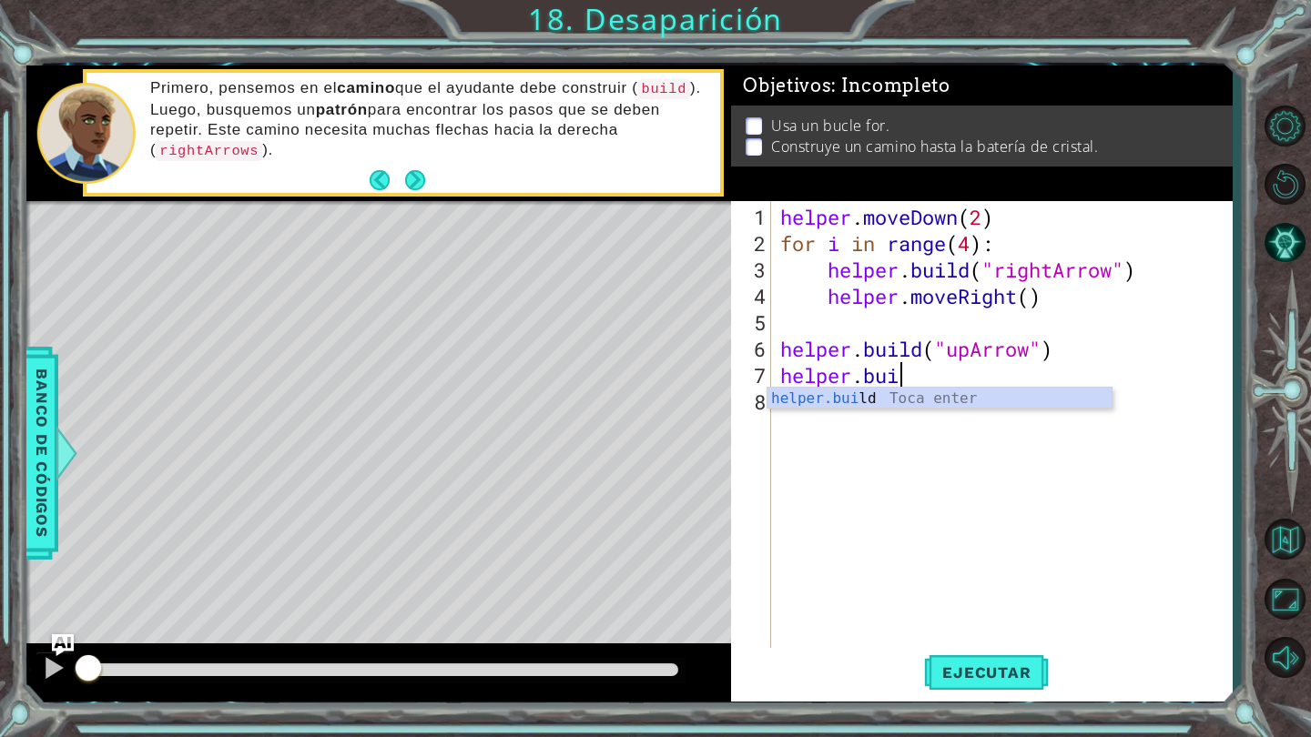
scroll to position [0, 4]
click at [943, 402] on div "helper.bu ild Toca enter" at bounding box center [939, 421] width 344 height 66
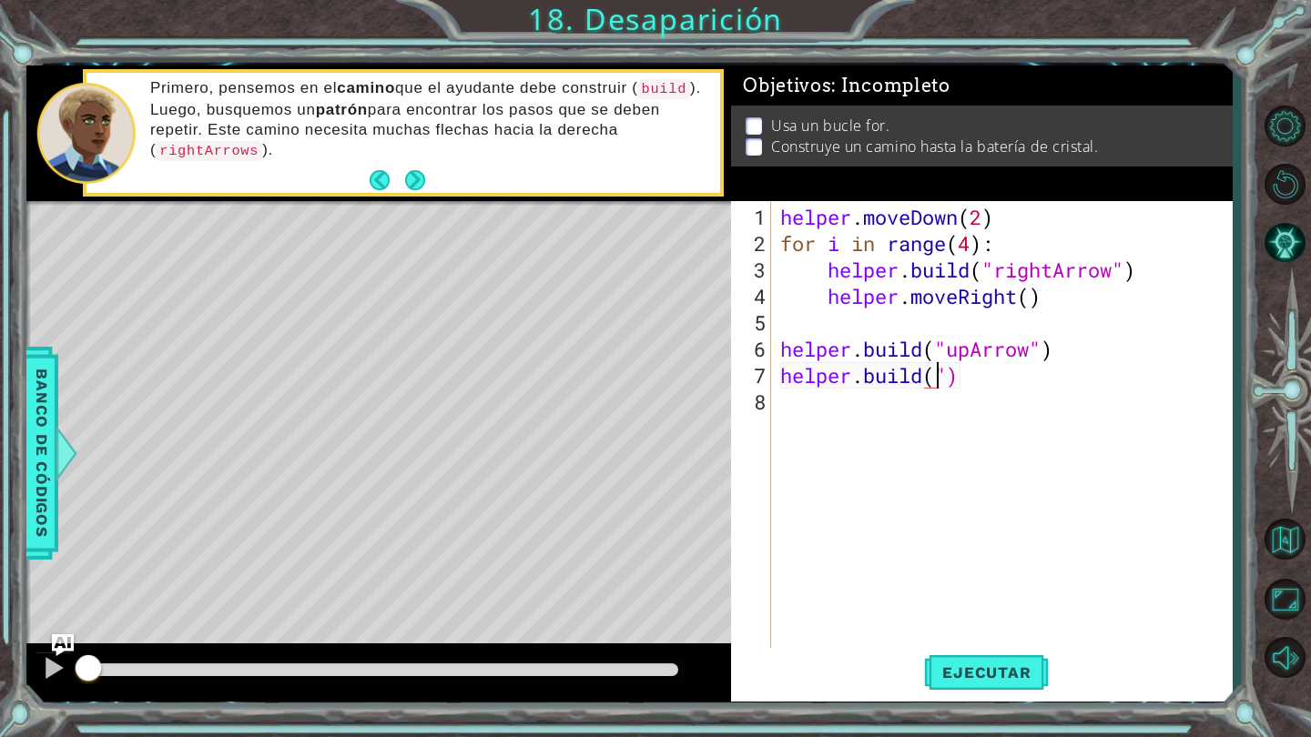
click at [1035, 383] on div "helper . moveDown ( 2 ) for i in range ( 4 ) : helper . build ( "rightArrow" ) …" at bounding box center [1006, 455] width 460 height 502
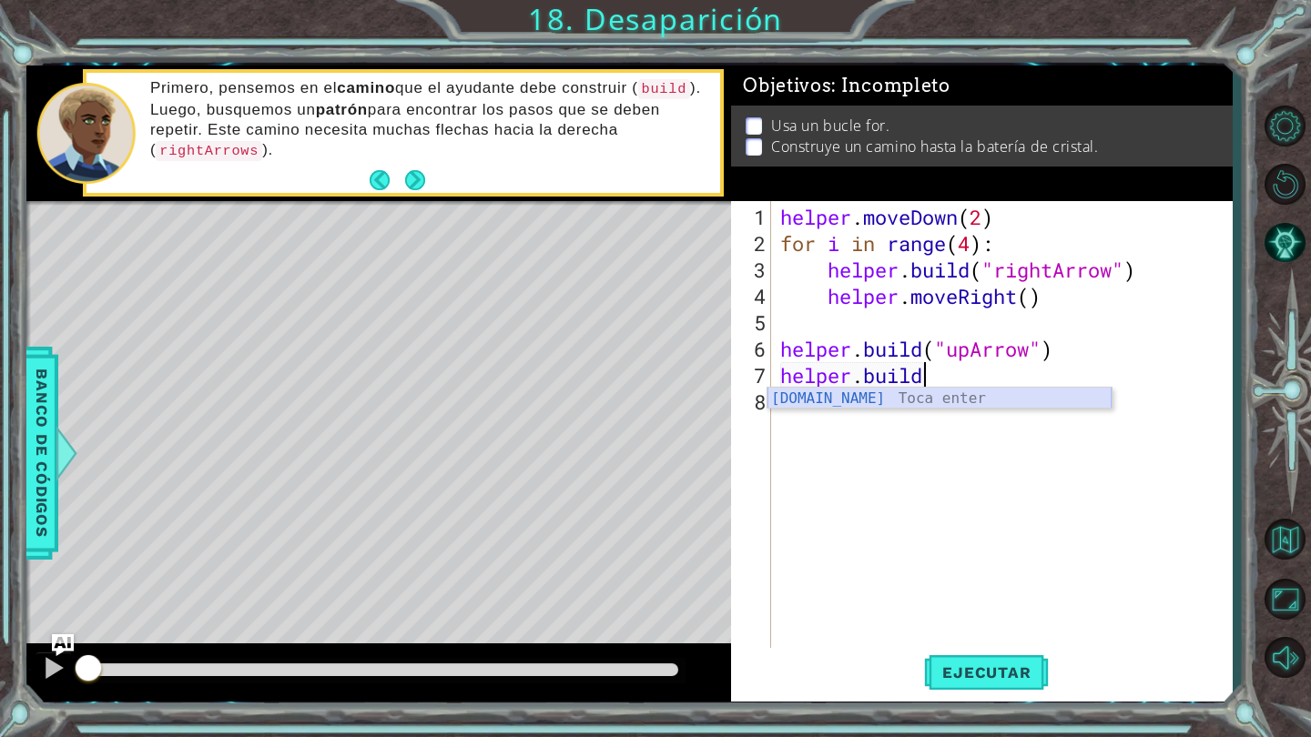
click at [958, 390] on div "[DOMAIN_NAME] Toca enter" at bounding box center [939, 421] width 344 height 66
type textarea "[DOMAIN_NAME]("rightArrow")"
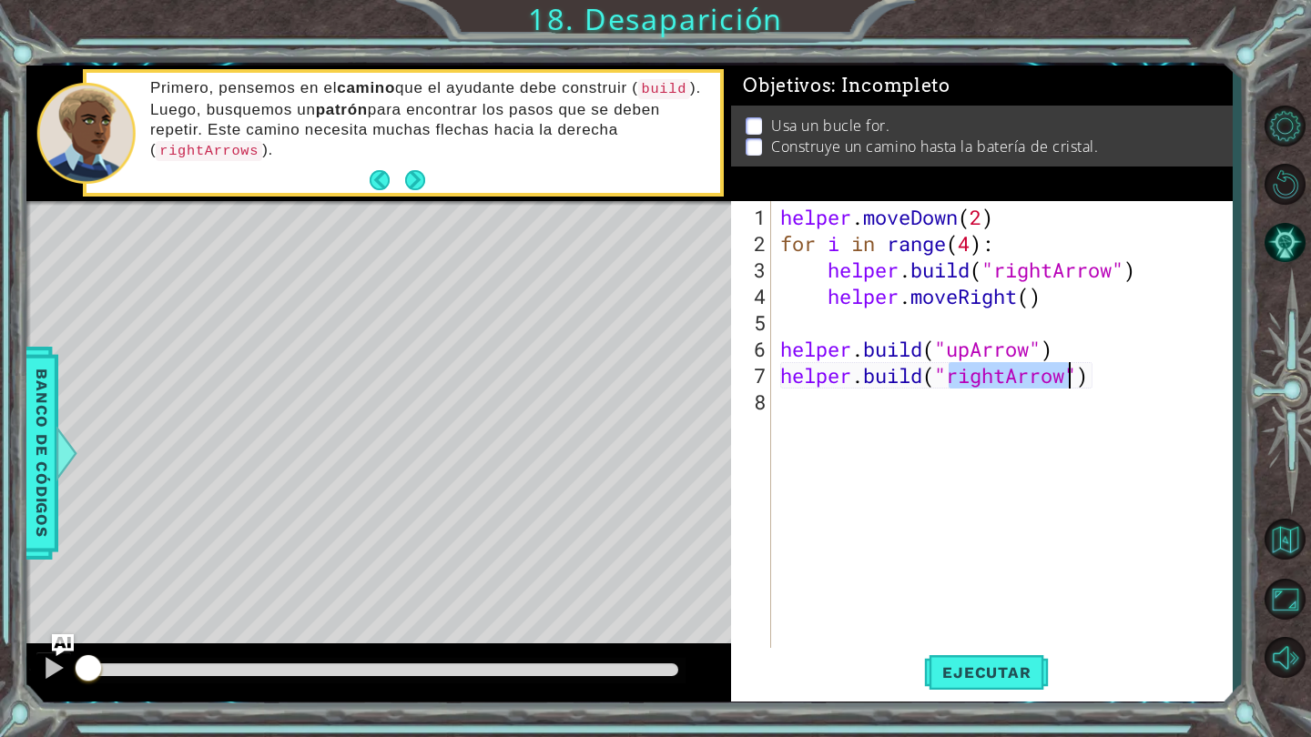
click at [958, 390] on div "helper . moveDown ( 2 ) for i in range ( 4 ) : helper . build ( "rightArrow" ) …" at bounding box center [1006, 455] width 460 height 502
click at [1066, 371] on div "helper . moveDown ( 2 ) for i in range ( 4 ) : helper . build ( "rightArrow" ) …" at bounding box center [1006, 455] width 460 height 502
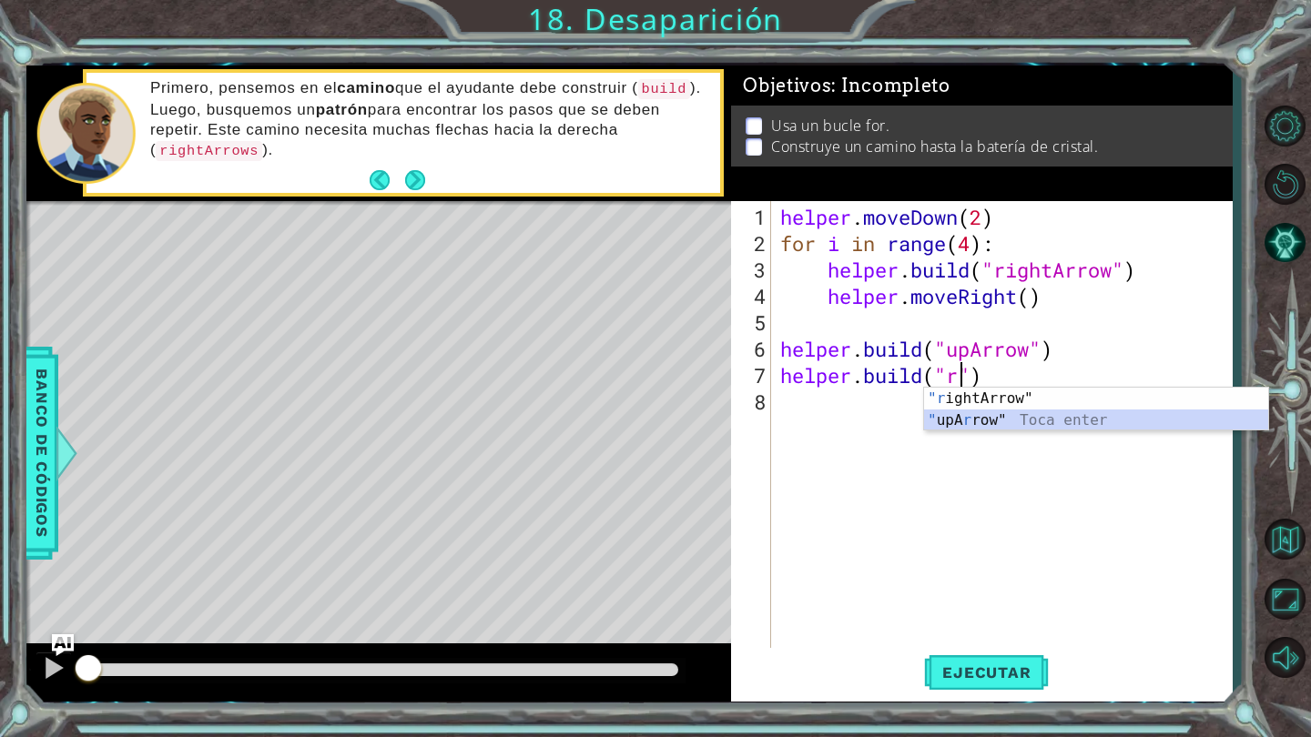
click at [1049, 421] on div ""r ightArrow" Toca enter " upA r row" Toca enter" at bounding box center [1096, 431] width 344 height 87
type textarea "[DOMAIN_NAME]("upArrow"")"
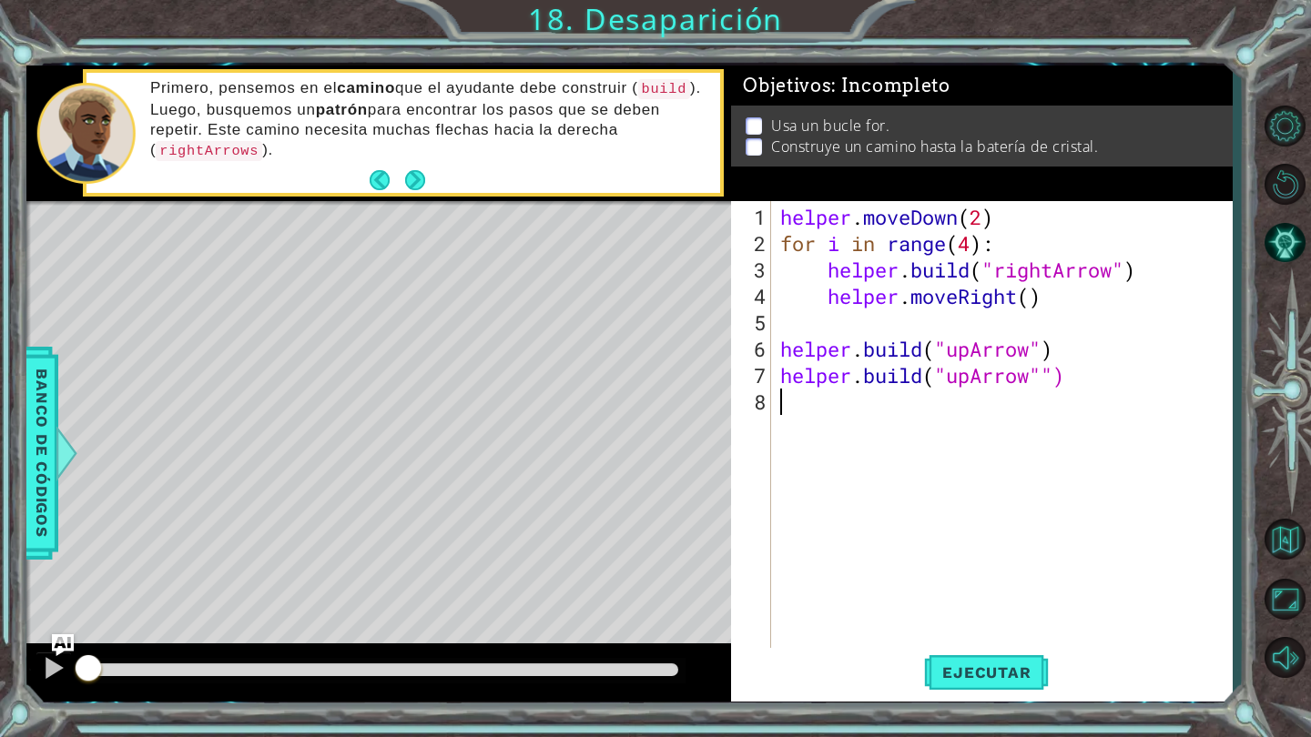
click at [798, 403] on div "helper . moveDown ( 2 ) for i in range ( 4 ) : helper . build ( "rightArrow" ) …" at bounding box center [1006, 455] width 460 height 502
click at [1101, 377] on div "helper . moveDown ( 2 ) for i in range ( 4 ) : helper . build ( "rightArrow" ) …" at bounding box center [1006, 455] width 460 height 502
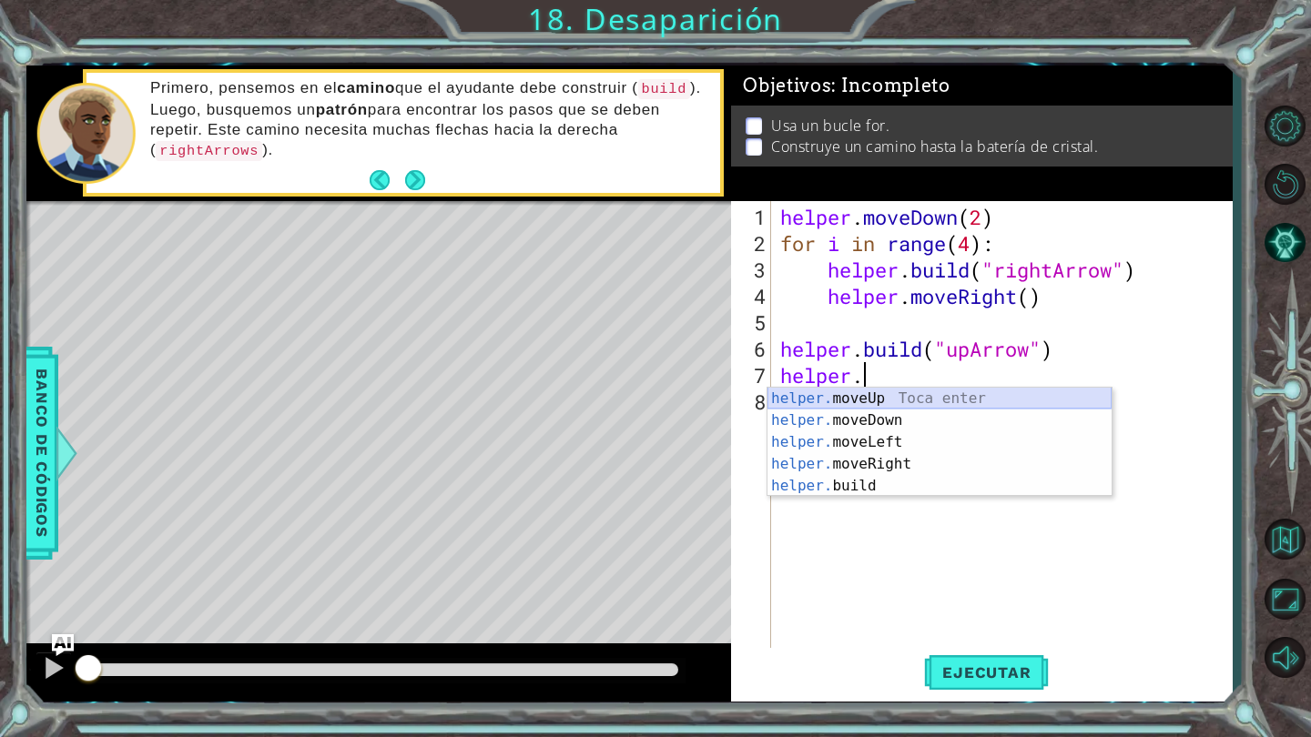
click at [977, 395] on div "helper. moveUp Toca enter helper. moveDown Toca enter helper. moveLeft Toca ent…" at bounding box center [939, 464] width 344 height 153
type textarea "helper.moveUp(1)"
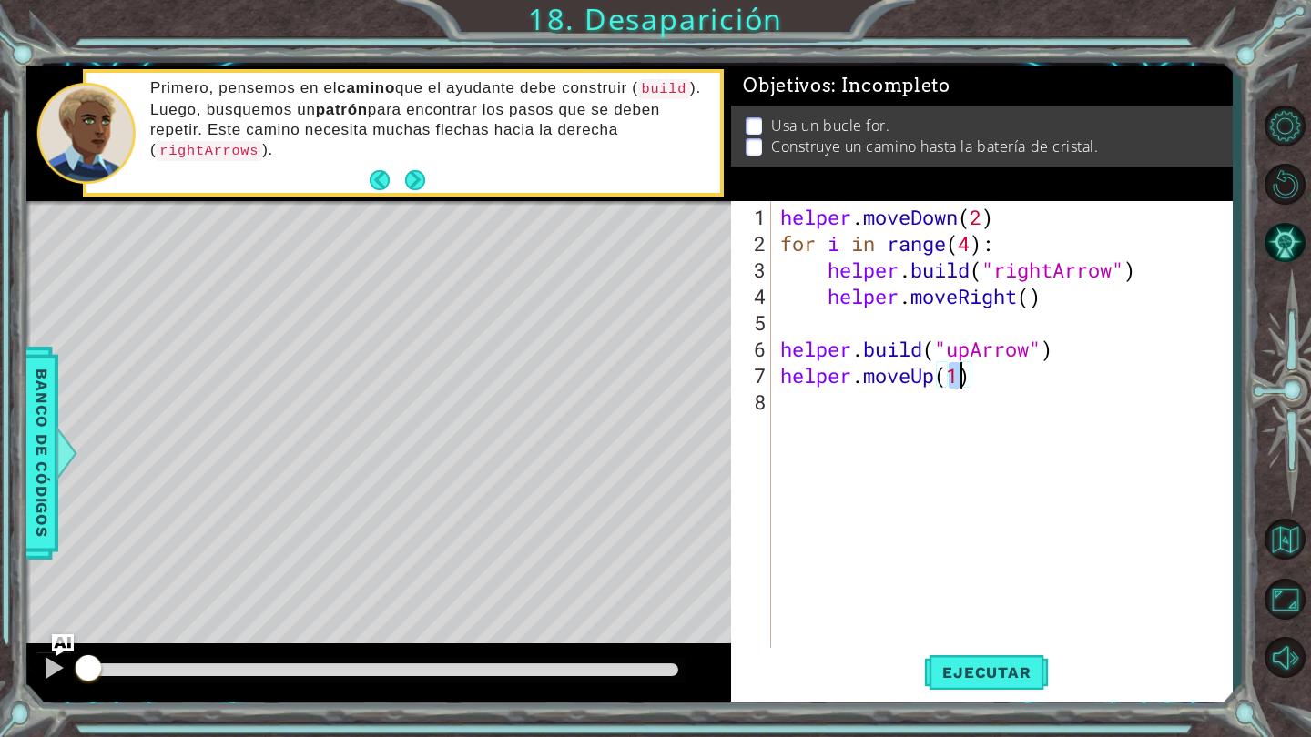
click at [806, 405] on div "helper . moveDown ( 2 ) for i in range ( 4 ) : helper . build ( "rightArrow" ) …" at bounding box center [1006, 455] width 460 height 502
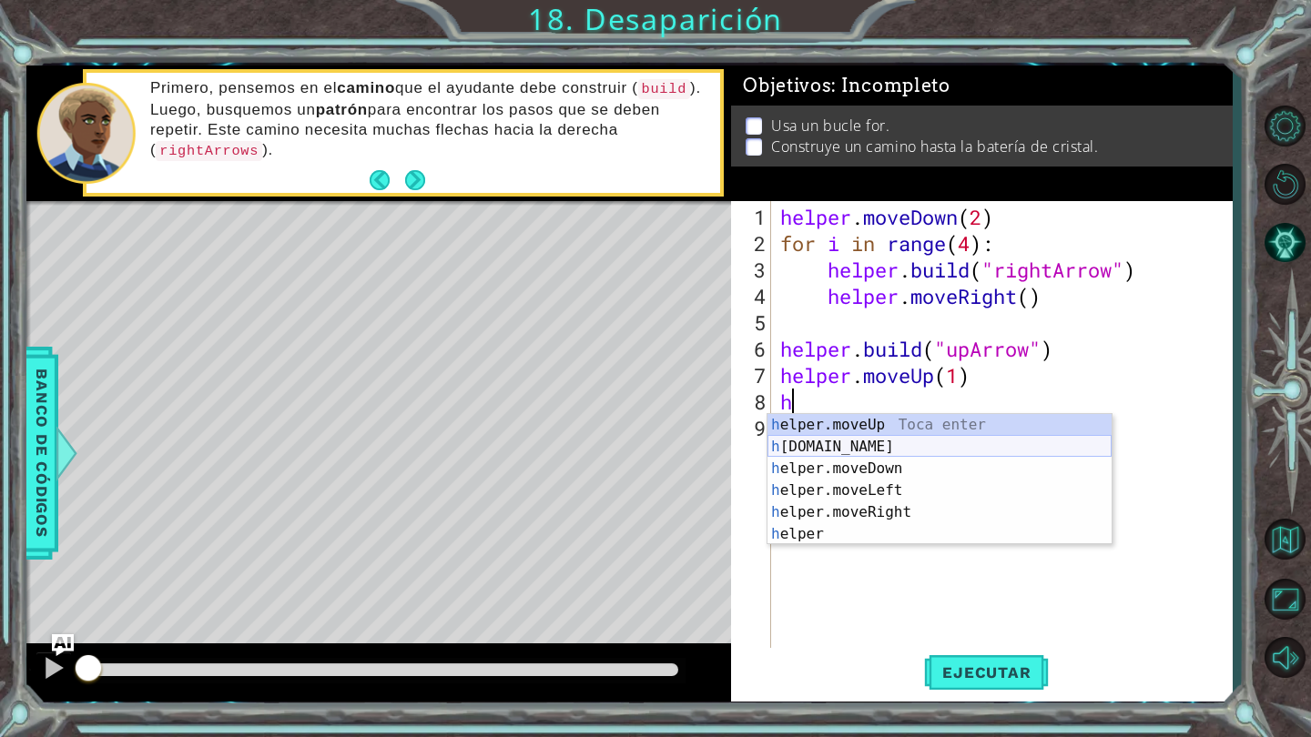
click at [866, 440] on div "h elper.moveUp Toca enter h [DOMAIN_NAME] Toca enter h elper.moveDown Toca ente…" at bounding box center [939, 501] width 344 height 175
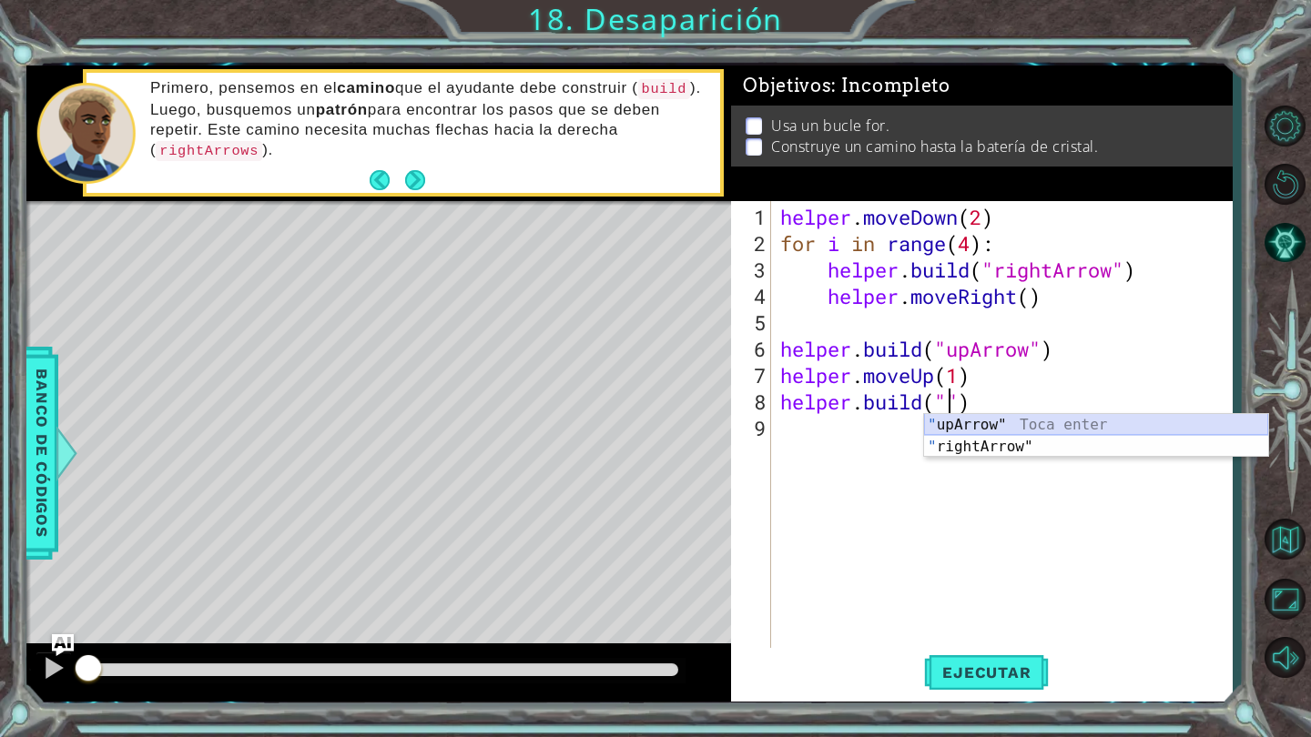
click at [1049, 419] on div "" upArrow" Toca enter " rightArrow" Toca enter" at bounding box center [1096, 457] width 344 height 87
type textarea "[DOMAIN_NAME]("upArrow")"
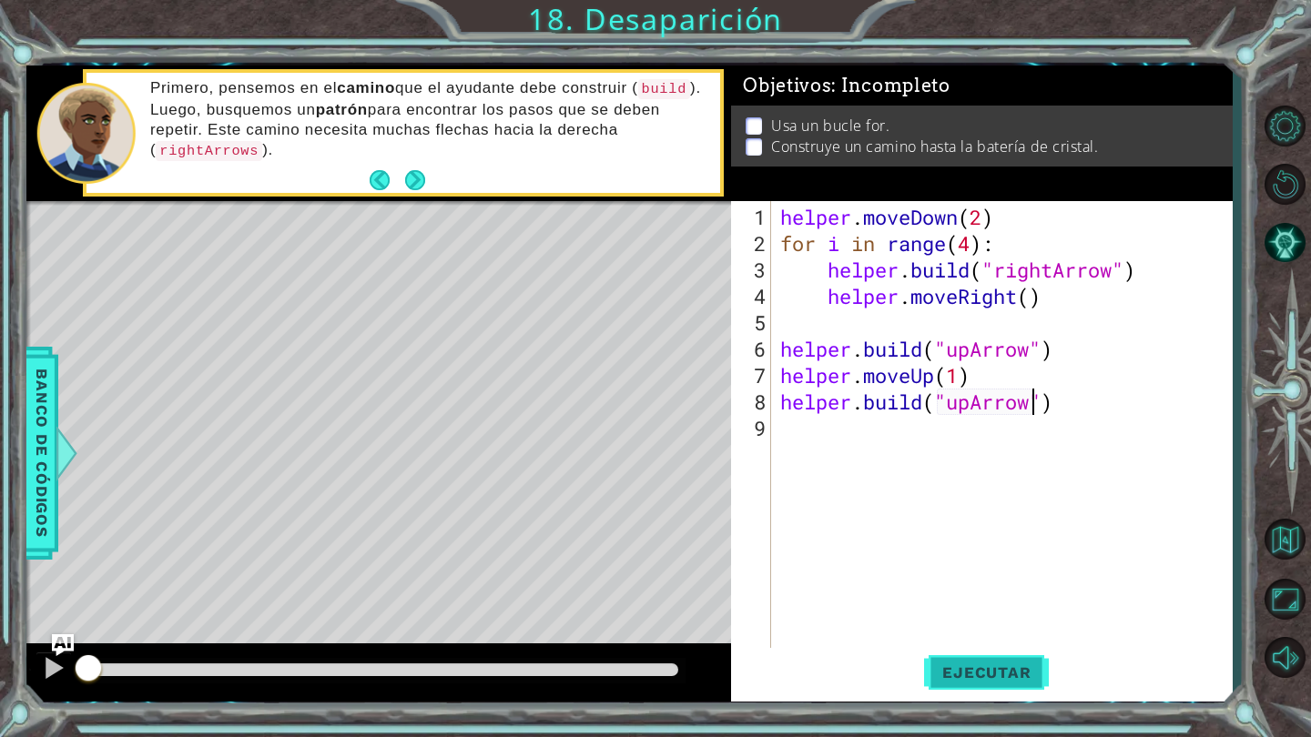
click at [970, 665] on span "Ejecutar" at bounding box center [986, 673] width 125 height 18
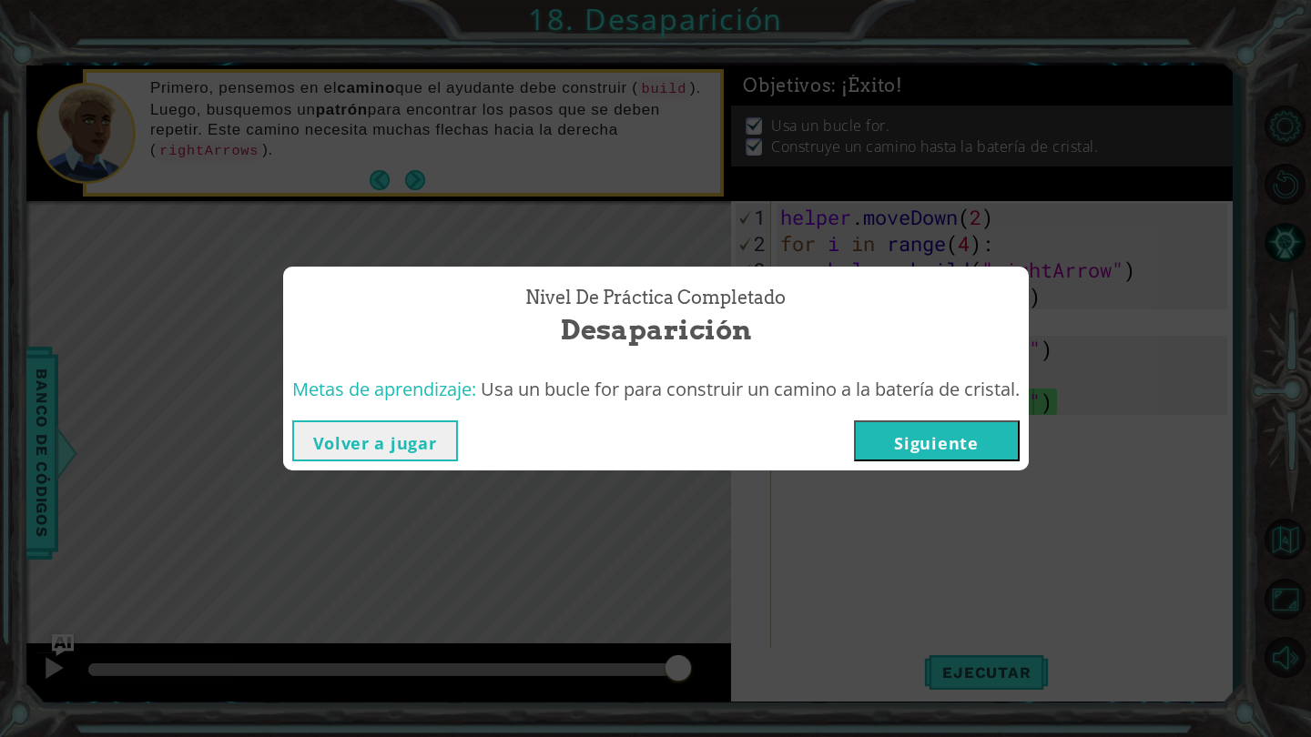
click at [939, 431] on button "Siguiente" at bounding box center [937, 441] width 166 height 41
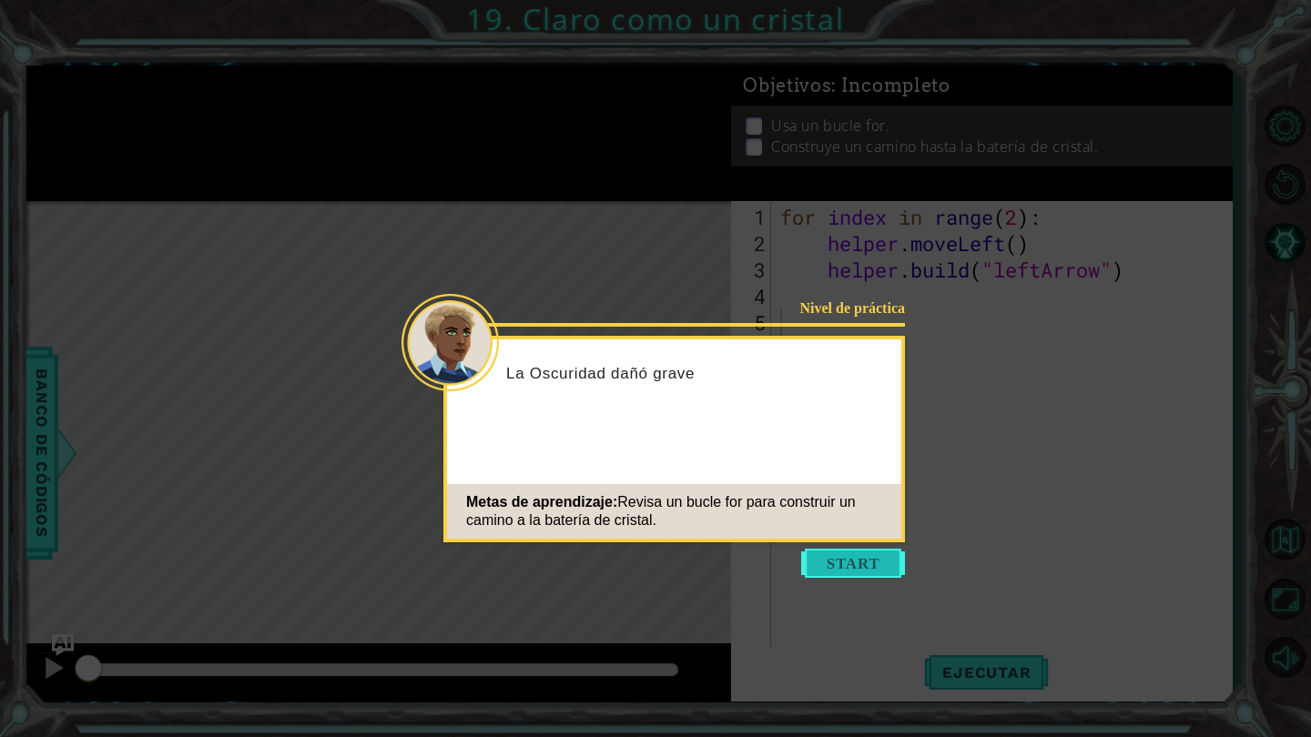
click at [862, 553] on button "Start" at bounding box center [853, 563] width 104 height 29
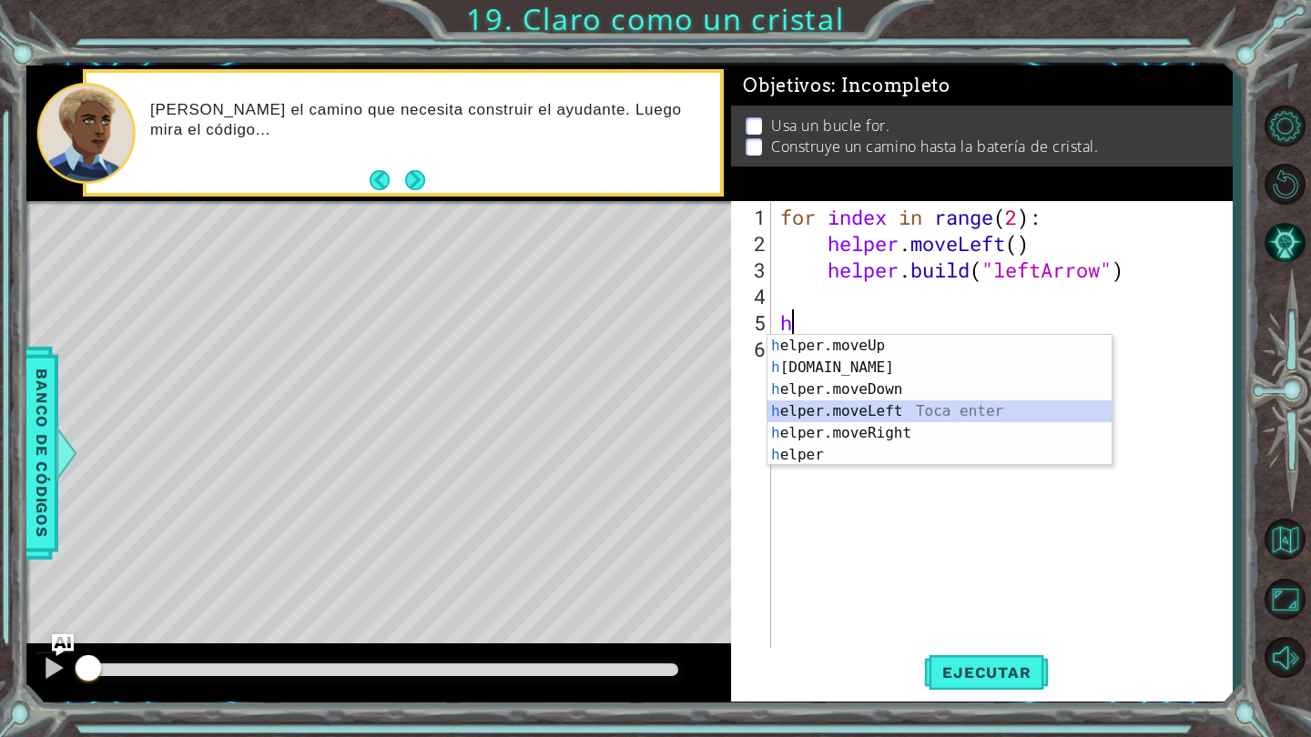
click at [910, 405] on div "h elper.moveUp Toca enter h [DOMAIN_NAME] Toca enter h elper.moveDown Toca ente…" at bounding box center [939, 422] width 344 height 175
type textarea "helper.moveLeft(1)"
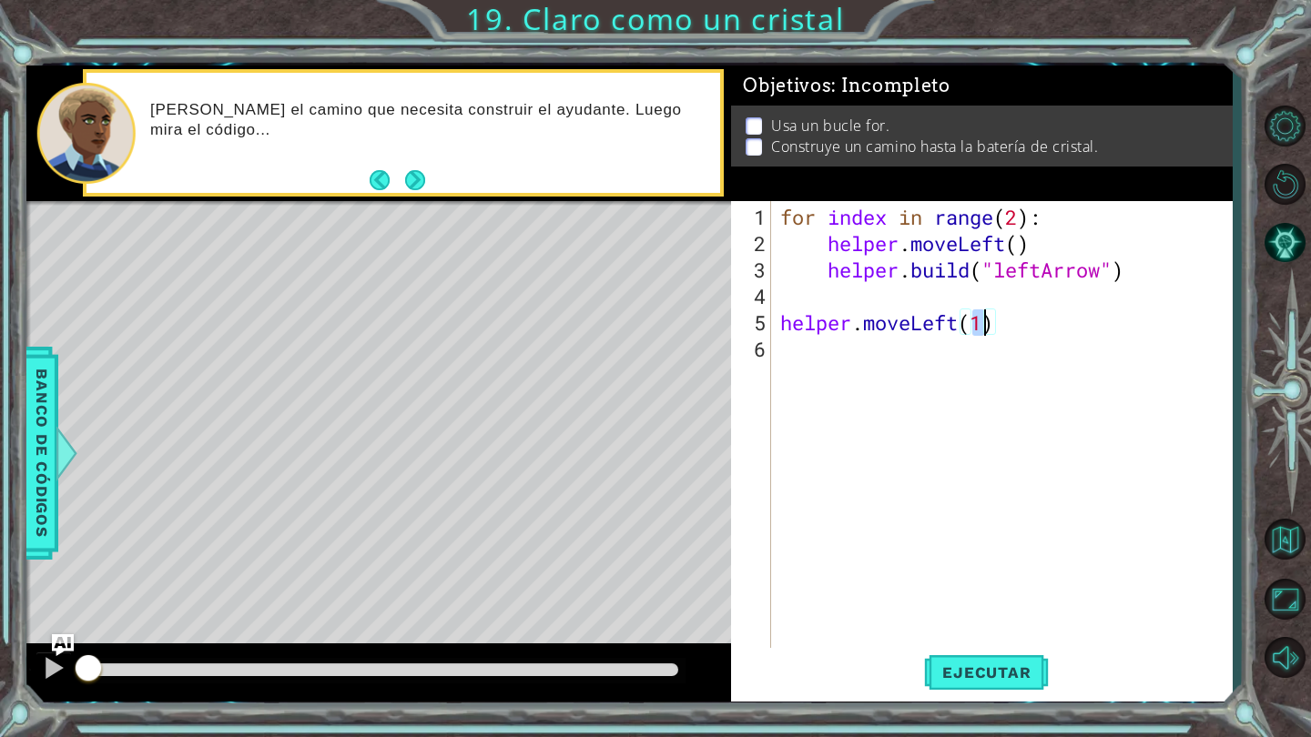
click at [796, 356] on div "for index in range ( 2 ) : helper . moveLeft ( ) helper . build ( "leftArrow" )…" at bounding box center [1006, 455] width 460 height 502
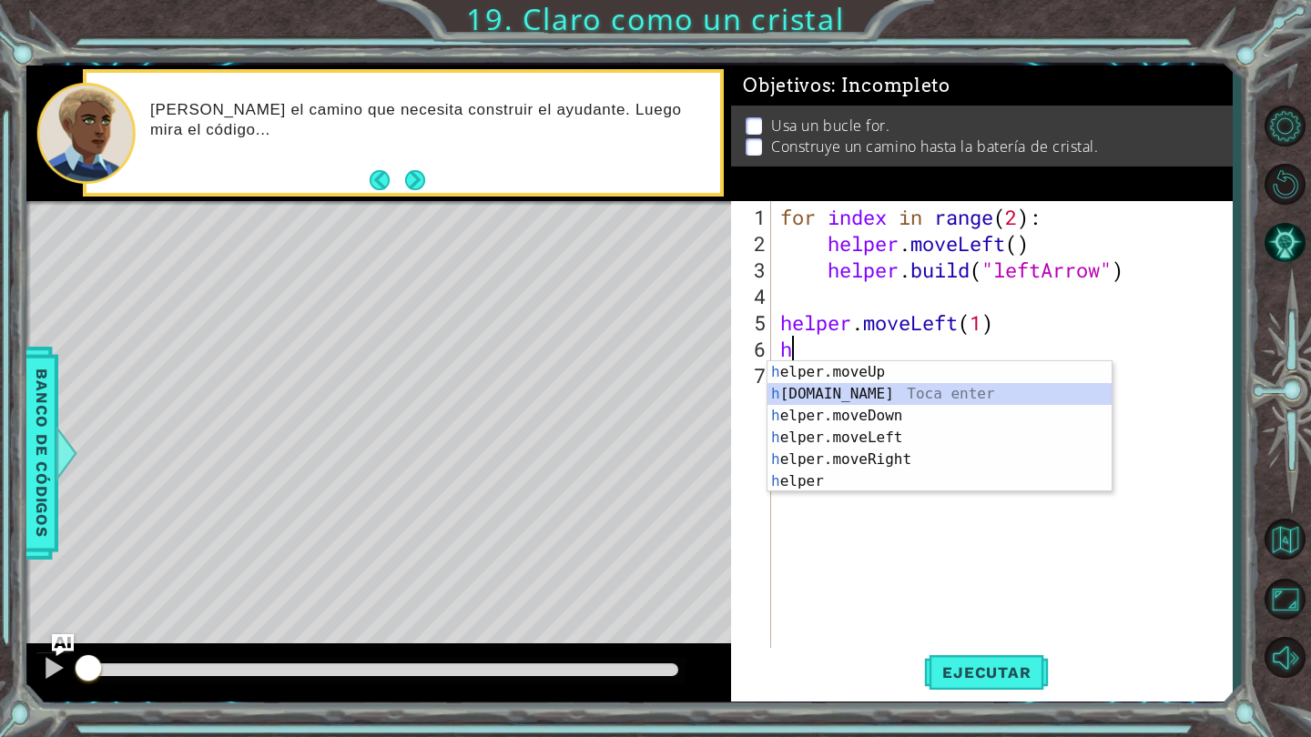
click at [851, 387] on div "h elper.moveUp Toca enter h [DOMAIN_NAME] Toca enter h elper.moveDown Toca ente…" at bounding box center [939, 448] width 344 height 175
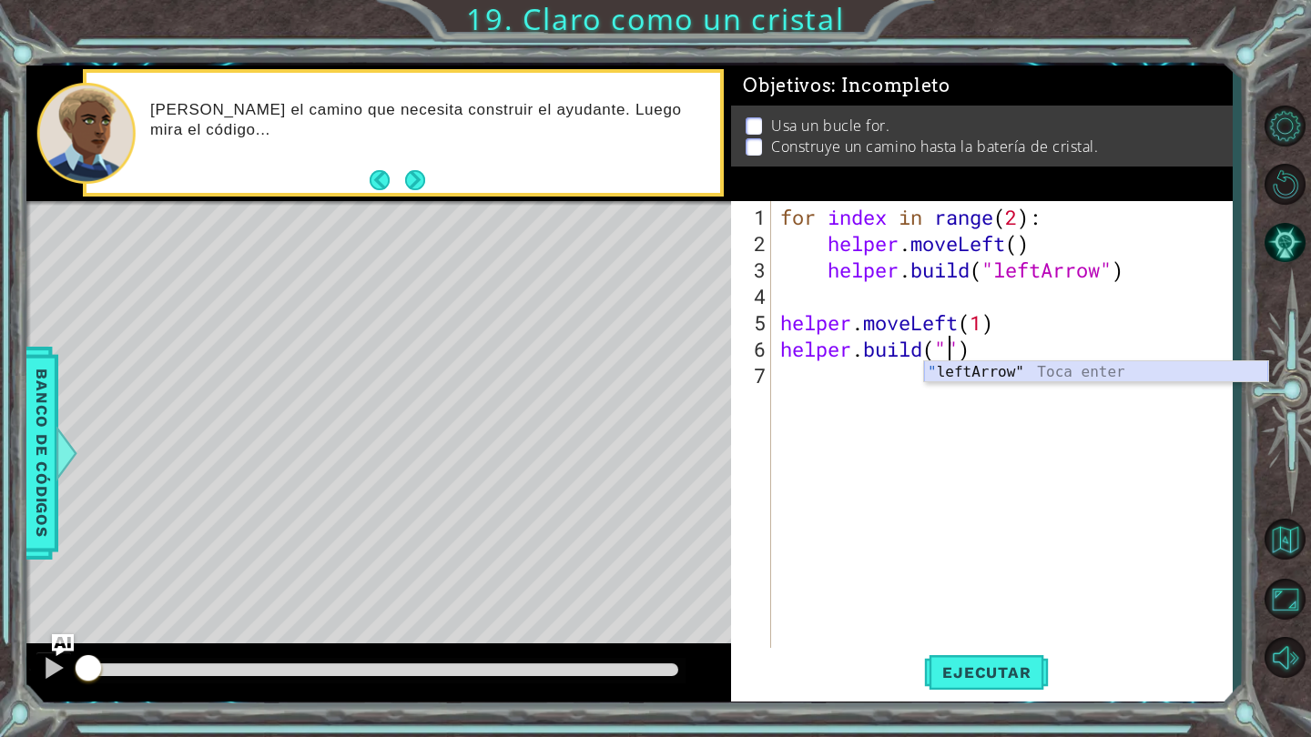
click at [1040, 366] on div "" leftArrow" Toca enter" at bounding box center [1096, 394] width 344 height 66
type textarea "[DOMAIN_NAME]("leftArrow")"
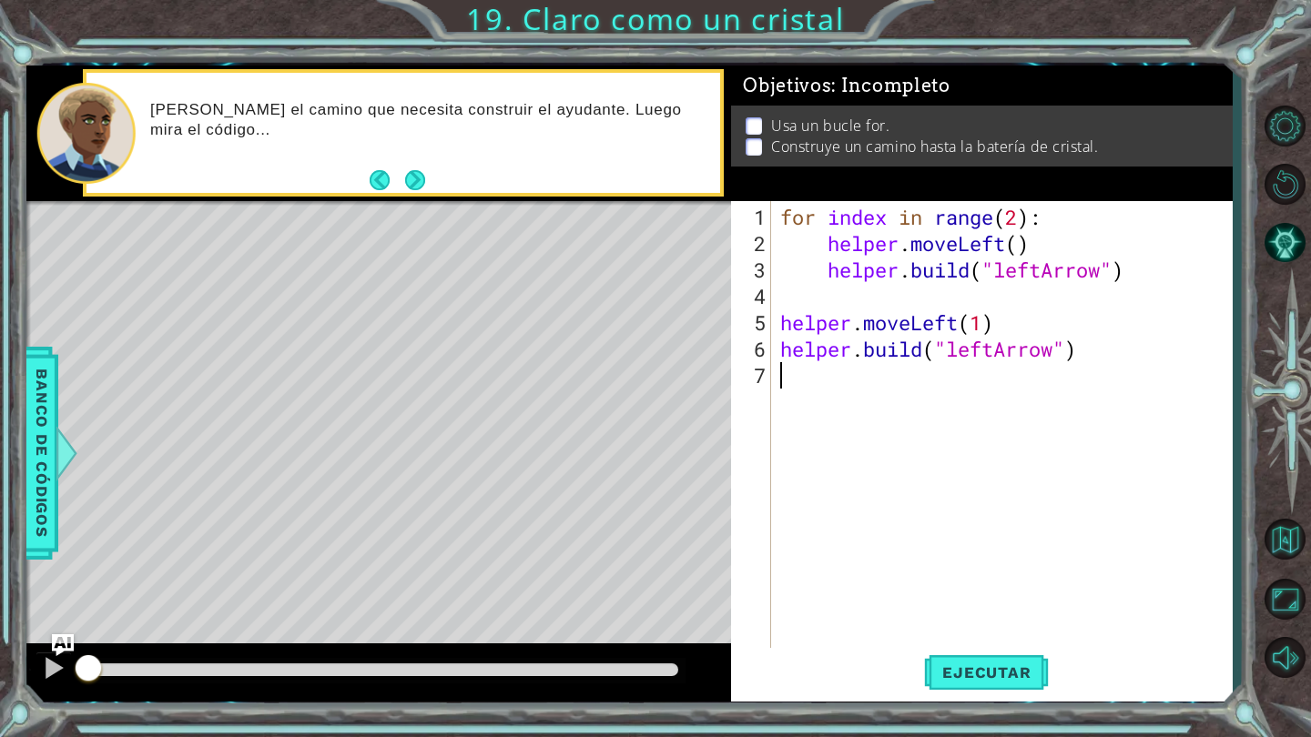
click at [783, 372] on div "for index in range ( 2 ) : helper . moveLeft ( ) helper . build ( "leftArrow" )…" at bounding box center [1006, 455] width 460 height 502
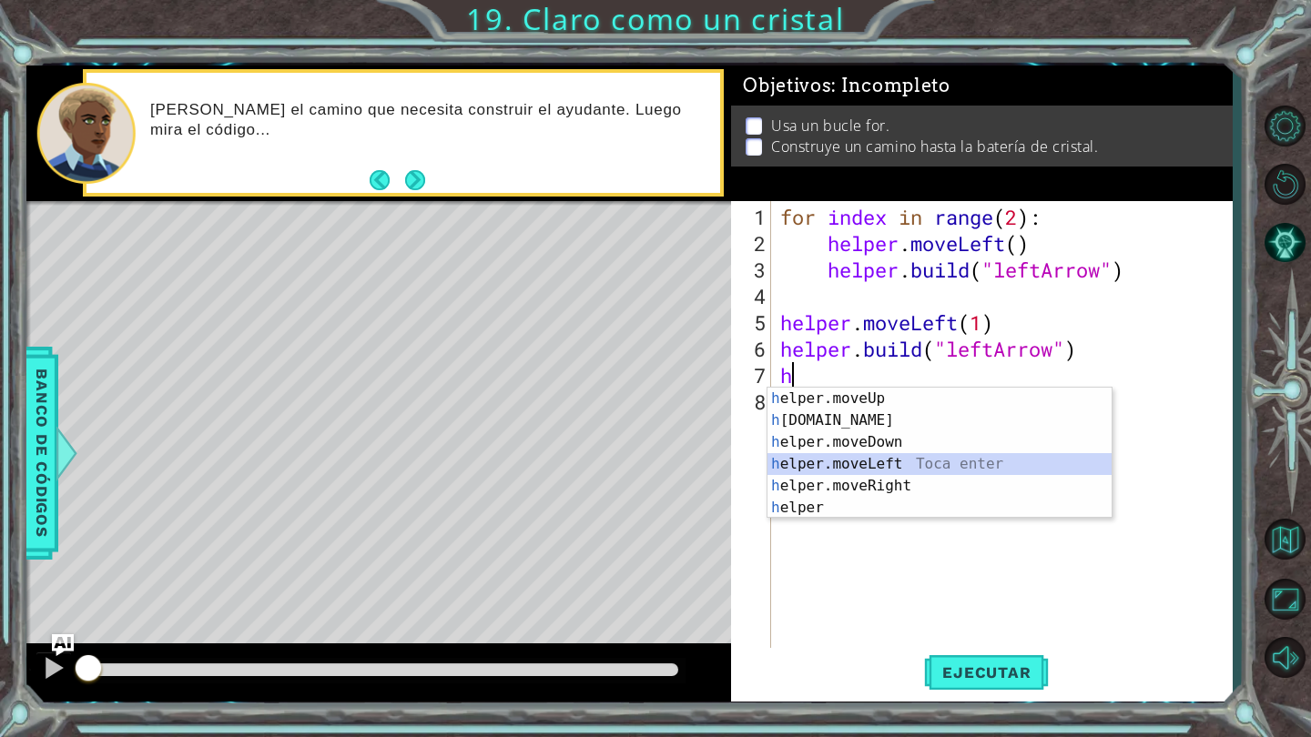
click at [843, 455] on div "h elper.moveUp Toca enter h [DOMAIN_NAME] Toca enter h elper.moveDown Toca ente…" at bounding box center [939, 475] width 344 height 175
type textarea "helper.moveLeft(1)"
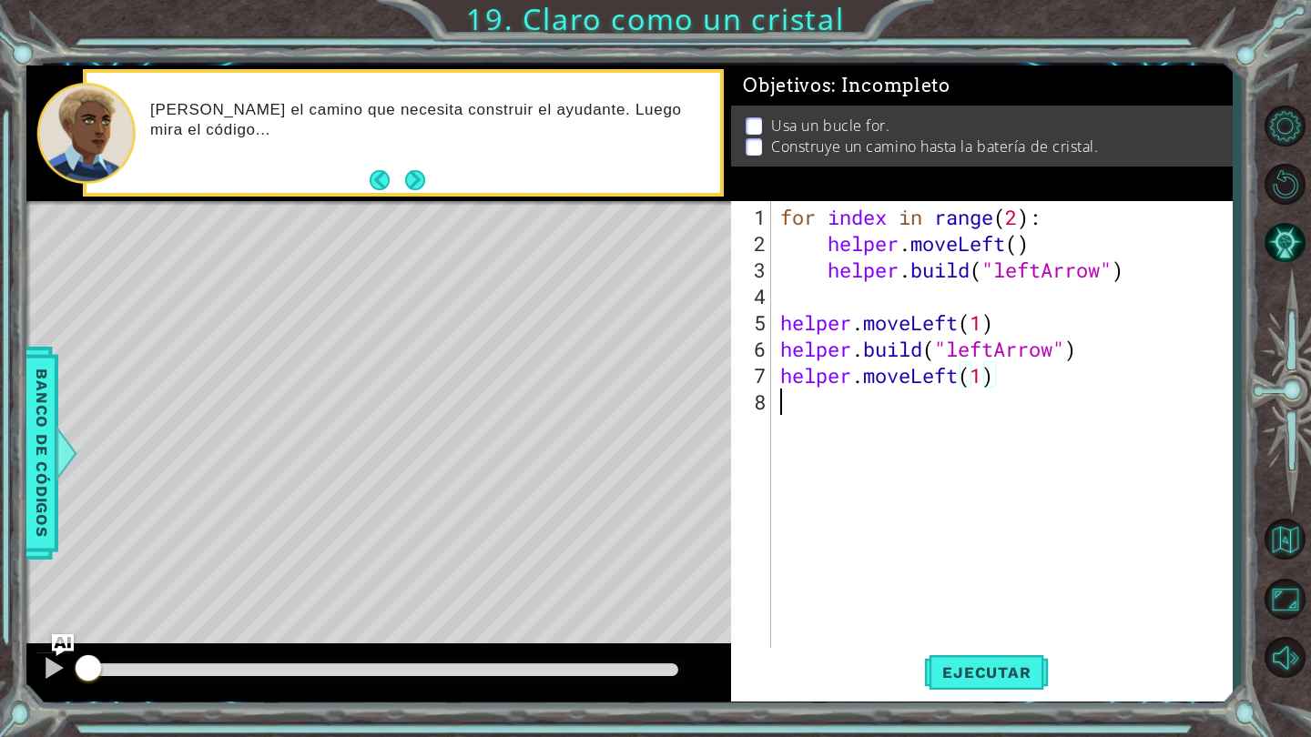
click at [795, 398] on div "for index in range ( 2 ) : helper . moveLeft ( ) helper . build ( "leftArrow" )…" at bounding box center [1006, 455] width 460 height 502
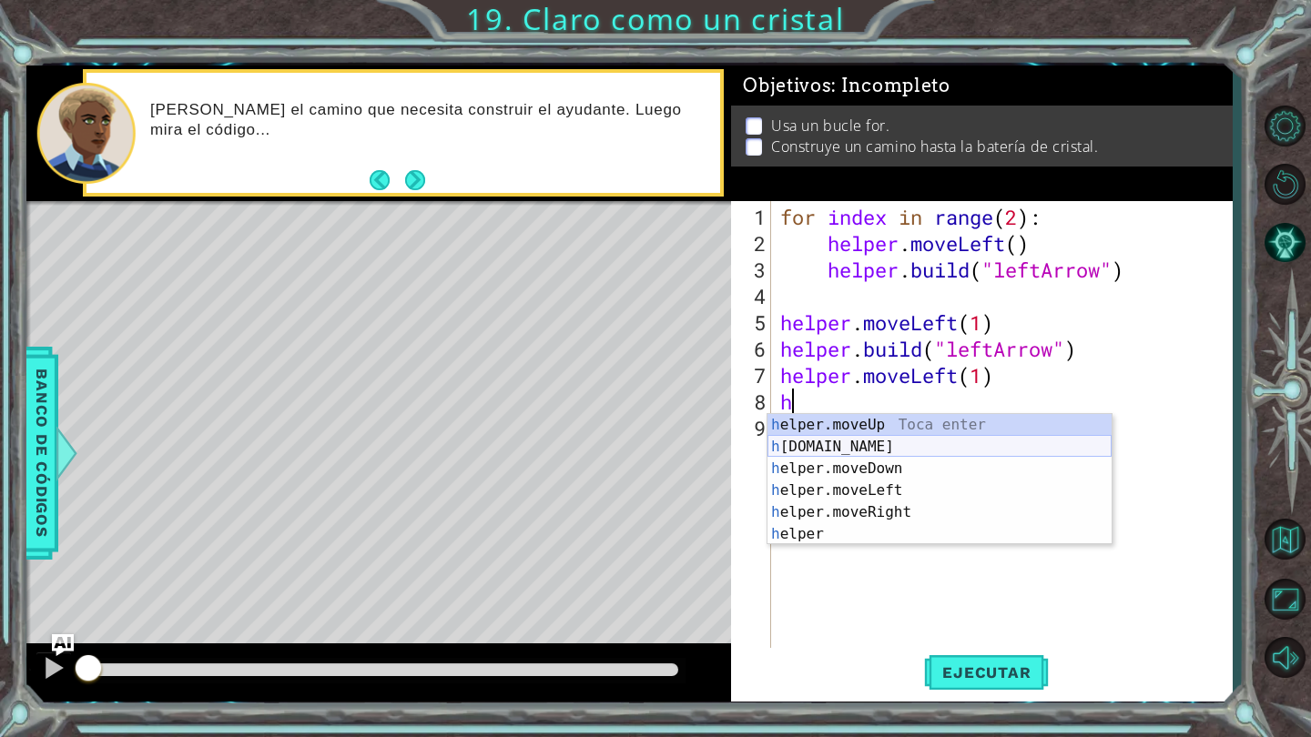
click at [876, 438] on div "h elper.moveUp Toca enter h [DOMAIN_NAME] Toca enter h elper.moveDown Toca ente…" at bounding box center [939, 501] width 344 height 175
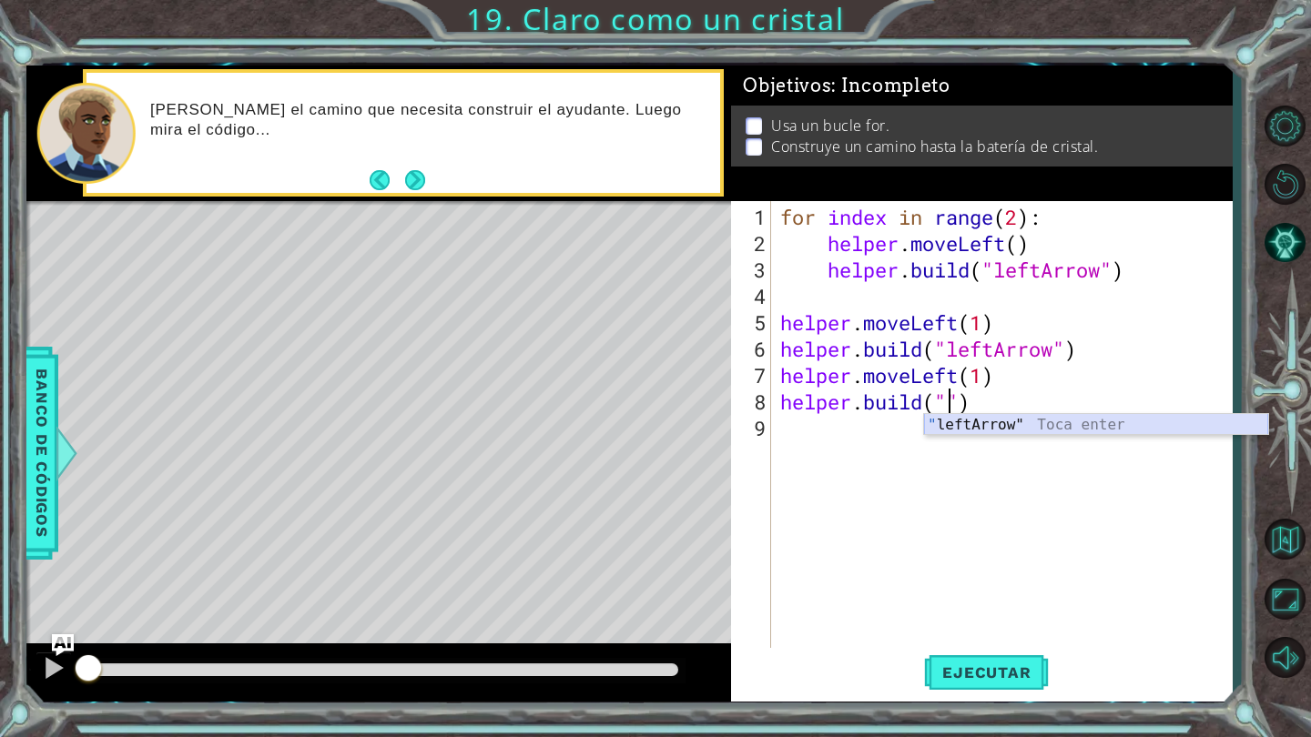
click at [1030, 423] on div "" leftArrow" Toca enter" at bounding box center [1096, 447] width 344 height 66
type textarea "[DOMAIN_NAME]("leftArrow")"
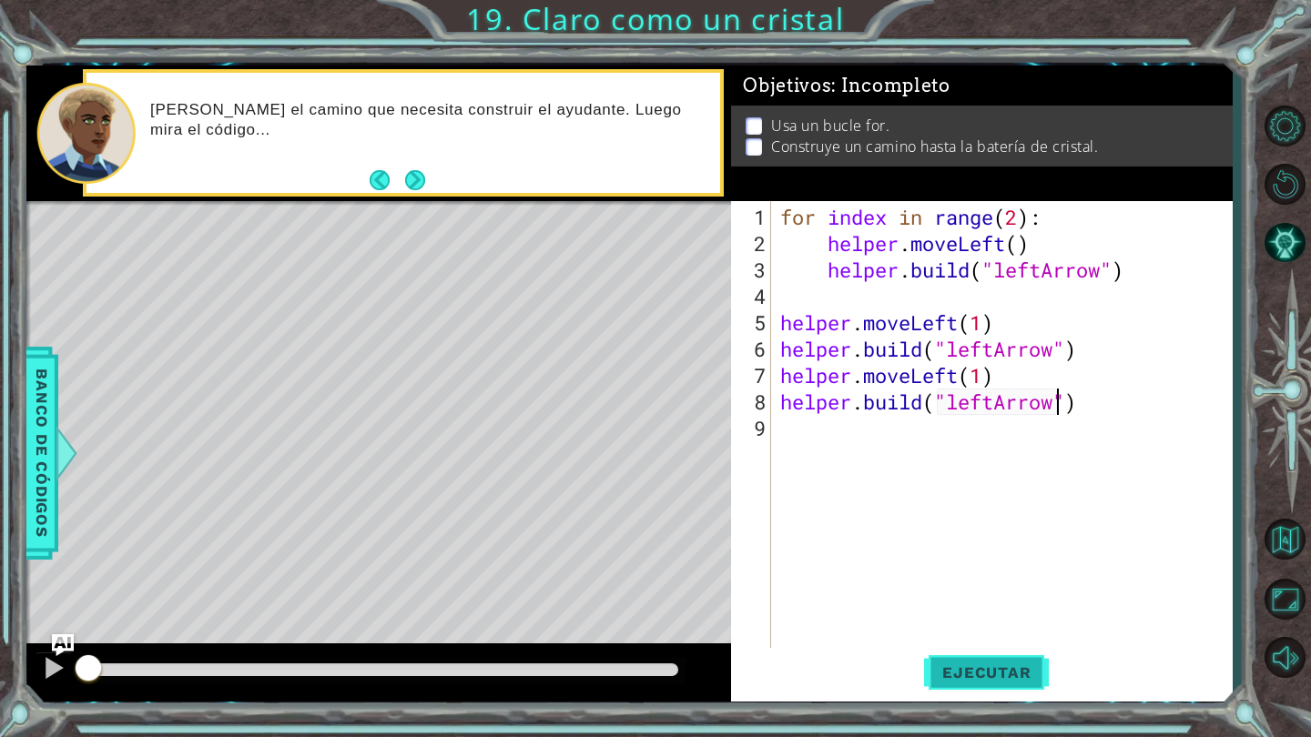
click at [970, 676] on span "Ejecutar" at bounding box center [986, 673] width 125 height 18
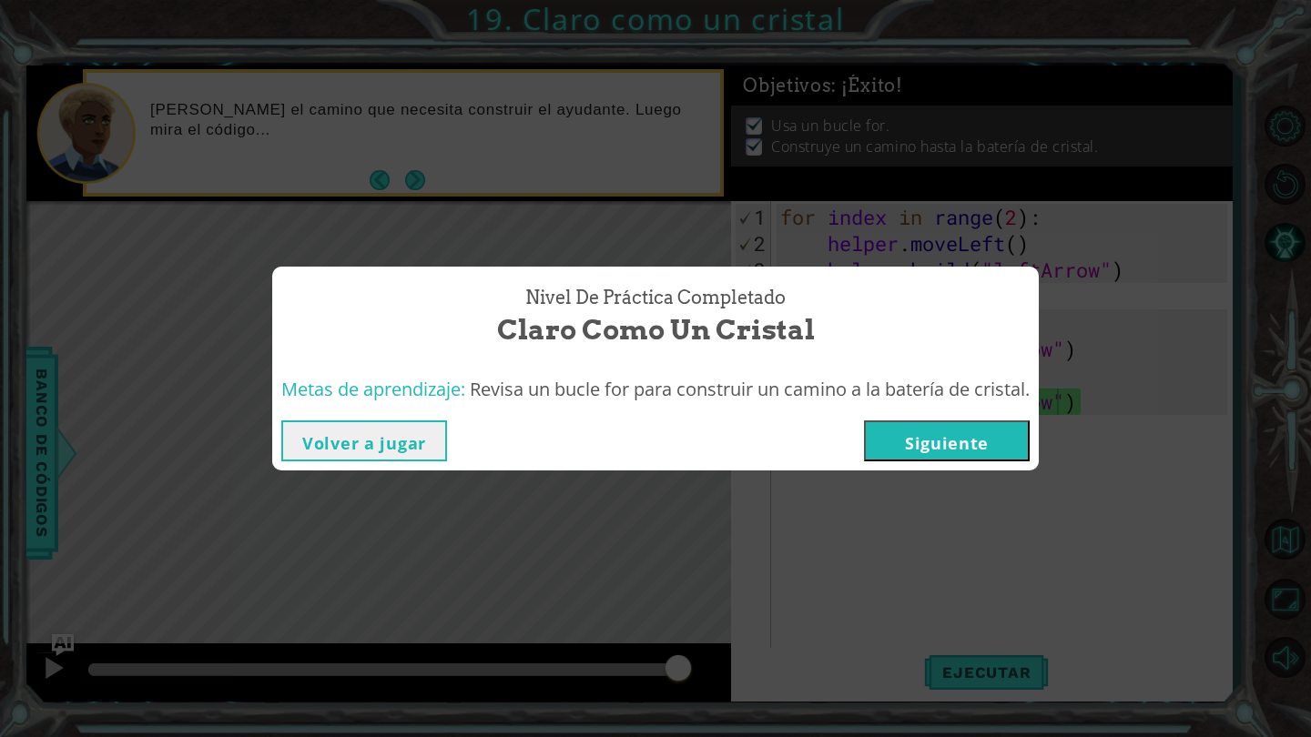
click at [944, 441] on button "Siguiente" at bounding box center [947, 441] width 166 height 41
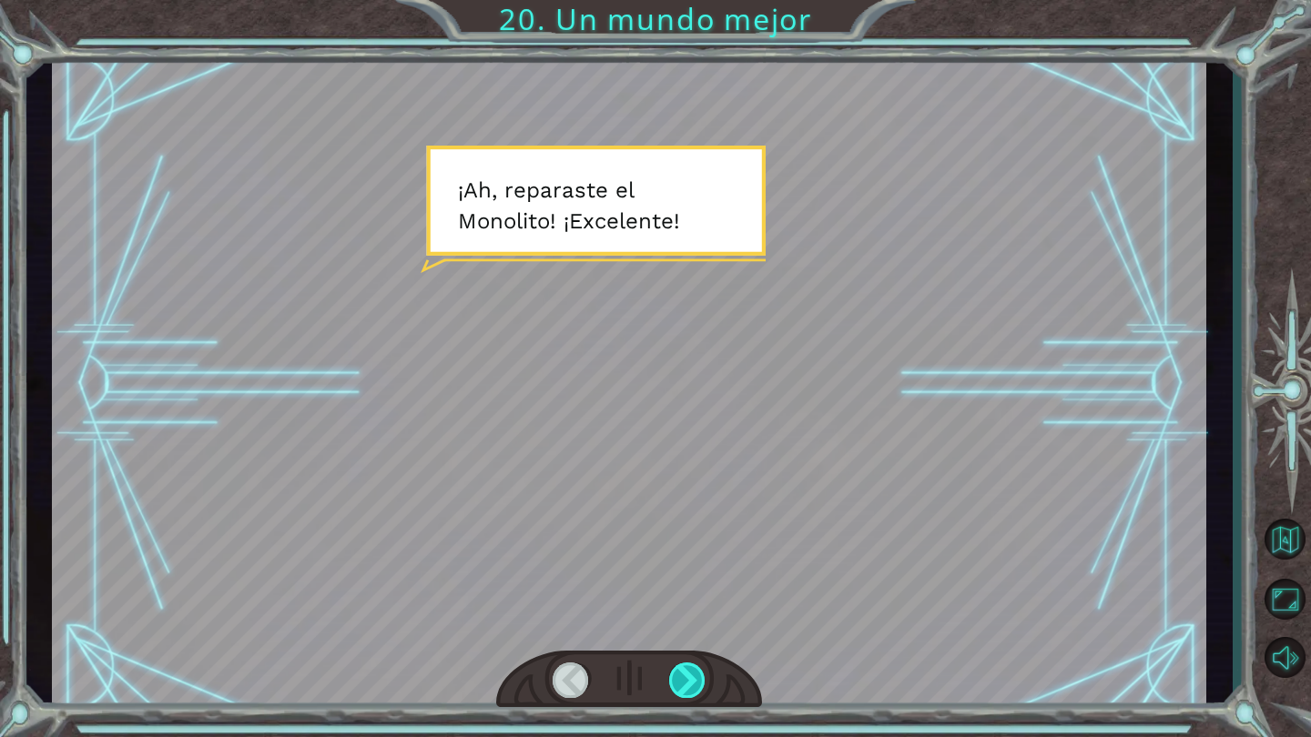
click at [675, 674] on div at bounding box center [687, 680] width 37 height 35
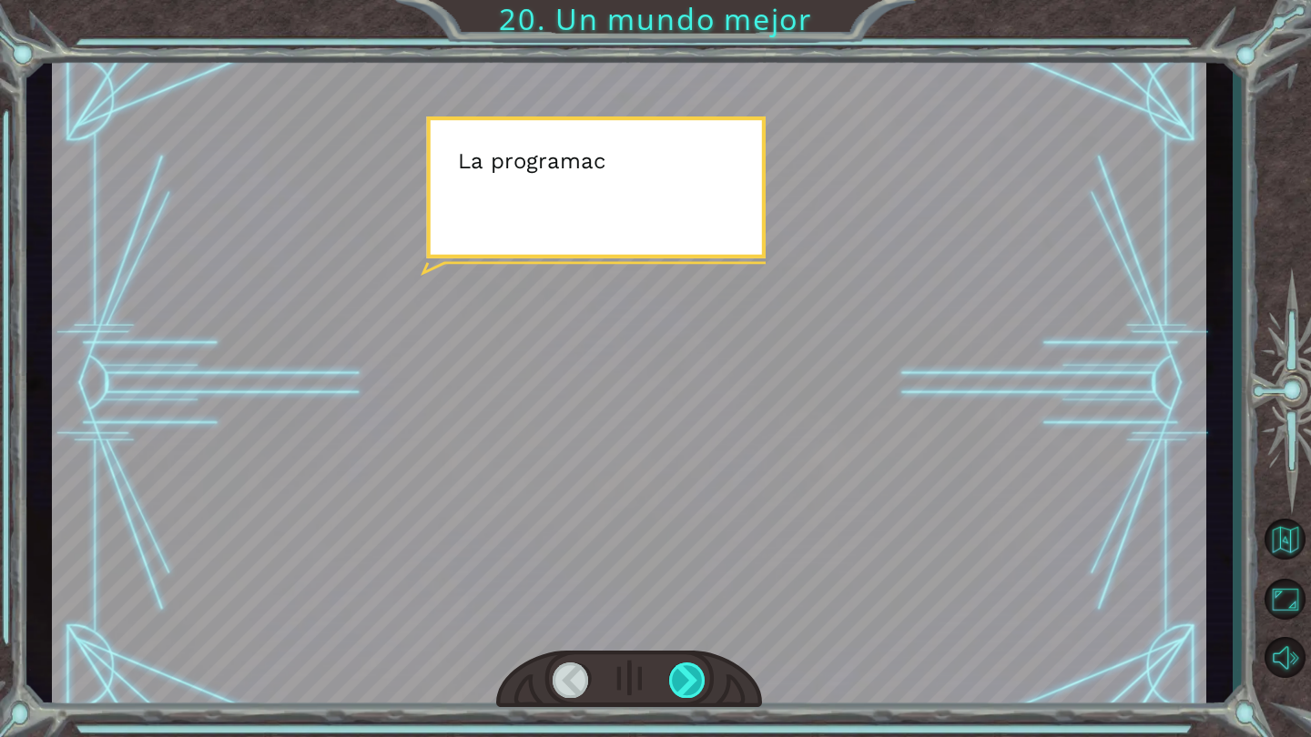
click at [675, 674] on div at bounding box center [687, 680] width 37 height 35
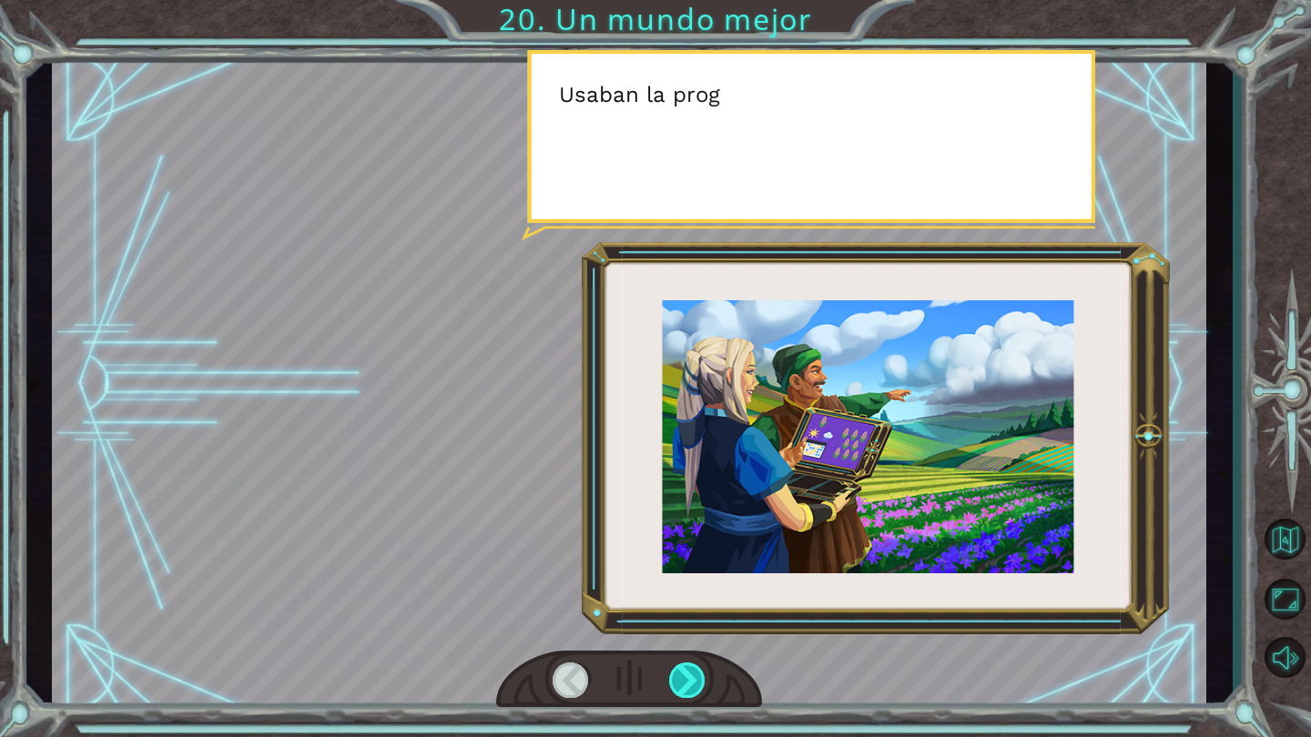
click at [675, 674] on div at bounding box center [687, 680] width 37 height 35
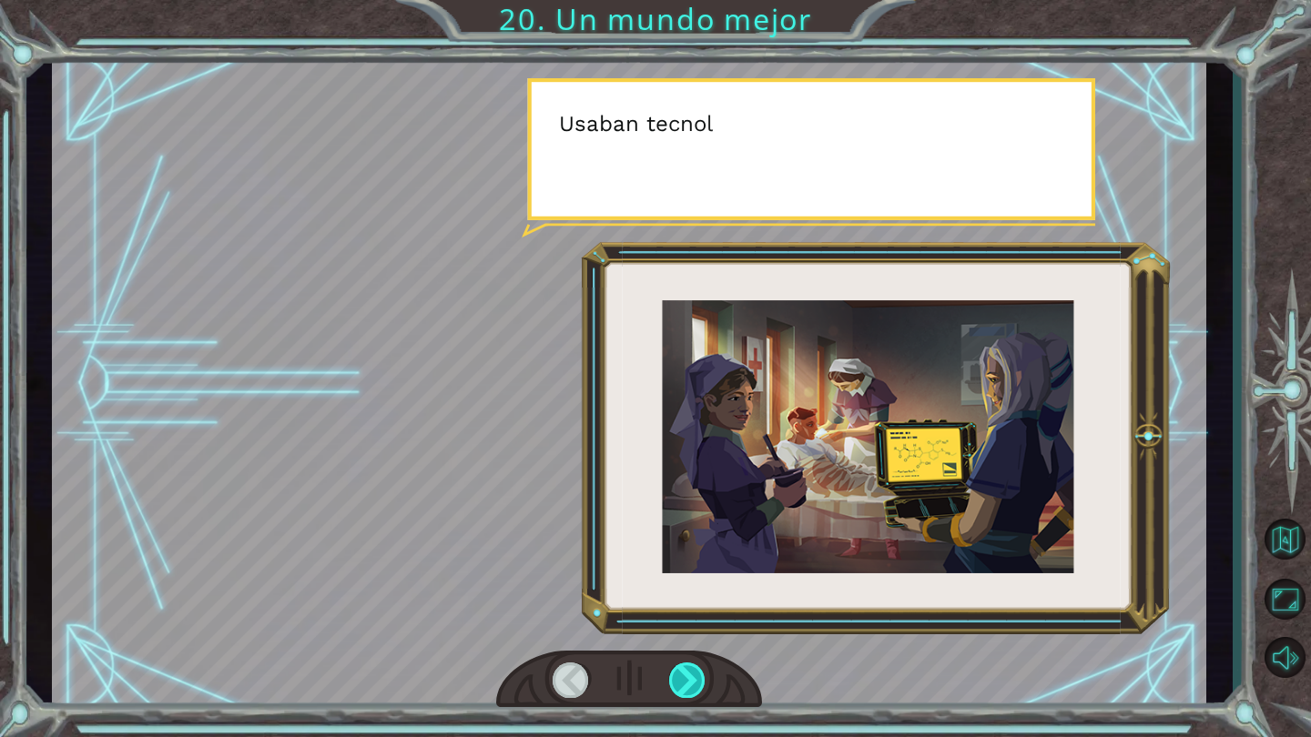
click at [675, 674] on div at bounding box center [687, 680] width 37 height 35
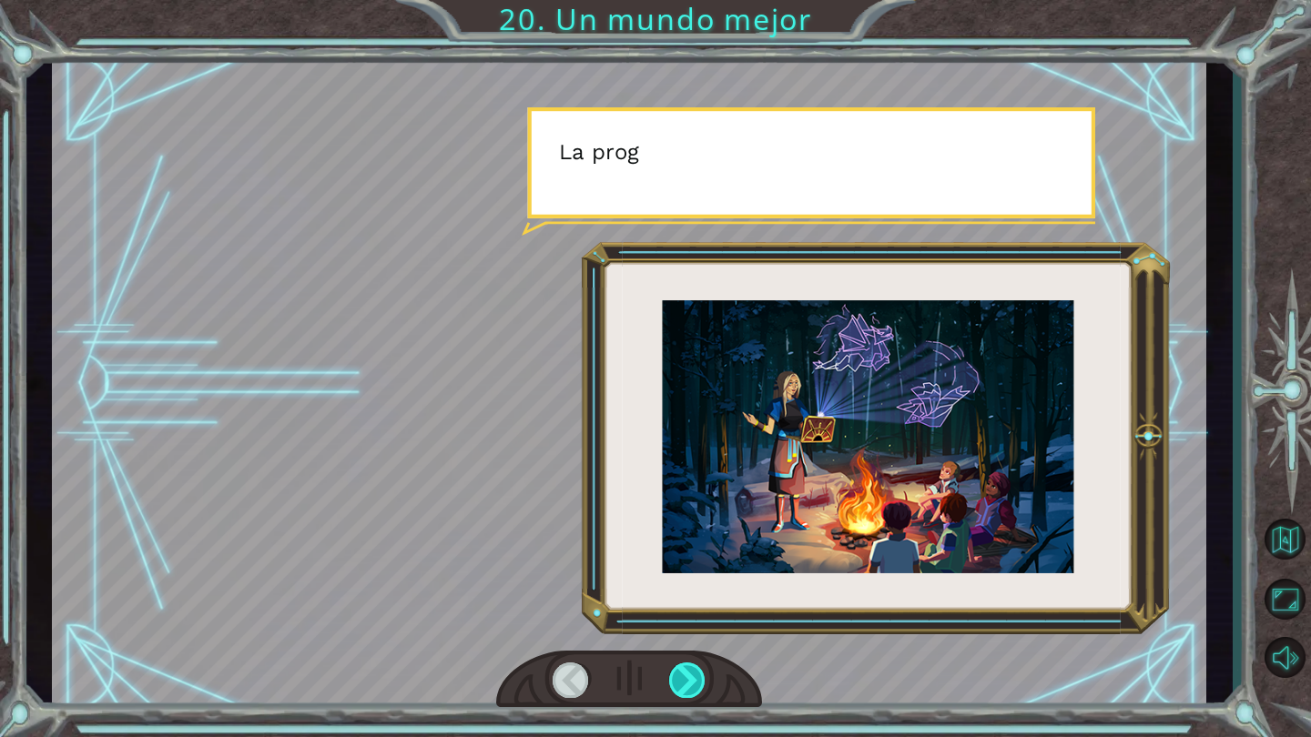
click at [675, 674] on div at bounding box center [687, 680] width 37 height 35
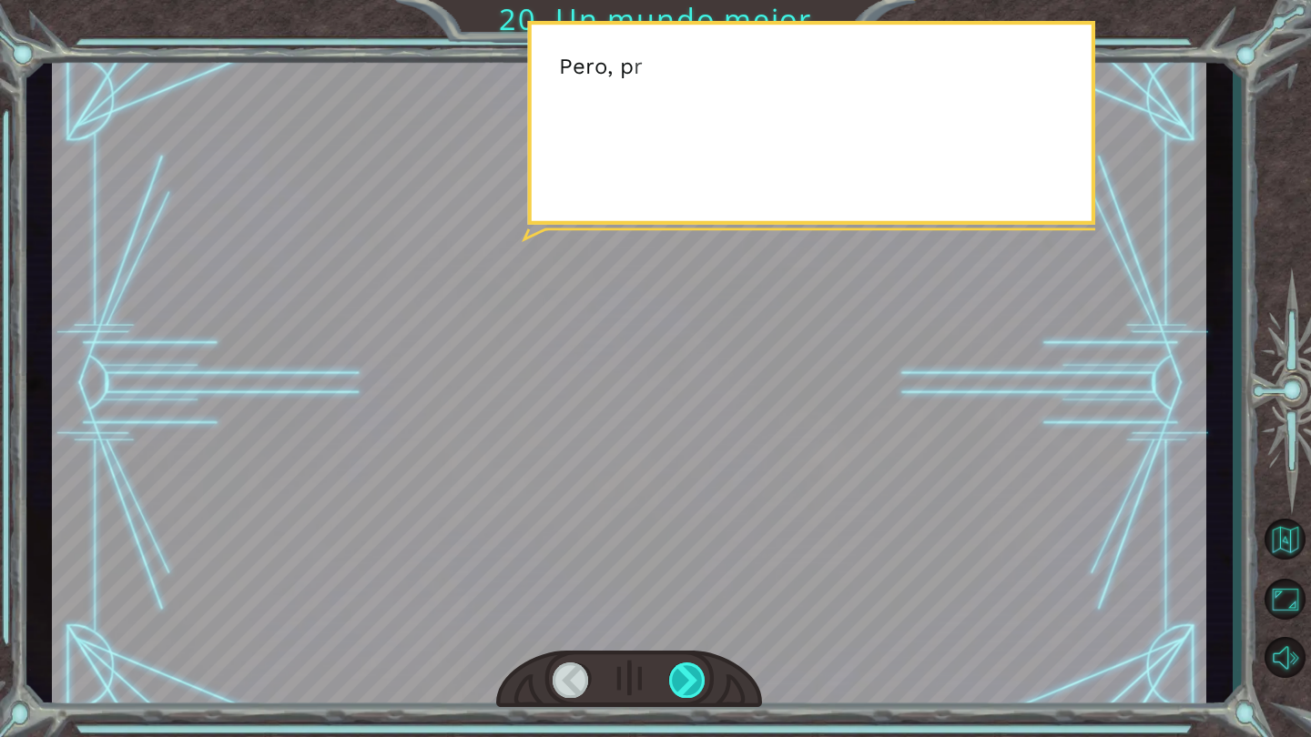
click at [675, 674] on div at bounding box center [687, 680] width 37 height 35
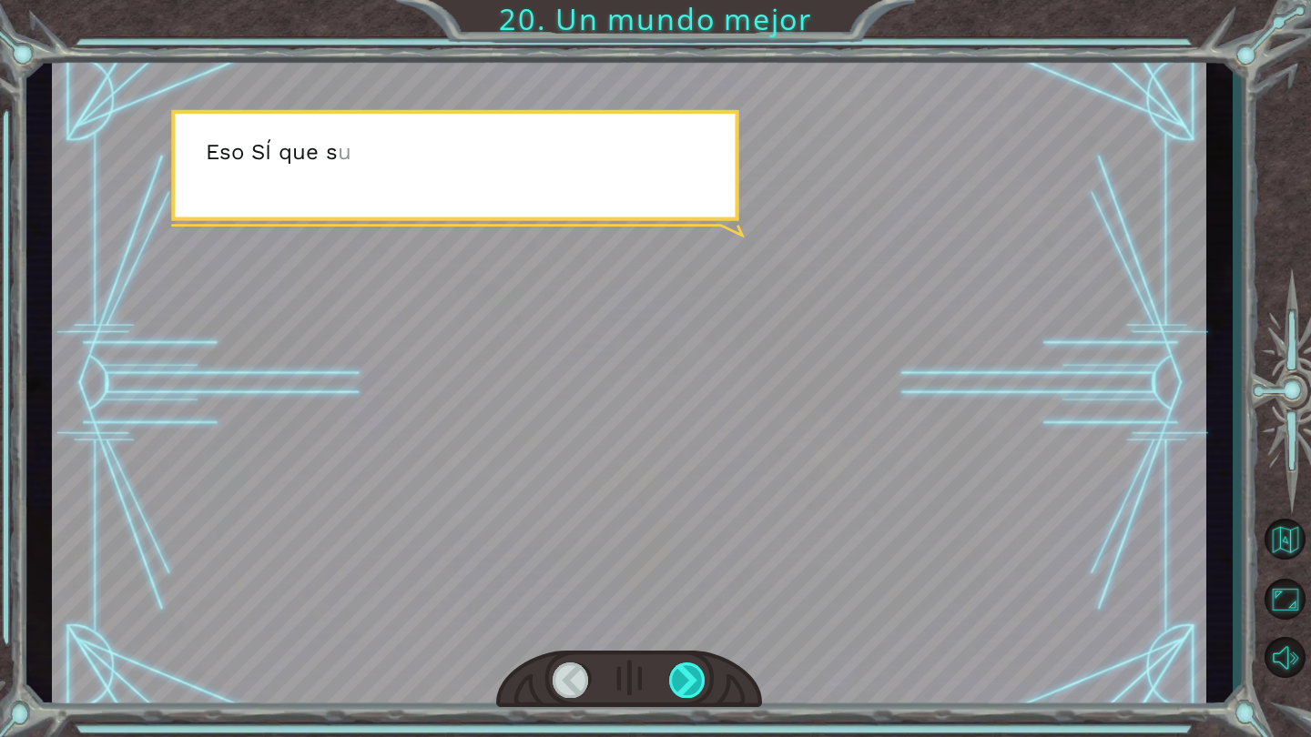
click at [685, 675] on div at bounding box center [687, 680] width 37 height 35
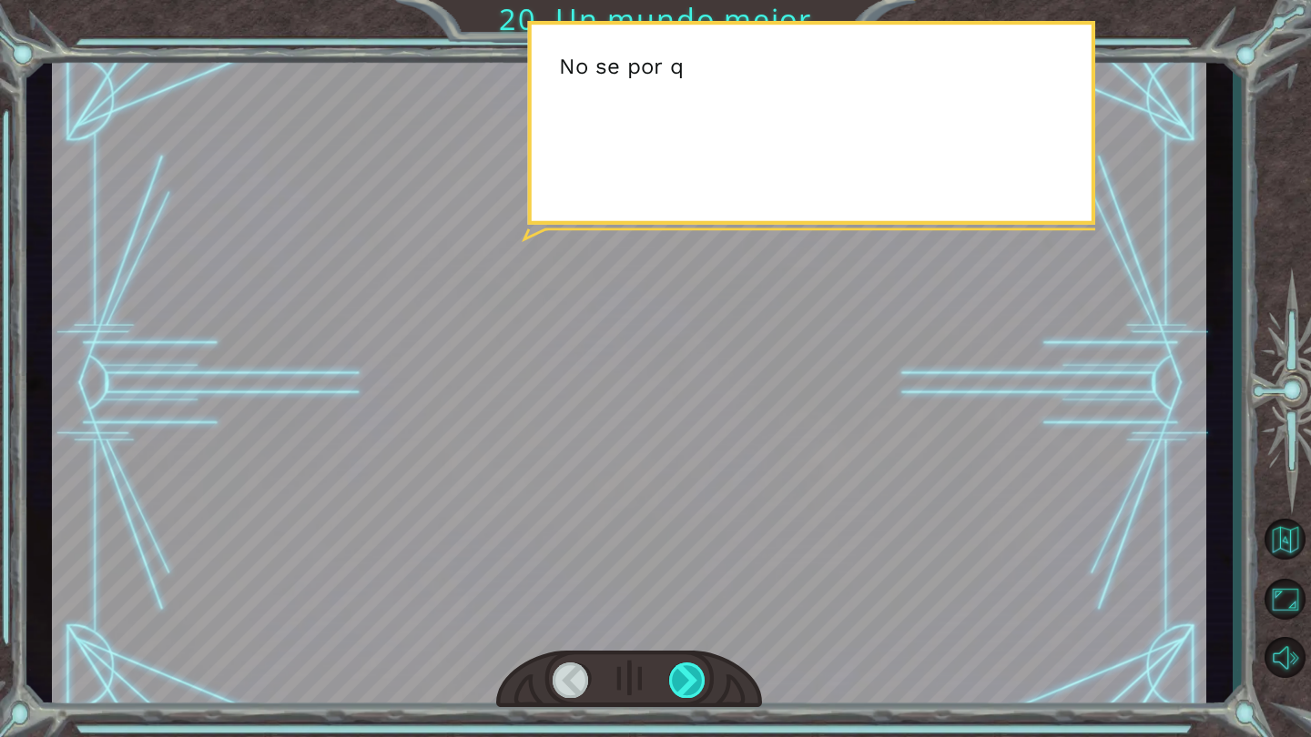
click at [685, 675] on div at bounding box center [687, 680] width 37 height 35
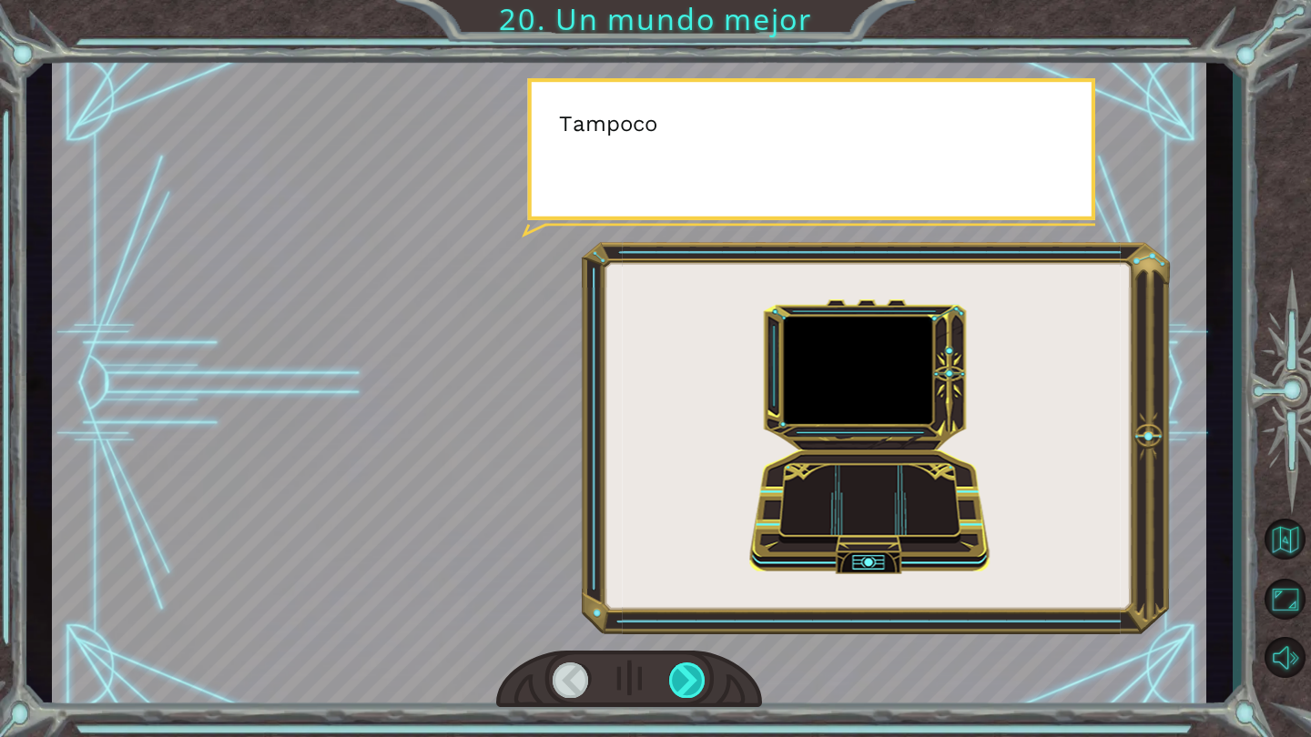
click at [685, 675] on div at bounding box center [687, 680] width 37 height 35
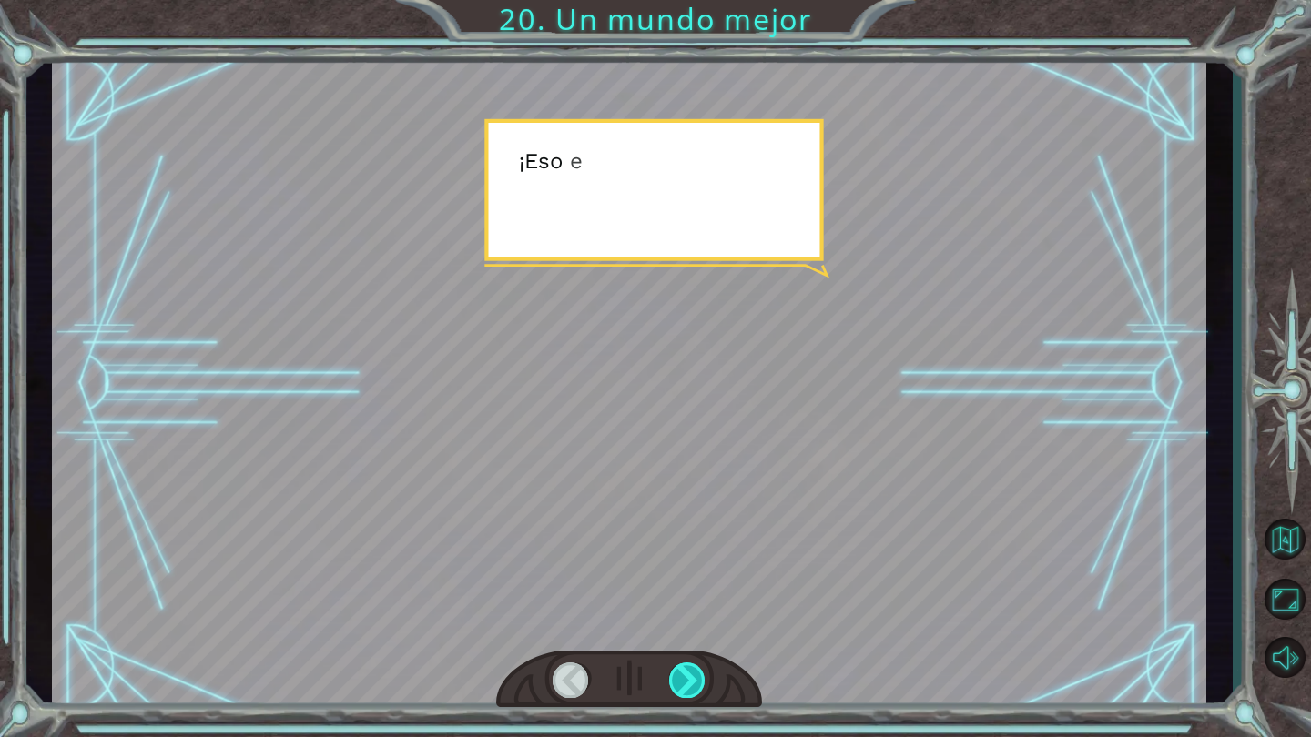
click at [685, 675] on div at bounding box center [687, 680] width 37 height 35
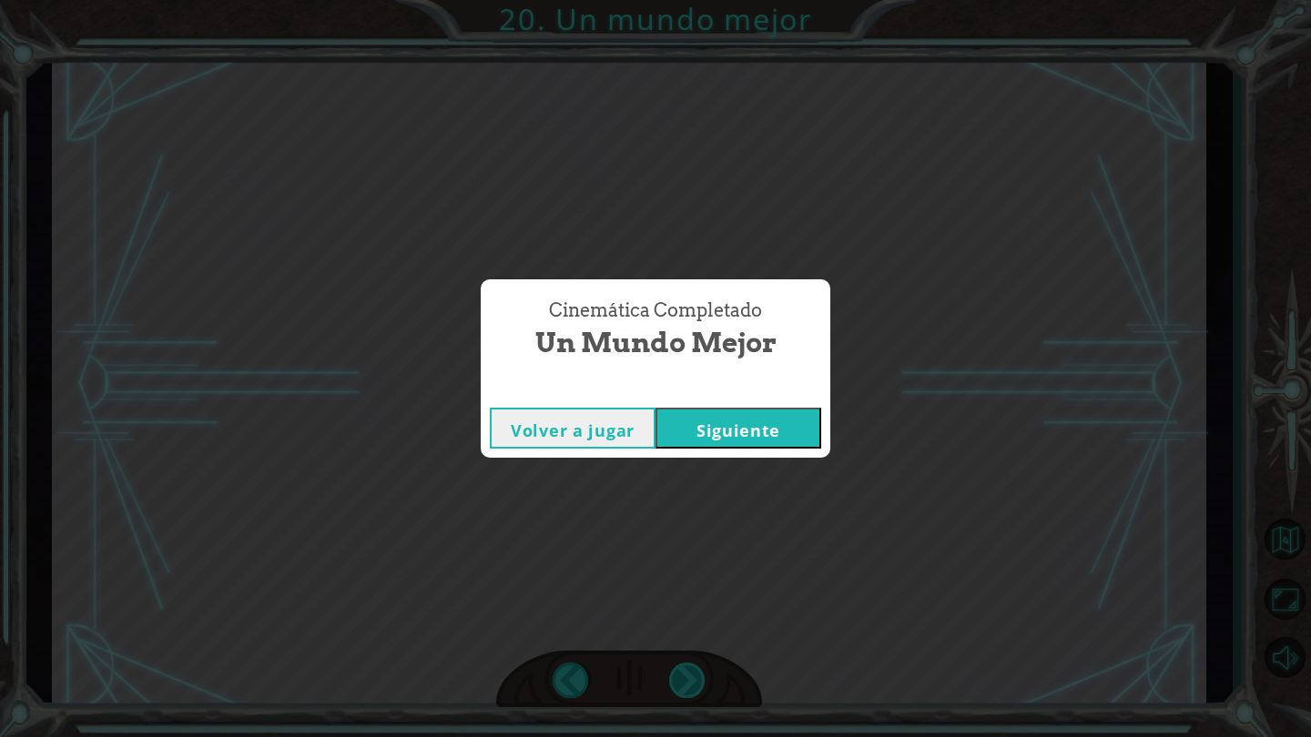
click at [685, 675] on div "Cinemática Completado Un mundo mejor Volver a jugar [GEOGRAPHIC_DATA]" at bounding box center [655, 368] width 1311 height 737
click at [744, 405] on div "Volver a jugar [GEOGRAPHIC_DATA]" at bounding box center [656, 428] width 350 height 59
click at [744, 411] on button "Siguiente" at bounding box center [738, 428] width 166 height 41
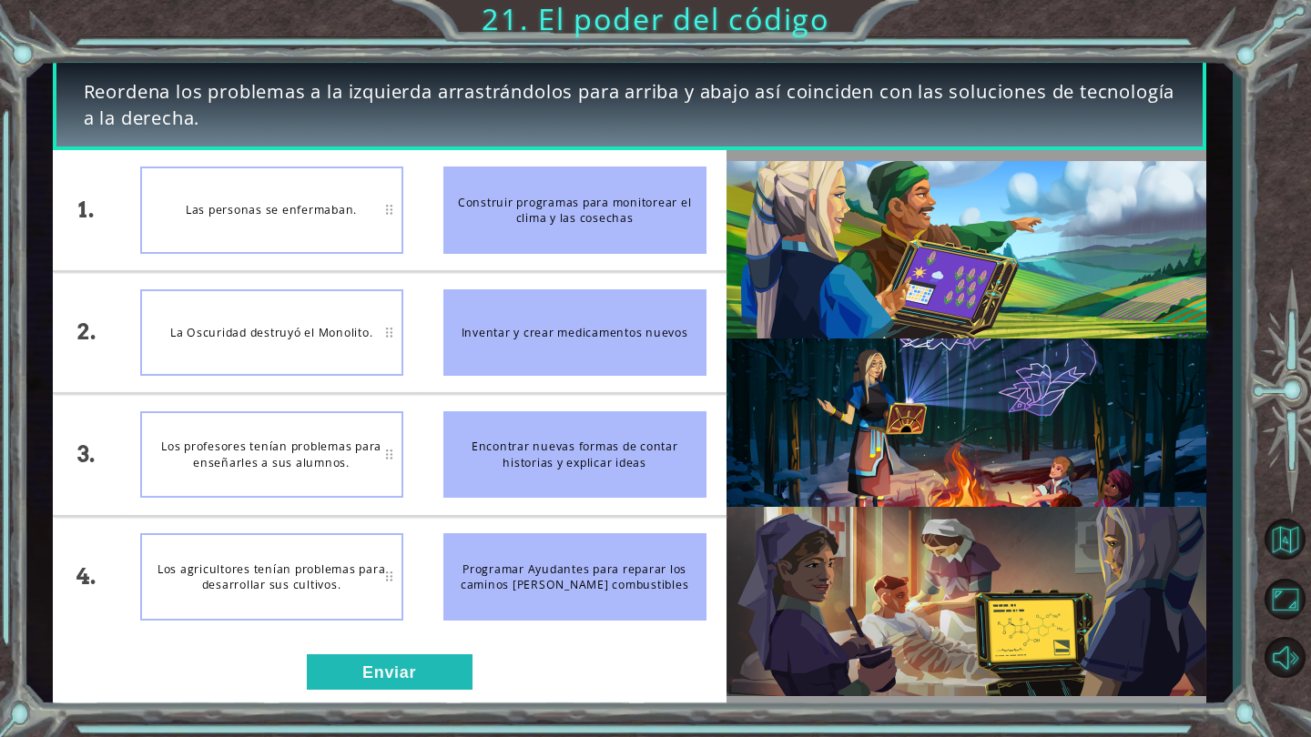
click at [392, 206] on div "Las personas se enfermaban." at bounding box center [271, 210] width 263 height 86
click at [383, 208] on div "Las personas se enfermaban." at bounding box center [271, 210] width 263 height 86
drag, startPoint x: 635, startPoint y: 337, endPoint x: 455, endPoint y: 309, distance: 182.4
click at [390, 259] on div "1. 2. 3. 4. Las personas se enfermaban. La Oscuridad destruyó el Monolito. Los …" at bounding box center [390, 393] width 674 height 487
click at [380, 253] on div "Las personas se enfermaban." at bounding box center [271, 210] width 263 height 86
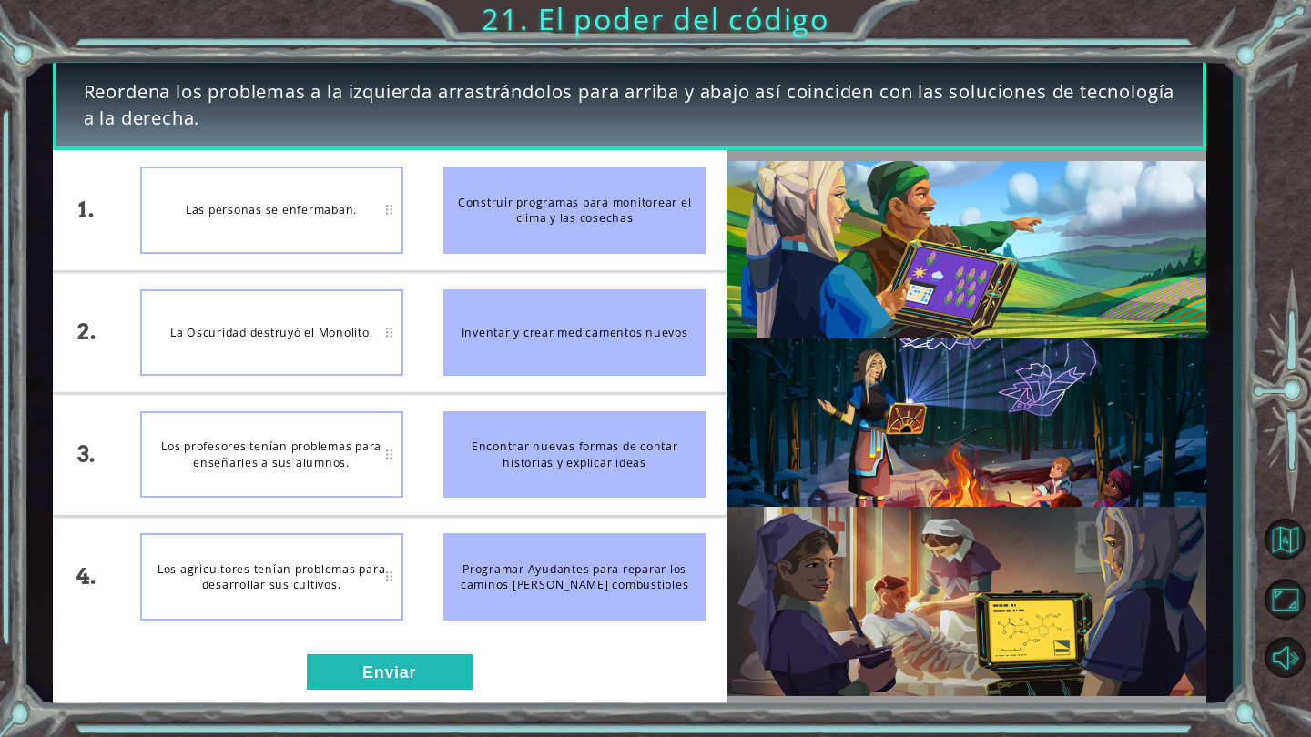
drag, startPoint x: 470, startPoint y: 340, endPoint x: 459, endPoint y: 301, distance: 39.8
click at [459, 301] on div "Inventar y crear medicamentos nuevos" at bounding box center [574, 332] width 263 height 86
click at [643, 573] on div "Programar Ayudantes para reparar los caminos [PERSON_NAME] combustibles" at bounding box center [574, 576] width 263 height 86
click at [389, 332] on div "La Oscuridad destruyó el Monolito." at bounding box center [271, 332] width 263 height 86
drag, startPoint x: 529, startPoint y: 572, endPoint x: 533, endPoint y: 478, distance: 93.9
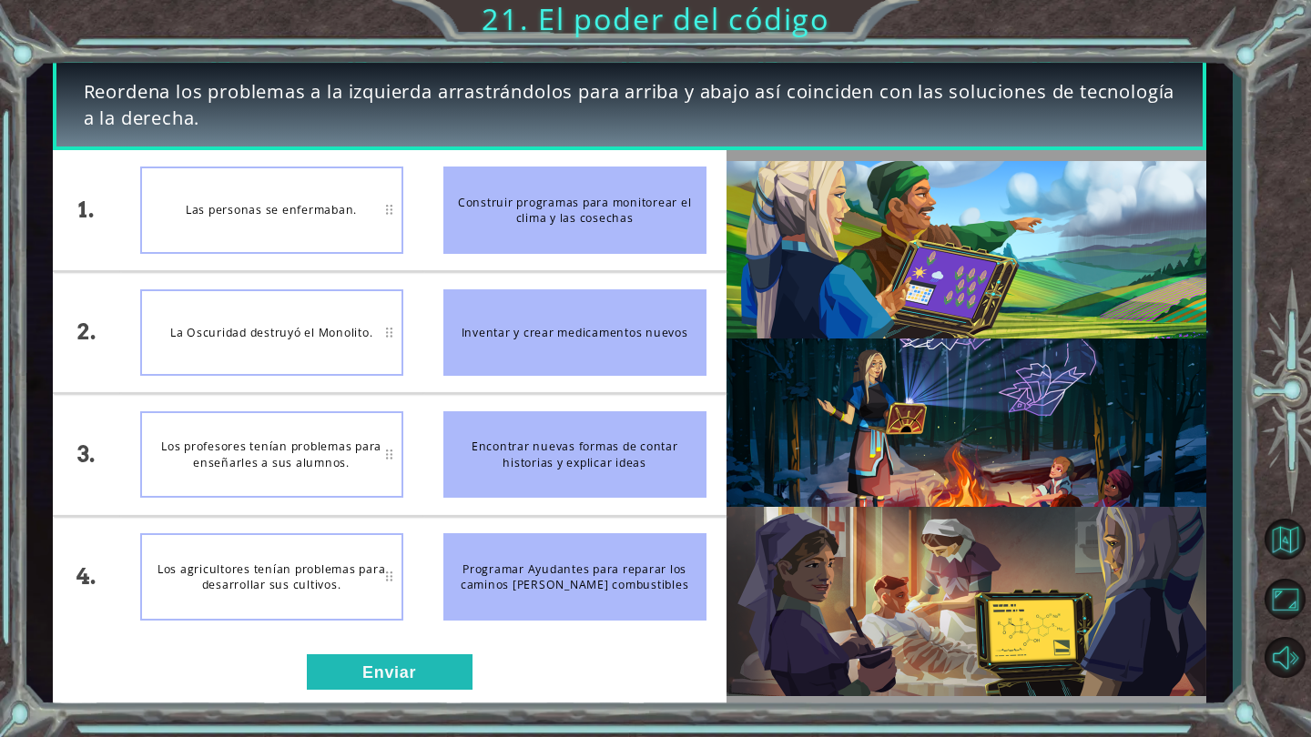
click at [533, 478] on ul "Construir programas para monitorear el clima y las cosechas Inventar y crear me…" at bounding box center [574, 393] width 303 height 487
click at [534, 575] on div "Programar Ayudantes para reparar los caminos [PERSON_NAME] combustibles" at bounding box center [574, 576] width 263 height 86
click at [664, 191] on div "Construir programas para monitorear el clima y las cosechas" at bounding box center [574, 210] width 263 height 86
click at [453, 215] on div "Construir programas para monitorear el clima y las cosechas" at bounding box center [574, 210] width 263 height 86
drag, startPoint x: 544, startPoint y: 211, endPoint x: 495, endPoint y: 227, distance: 51.5
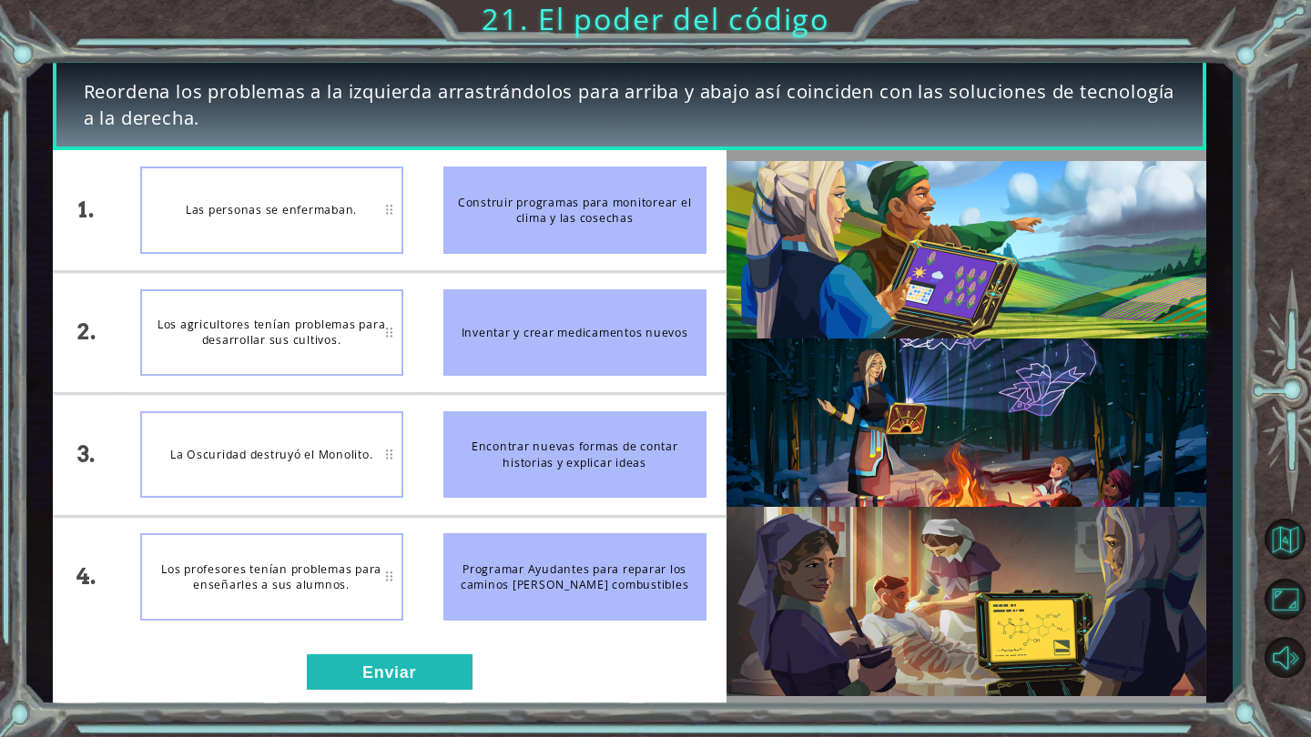
click at [476, 227] on div "Construir programas para monitorear el clima y las cosechas" at bounding box center [574, 210] width 263 height 86
click at [795, 208] on img at bounding box center [966, 428] width 480 height 535
